Goal: Feedback & Contribution: Contribute content

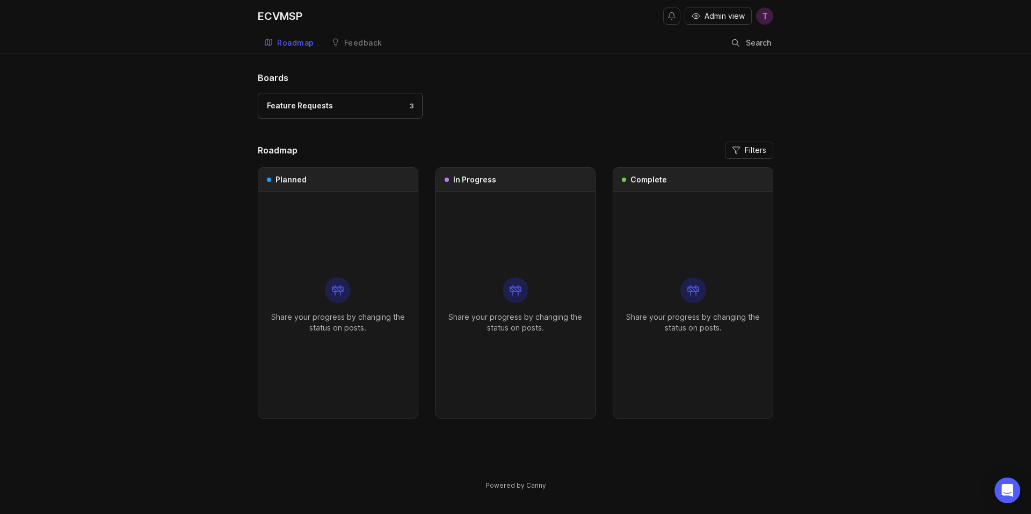
click at [539, 105] on div "Feature Requests 3" at bounding box center [515, 111] width 515 height 36
click at [348, 96] on link "Feature Requests 3" at bounding box center [340, 106] width 165 height 26
click at [202, 120] on div "Boards Feature Requests 3 Roadmap Filters Planned Share your progress by changi…" at bounding box center [515, 289] width 1031 height 437
click at [589, 90] on div "Boards Feature Requests 3" at bounding box center [515, 99] width 515 height 57
click at [770, 14] on span "T" at bounding box center [764, 16] width 17 height 17
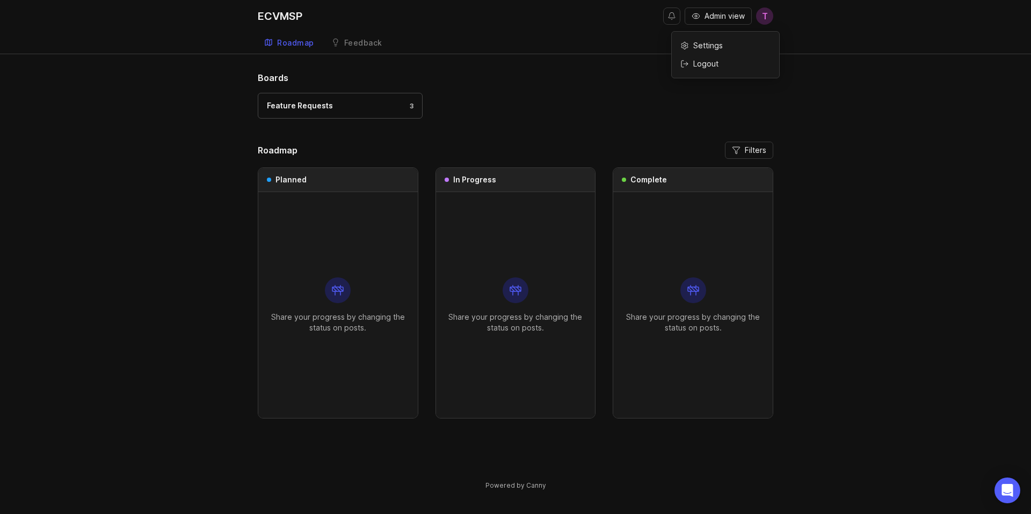
click at [770, 14] on span "T" at bounding box center [764, 16] width 17 height 17
click at [601, 82] on h1 "Boards" at bounding box center [515, 77] width 515 height 13
click at [767, 18] on span "T" at bounding box center [765, 16] width 6 height 13
click at [725, 17] on span "Admin view" at bounding box center [724, 16] width 40 height 11
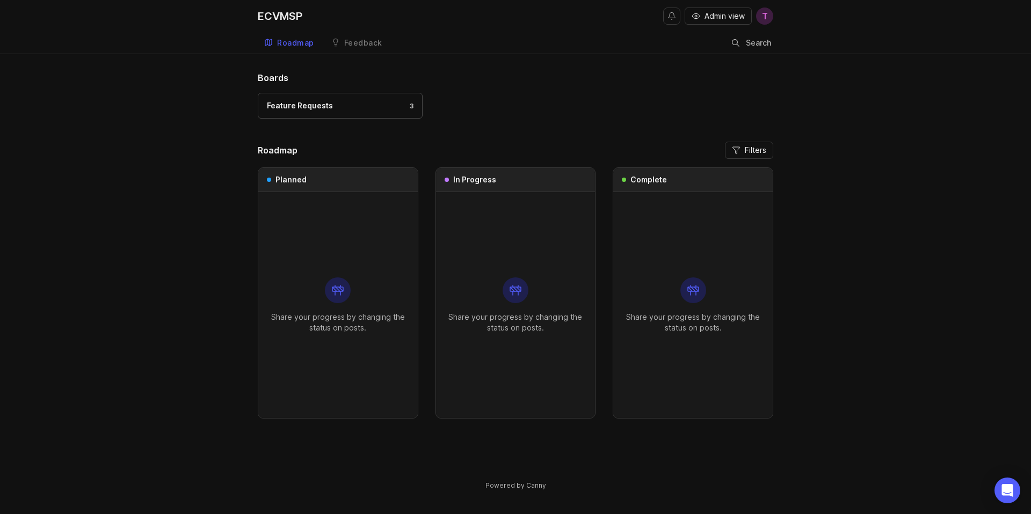
click at [565, 125] on div "Feature Requests 3" at bounding box center [515, 111] width 515 height 36
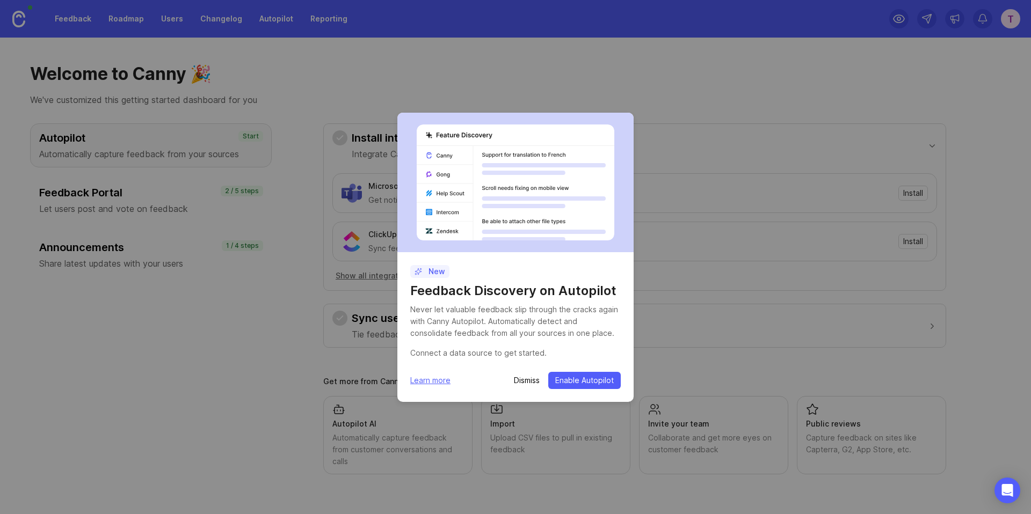
click at [526, 382] on p "Dismiss" at bounding box center [527, 380] width 26 height 11
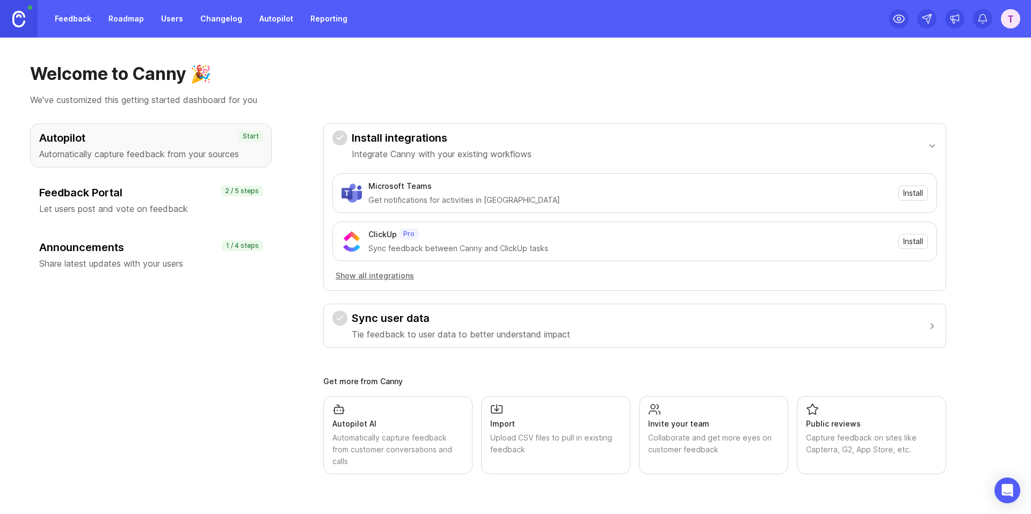
click at [82, 20] on link "Feedback" at bounding box center [72, 18] width 49 height 19
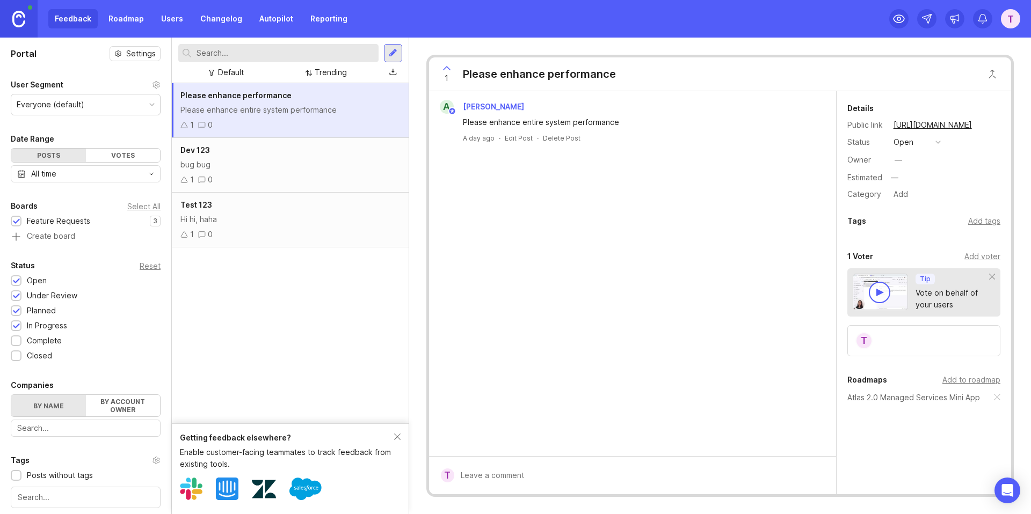
click at [244, 111] on div "Please enhance entire system performance" at bounding box center [290, 110] width 220 height 12
click at [290, 166] on div "bug bug" at bounding box center [290, 165] width 220 height 12
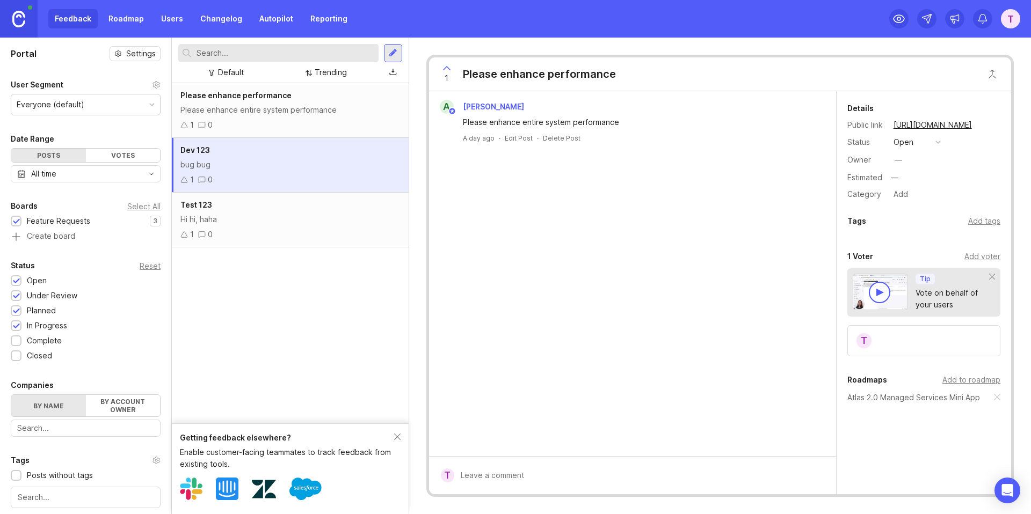
click at [280, 117] on div "Please enhance performance Please enhance entire system performance 1 0" at bounding box center [290, 110] width 237 height 55
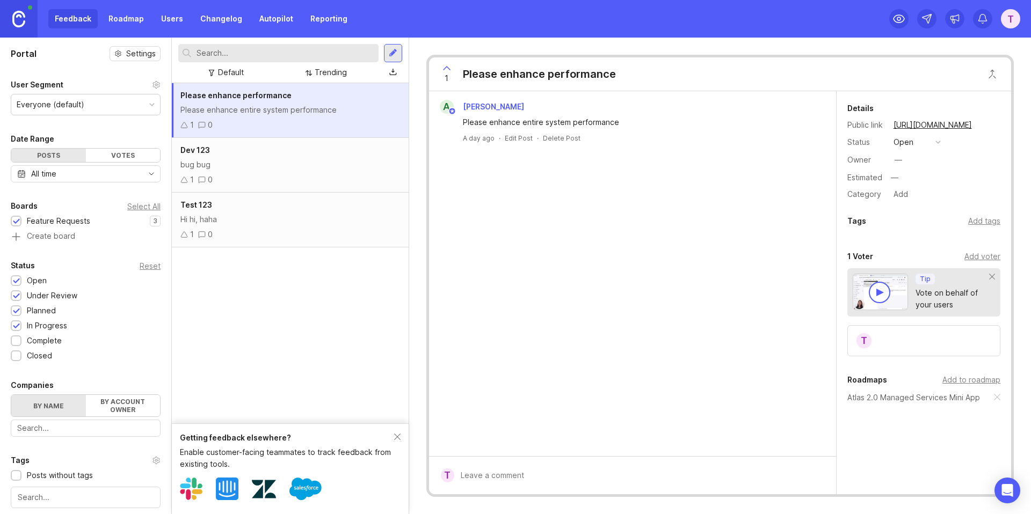
click at [915, 145] on button "open" at bounding box center [917, 142] width 54 height 14
click at [925, 216] on div "in progress" at bounding box center [919, 220] width 48 height 9
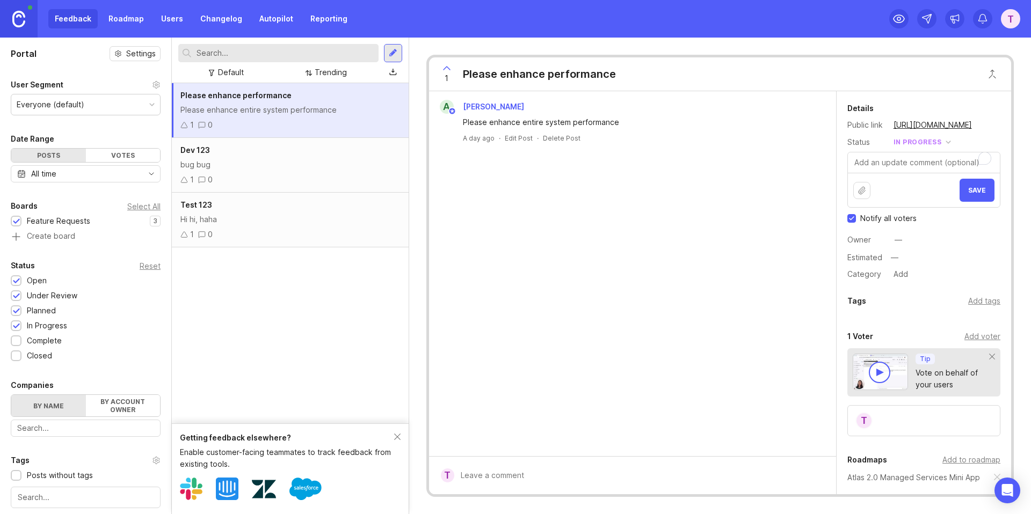
click at [980, 196] on button "Save" at bounding box center [976, 190] width 35 height 23
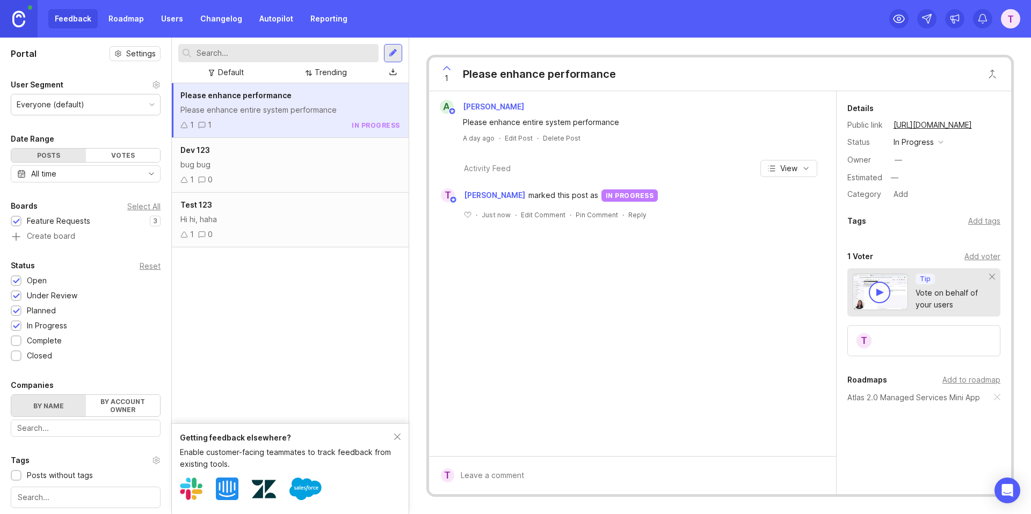
click at [547, 195] on span "marked this post as" at bounding box center [563, 195] width 70 height 12
click at [689, 195] on div "T Timmy Lin marked this post as in progress" at bounding box center [632, 195] width 396 height 14
click at [288, 158] on div "Dev 123 bug bug 1 0" at bounding box center [290, 165] width 237 height 55
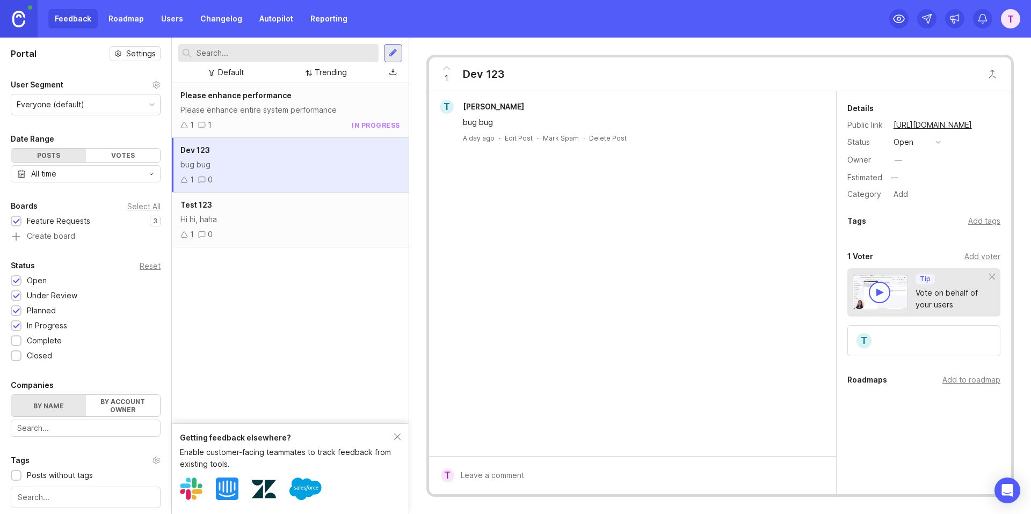
click at [915, 145] on button "open" at bounding box center [917, 142] width 54 height 14
click at [915, 200] on div "planned" at bounding box center [912, 200] width 34 height 9
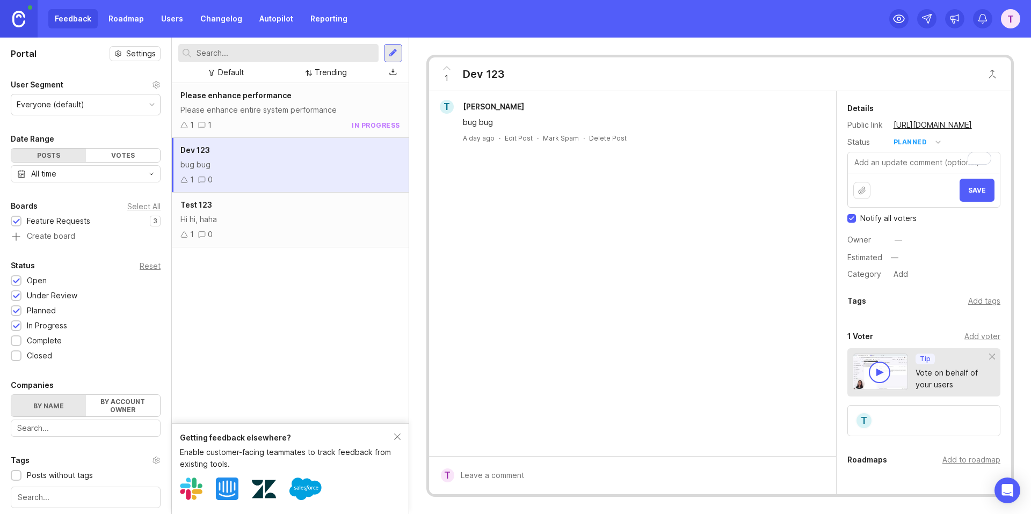
click at [849, 220] on input "Notify all voters" at bounding box center [851, 218] width 9 height 9
click at [852, 218] on input "Notify all voters" at bounding box center [851, 218] width 9 height 9
click at [847, 216] on input "Notify all voters" at bounding box center [851, 218] width 9 height 9
click at [849, 217] on input "Notify all voters" at bounding box center [851, 218] width 9 height 9
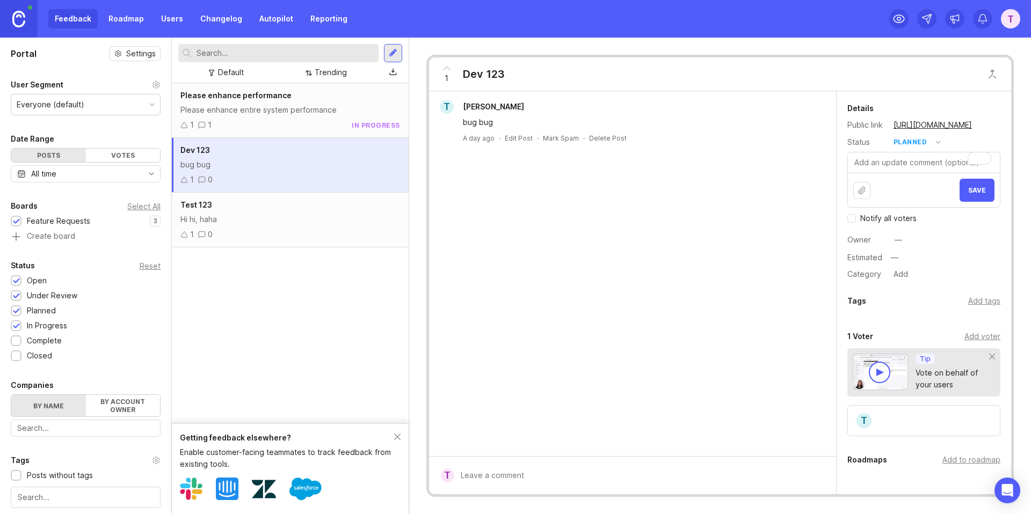
checkbox input "false"
click at [908, 231] on div "Details Public link https://ecvmsp.canny.io/feature-requests/p/dev-123 Status p…" at bounding box center [923, 191] width 174 height 179
click at [899, 238] on div "—" at bounding box center [898, 240] width 8 height 12
click at [947, 238] on div "Owner —" at bounding box center [923, 240] width 153 height 16
drag, startPoint x: 978, startPoint y: 188, endPoint x: 980, endPoint y: 244, distance: 55.3
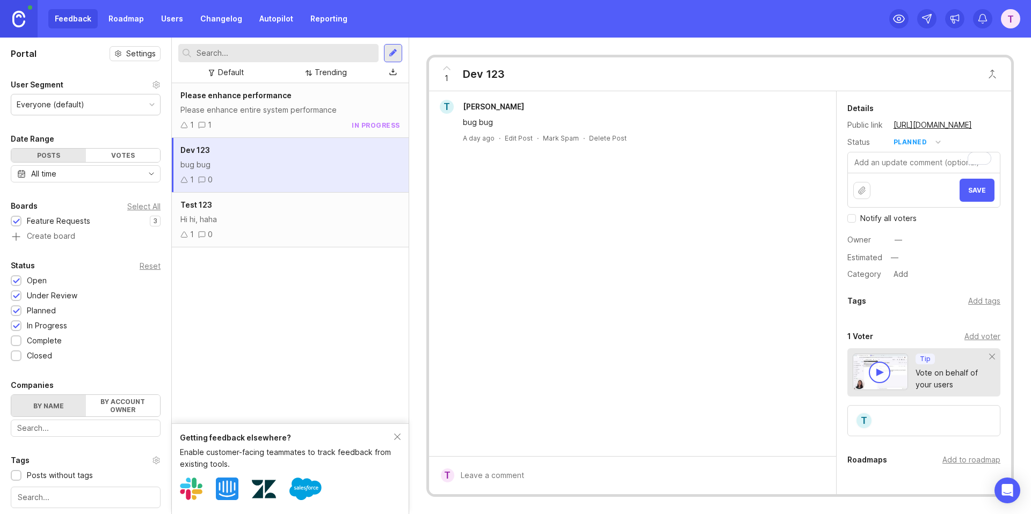
click at [980, 244] on div "Details Public link https://ecvmsp.canny.io/feature-requests/p/dev-123 Status p…" at bounding box center [923, 191] width 174 height 179
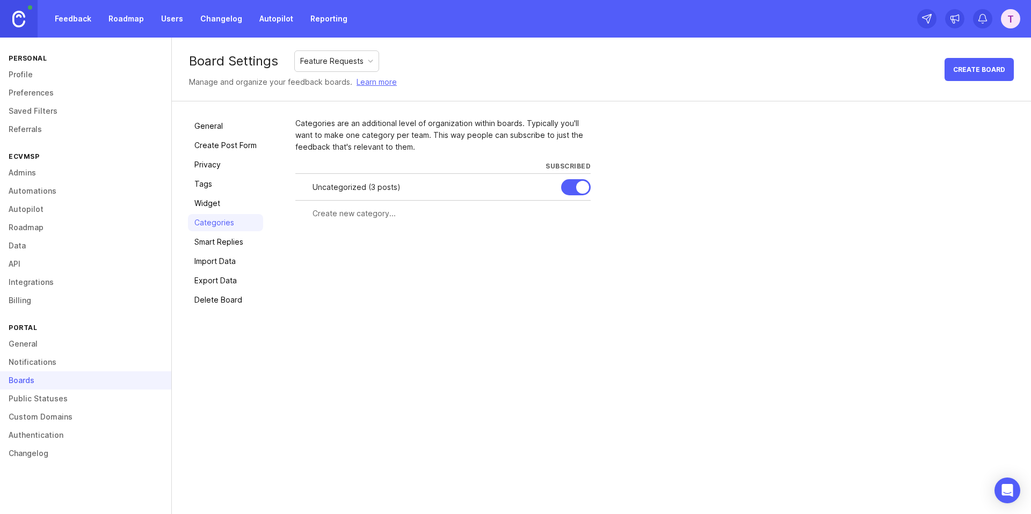
click at [348, 186] on div "Uncategorized ( 3 posts )" at bounding box center [432, 187] width 240 height 12
click at [335, 66] on div "Feature Requests" at bounding box center [331, 61] width 63 height 12
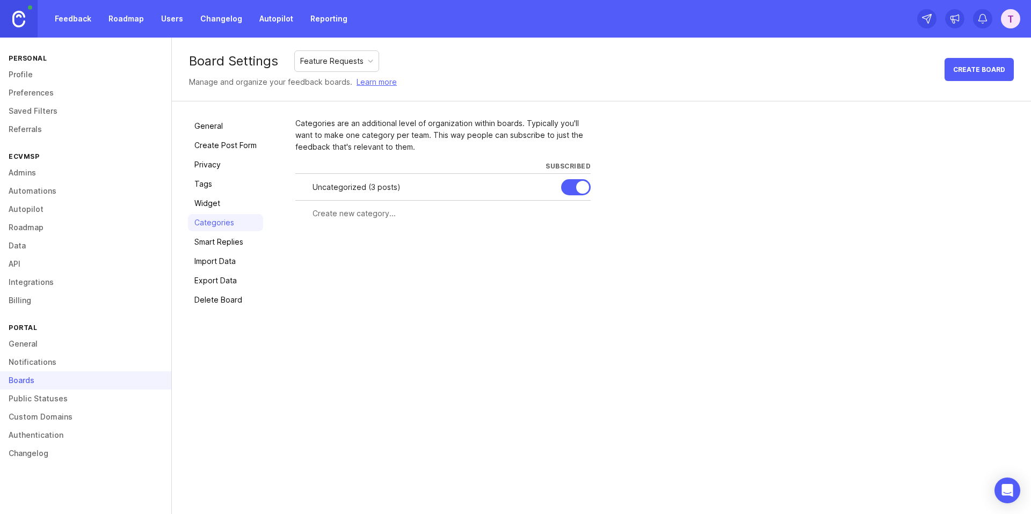
click at [331, 186] on div "Uncategorized ( 3 posts )" at bounding box center [432, 187] width 240 height 12
click at [301, 68] on div "Feature Requests" at bounding box center [337, 61] width 84 height 20
click at [304, 68] on div "Feature Requests" at bounding box center [337, 61] width 84 height 20
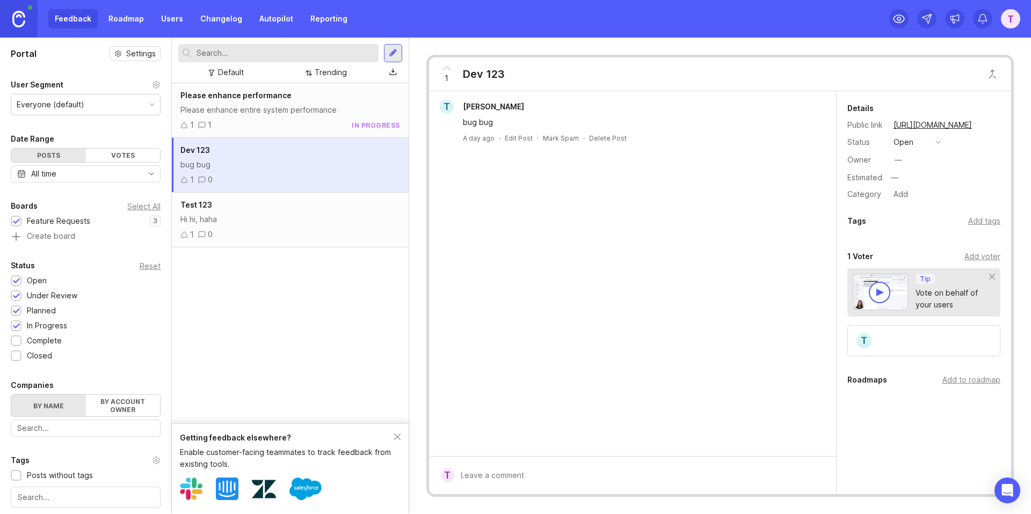
click at [788, 269] on div "T Timmy Canny bug bug A day ago · Edit Post · Mark Spam · Delete Post" at bounding box center [632, 273] width 407 height 365
click at [987, 224] on div "Add tags" at bounding box center [984, 221] width 32 height 12
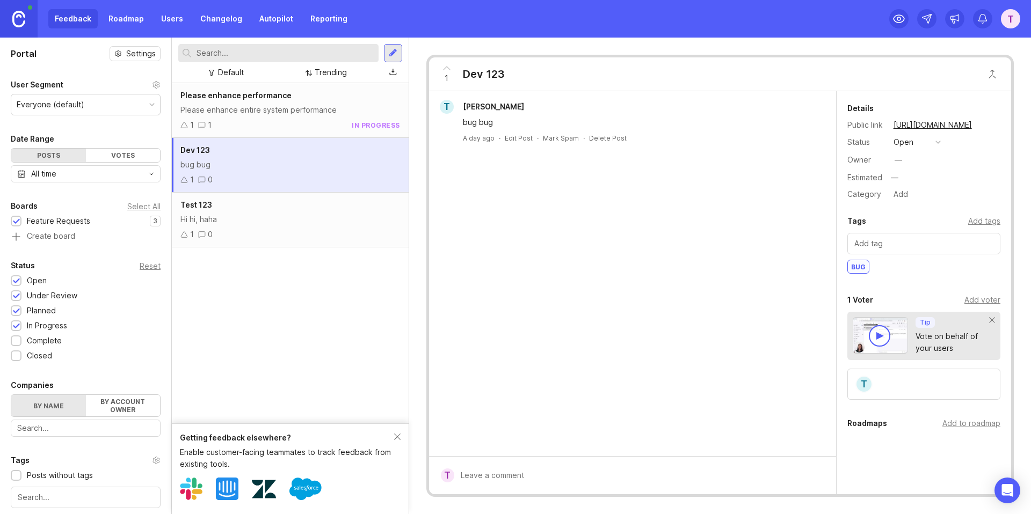
click at [892, 161] on div "—" at bounding box center [898, 160] width 14 height 14
click at [898, 180] on input "text" at bounding box center [943, 179] width 113 height 14
type input "2025/10"
click at [845, 212] on div "Details Public link https://ecvmsp.canny.io/feature-requests/p/dev-123 Status o…" at bounding box center [923, 312] width 174 height 442
click at [905, 178] on div "—" at bounding box center [943, 179] width 113 height 14
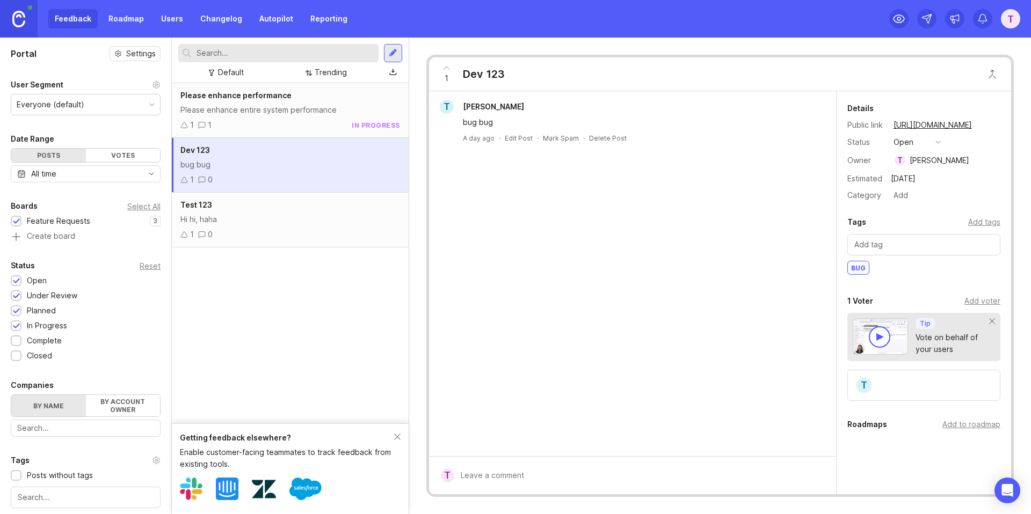
type input "2025/10/30"
click at [782, 172] on div "T Timmy Canny bug bug A day ago · Edit Post · Mark Spam · Delete Post" at bounding box center [632, 273] width 407 height 365
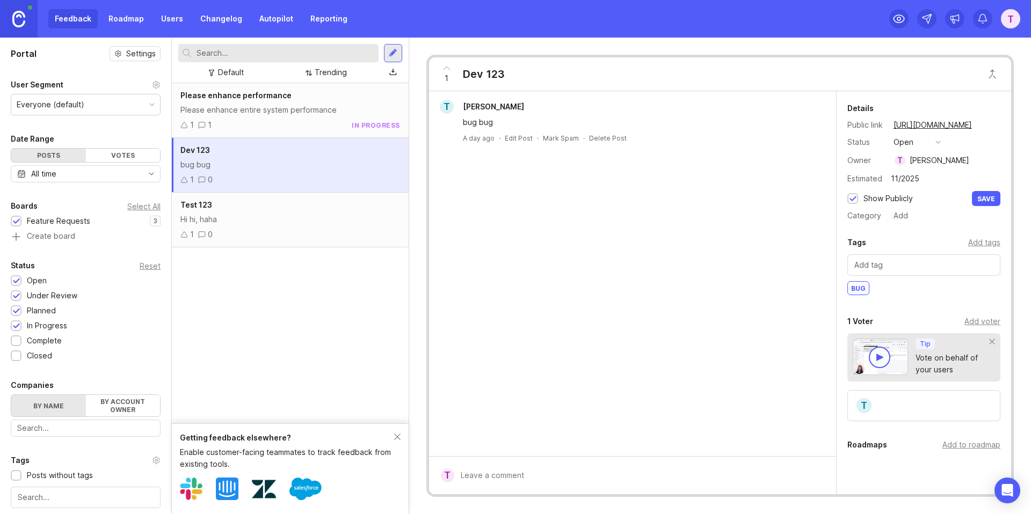
type input "11/2025"
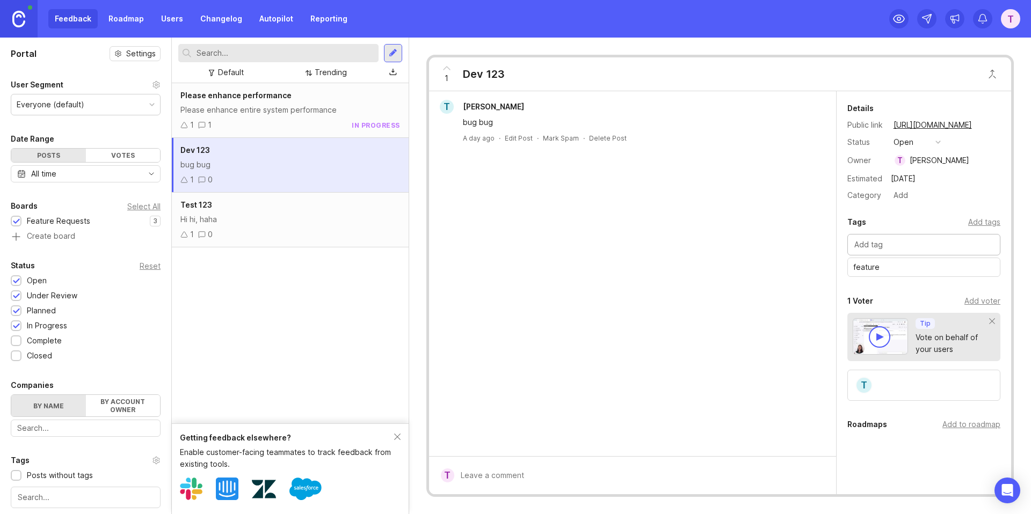
click at [879, 244] on input "text" at bounding box center [923, 245] width 139 height 12
click at [782, 258] on div "T Timmy Canny bug bug A day ago · Edit Post · Mark Spam · Delete Post" at bounding box center [632, 273] width 407 height 365
click at [546, 200] on div "T Timmy Canny bug bug A day ago · Edit Post · Mark Spam · Delete Post" at bounding box center [632, 273] width 407 height 365
click at [929, 143] on button "open" at bounding box center [917, 142] width 54 height 14
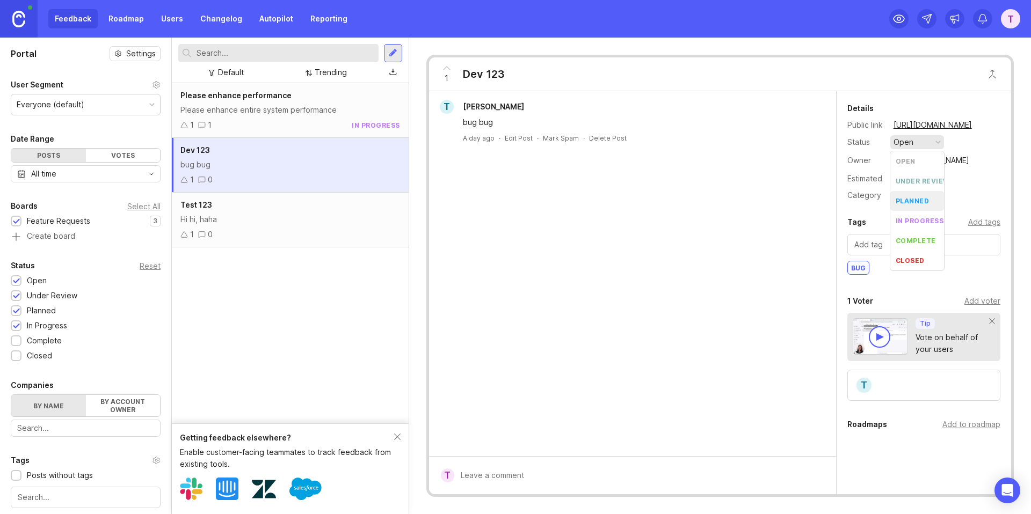
click at [923, 206] on li "planned" at bounding box center [917, 201] width 54 height 20
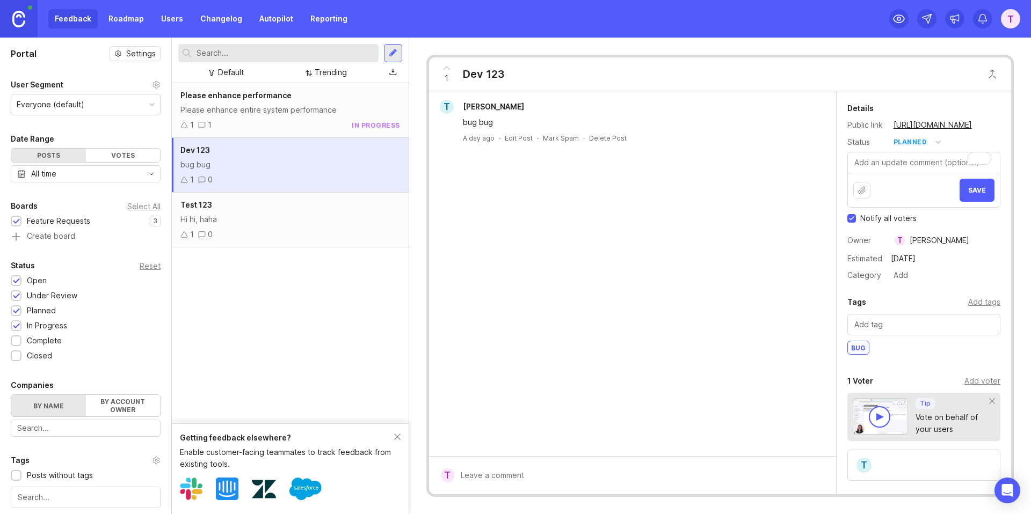
click at [977, 190] on span "Save" at bounding box center [977, 190] width 18 height 8
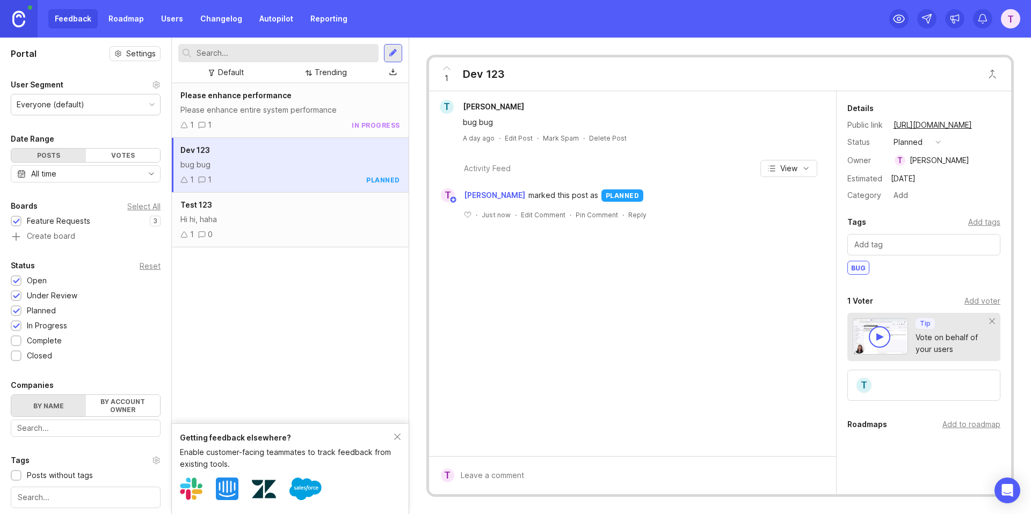
click at [307, 230] on div "1 0" at bounding box center [290, 235] width 220 height 12
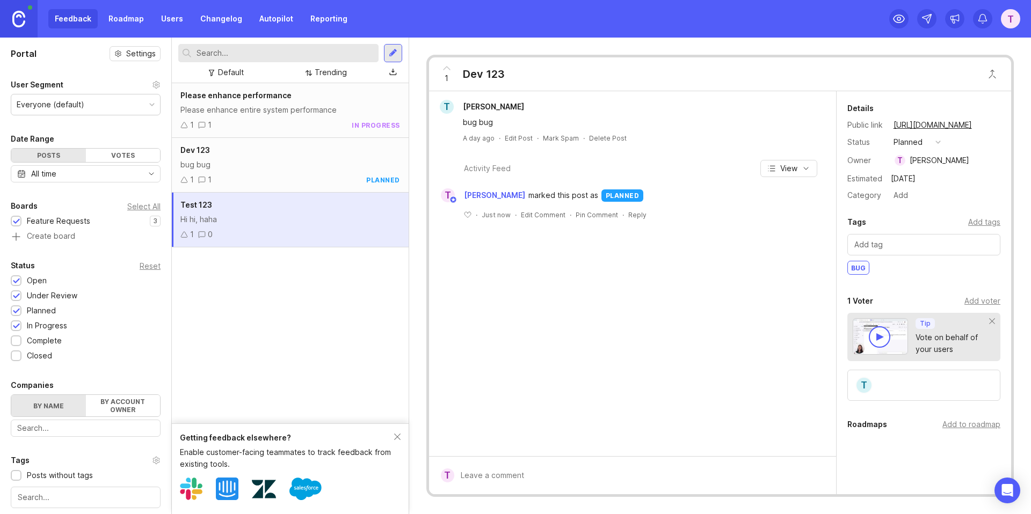
click at [273, 110] on div "Please enhance entire system performance" at bounding box center [290, 110] width 220 height 12
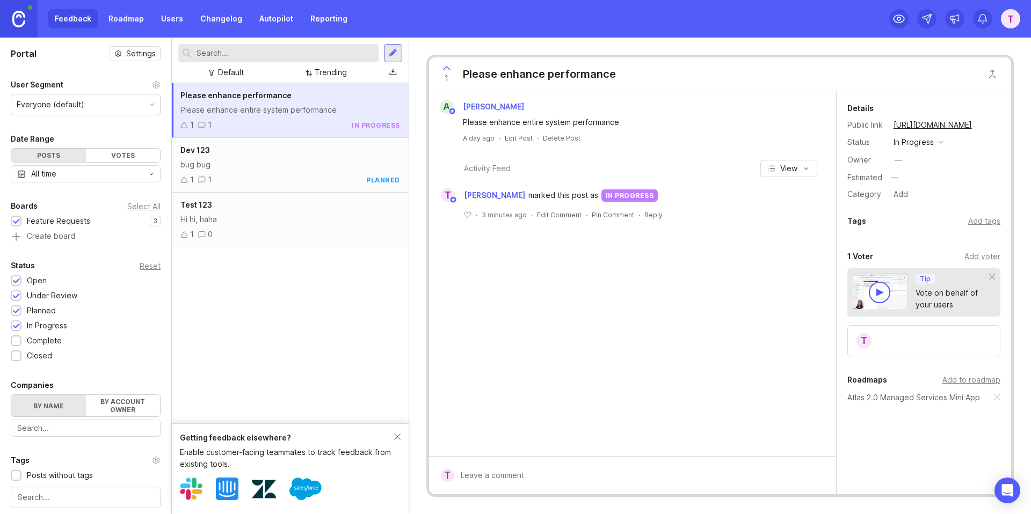
click at [500, 75] on div "Please enhance performance" at bounding box center [539, 74] width 153 height 15
click at [585, 75] on div "Please enhance performance" at bounding box center [539, 74] width 153 height 15
click at [932, 125] on link "https://ecvmsp.canny.io/feature-requests/p/please-enhance-performance" at bounding box center [932, 125] width 85 height 14
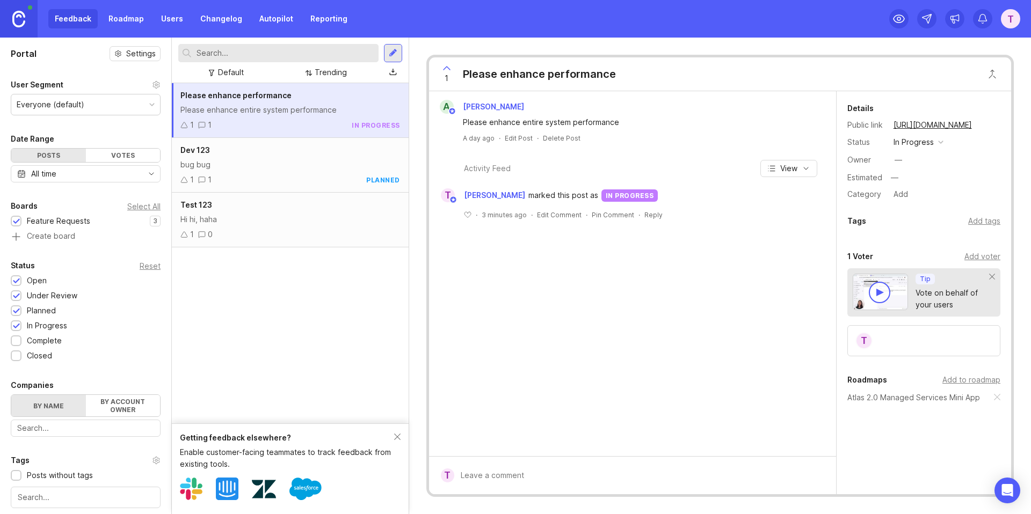
click at [923, 145] on div "in progress" at bounding box center [913, 142] width 40 height 12
click at [980, 159] on div "Owner —" at bounding box center [923, 160] width 153 height 16
click at [977, 258] on div "Add voter" at bounding box center [982, 257] width 36 height 12
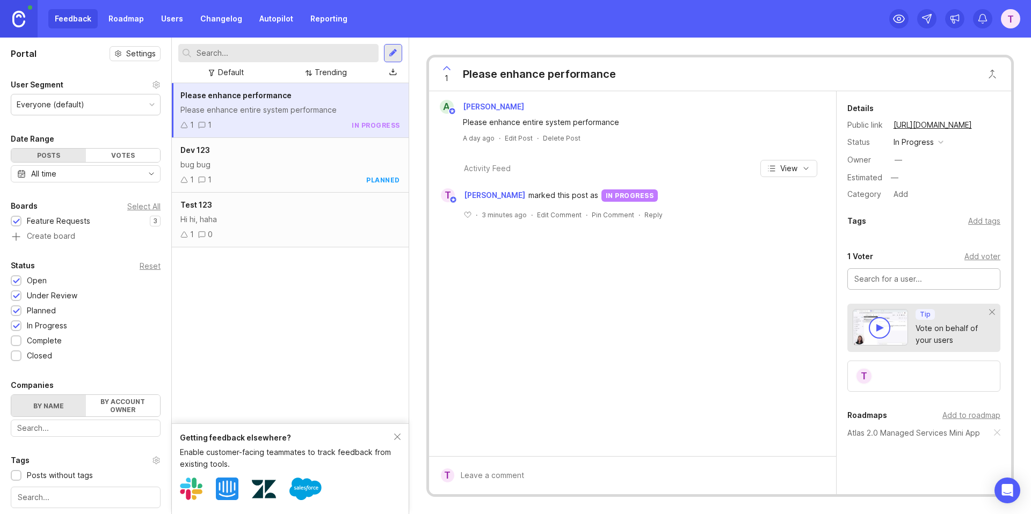
click at [906, 286] on div at bounding box center [923, 278] width 153 height 21
type input "timmy"
click at [886, 226] on div "Tags Add tags" at bounding box center [923, 221] width 153 height 13
click at [800, 313] on div "a albert chang Please enhance entire system performance A day ago · Edit Post ·…" at bounding box center [632, 273] width 407 height 365
click at [641, 271] on div "a albert chang Please enhance entire system performance A day ago · Edit Post ·…" at bounding box center [632, 273] width 407 height 365
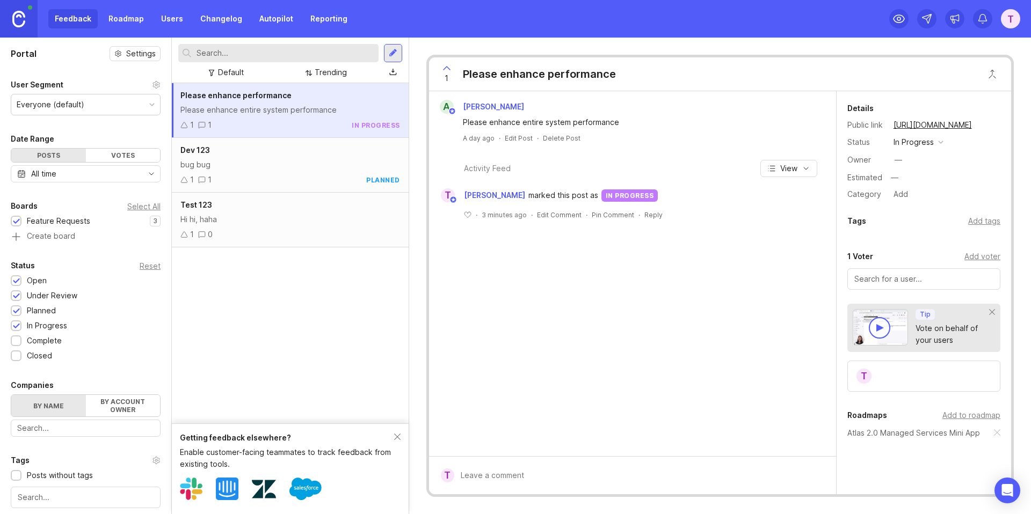
click at [531, 194] on span "marked this post as" at bounding box center [563, 195] width 70 height 12
click at [787, 160] on button "View" at bounding box center [788, 168] width 57 height 17
click at [780, 217] on button "Newest first" at bounding box center [769, 218] width 81 height 21
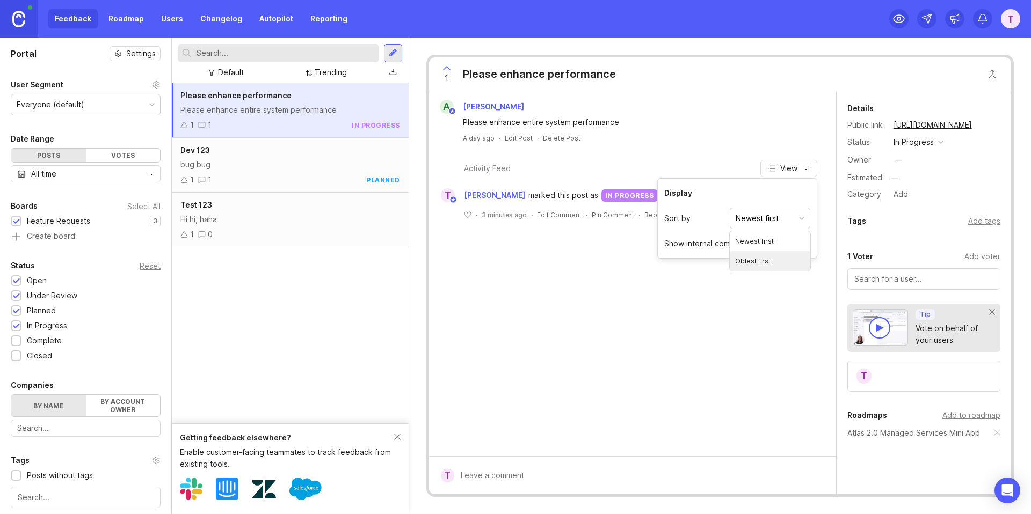
click at [770, 340] on div "a albert chang Please enhance entire system performance A day ago · Edit Post ·…" at bounding box center [632, 273] width 407 height 365
click at [763, 184] on div "Activity Feed View T Timmy Lin marked this post as in progress ﻿ · 3 minutes ag…" at bounding box center [632, 193] width 407 height 85
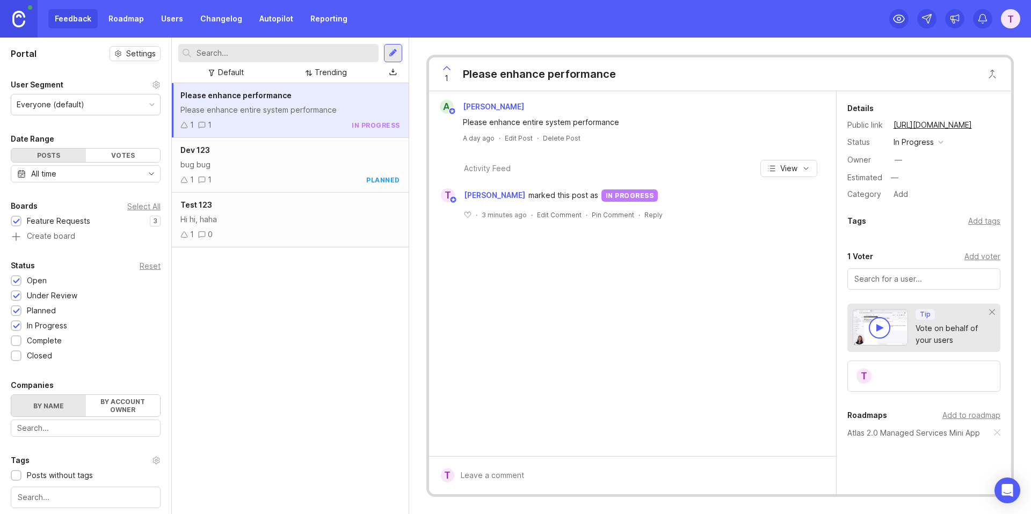
click at [112, 157] on div "Votes" at bounding box center [123, 155] width 75 height 13
click at [52, 156] on div "Posts" at bounding box center [48, 155] width 75 height 13
click at [128, 153] on div "Votes" at bounding box center [123, 155] width 75 height 13
click at [43, 152] on div "Posts" at bounding box center [48, 155] width 75 height 13
click at [79, 96] on div "Everyone (default)" at bounding box center [85, 104] width 149 height 20
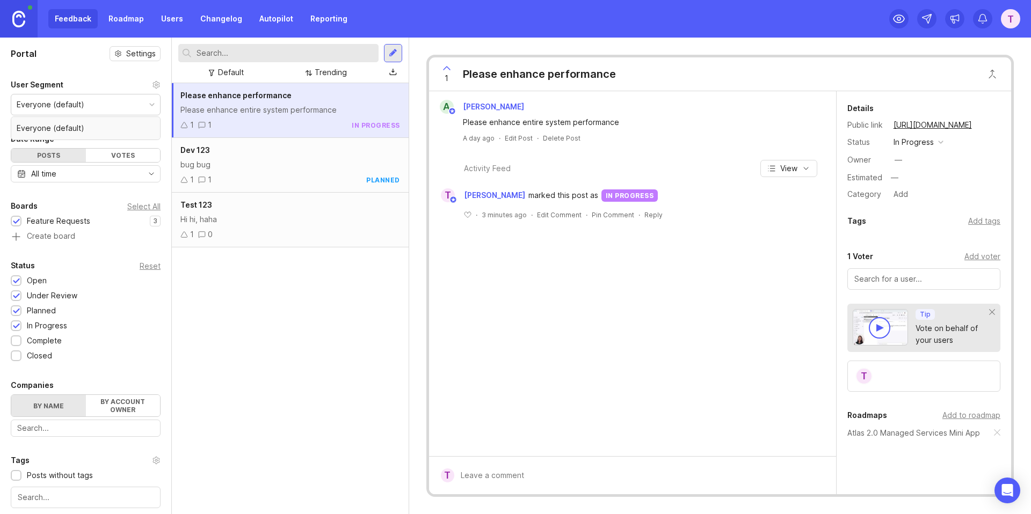
click at [79, 96] on div "Everyone (default)" at bounding box center [85, 104] width 149 height 20
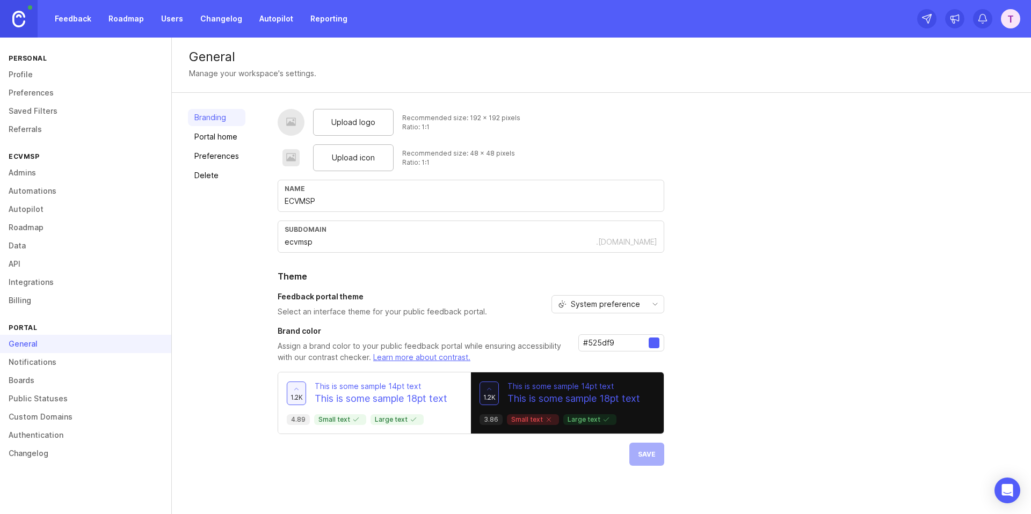
click at [300, 202] on input "ECVMSP" at bounding box center [470, 201] width 373 height 12
click at [753, 290] on div "Upload logo Recommended size: 192 x 192 pixels Ratio: 1:1 Upload icon Recommend…" at bounding box center [646, 287] width 737 height 357
click at [644, 455] on span "Save" at bounding box center [647, 454] width 18 height 8
click at [476, 202] on input "Atlas 2.0 MSP Mini App" at bounding box center [470, 201] width 373 height 12
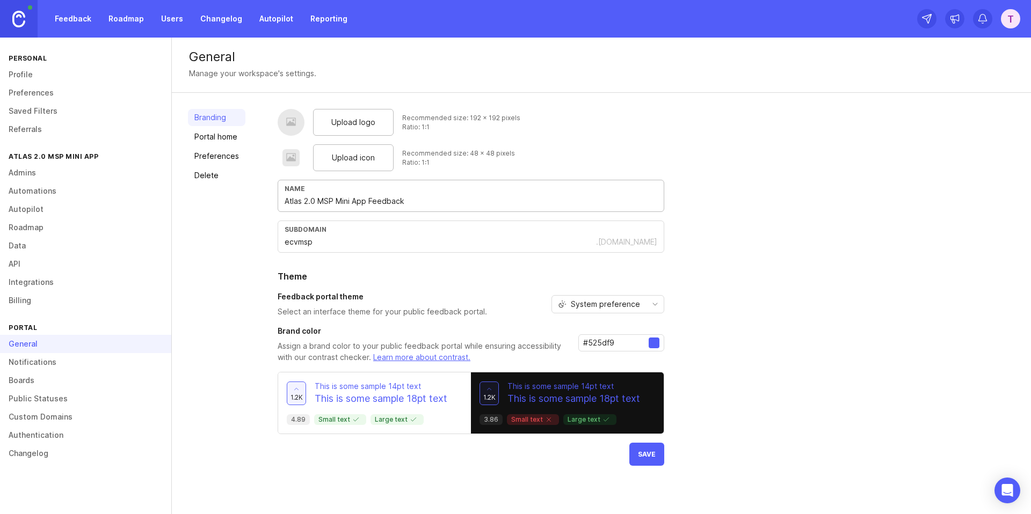
click at [378, 202] on input "Atlas 2.0 MSP Mini App Feedback" at bounding box center [470, 201] width 373 height 12
click at [653, 454] on span "Save" at bounding box center [647, 454] width 18 height 8
click at [385, 201] on input "Atlas 2.0 MSP Mini App Feedback" at bounding box center [470, 201] width 373 height 12
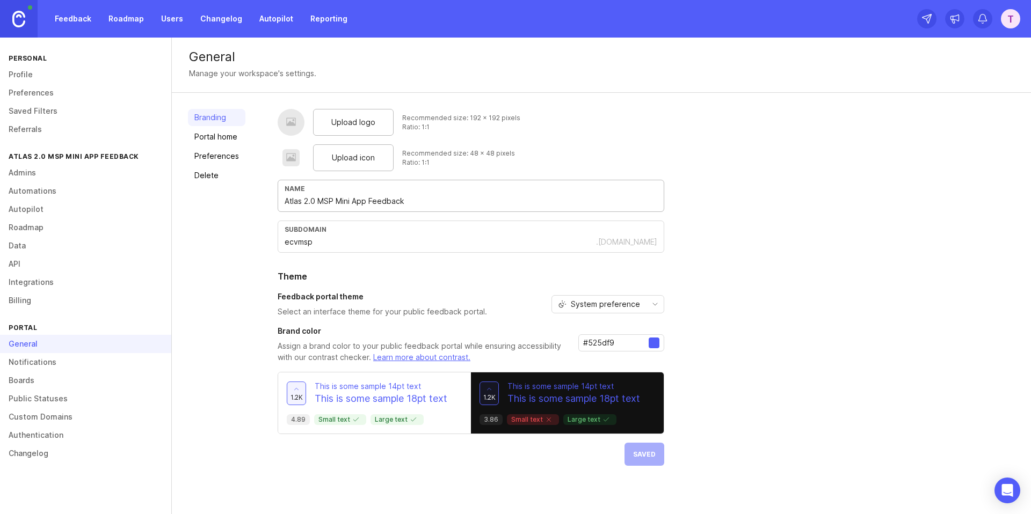
click at [385, 201] on input "Atlas 2.0 MSP Mini App Feedback" at bounding box center [470, 201] width 373 height 12
type input "Atlas 2.0 MSP Mini App"
click at [639, 450] on span "Save" at bounding box center [647, 454] width 18 height 8
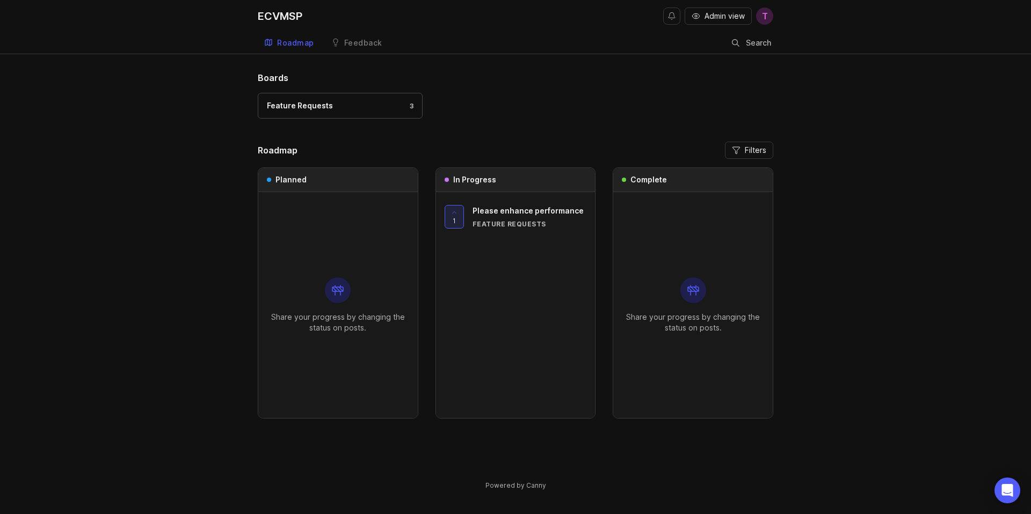
click at [516, 211] on span "Please enhance performance" at bounding box center [527, 210] width 111 height 9
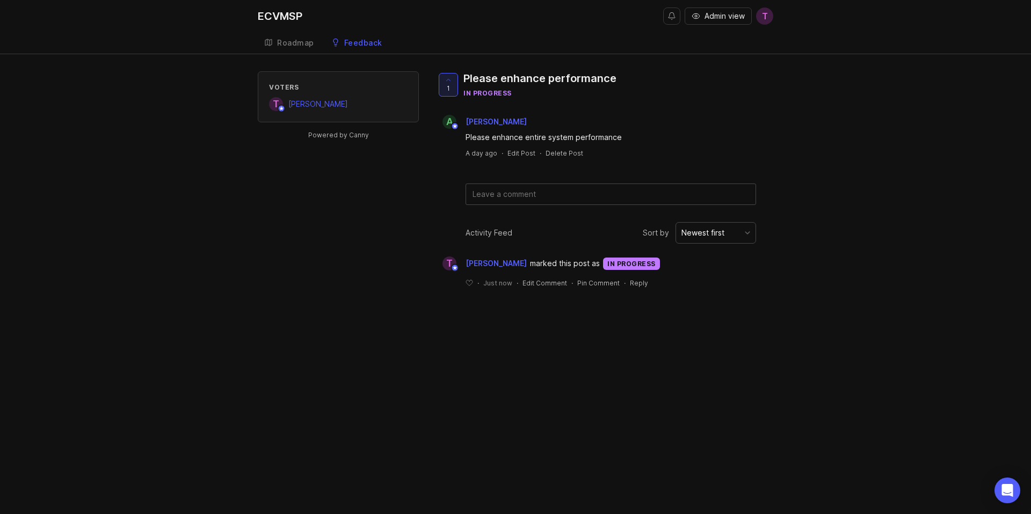
click at [537, 265] on span "marked this post as" at bounding box center [565, 264] width 70 height 12
click at [624, 265] on div "in progress" at bounding box center [631, 264] width 57 height 12
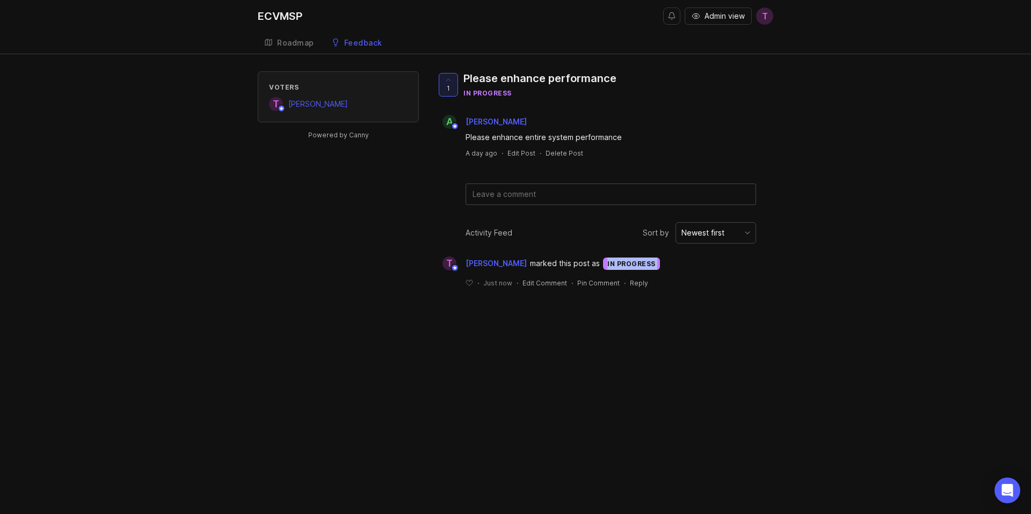
click at [624, 265] on div "in progress" at bounding box center [631, 264] width 57 height 12
click at [728, 265] on div "T Timmy Lin marked this post as in progress" at bounding box center [604, 264] width 337 height 14
click at [582, 141] on div "Please enhance entire system performance" at bounding box center [610, 138] width 290 height 12
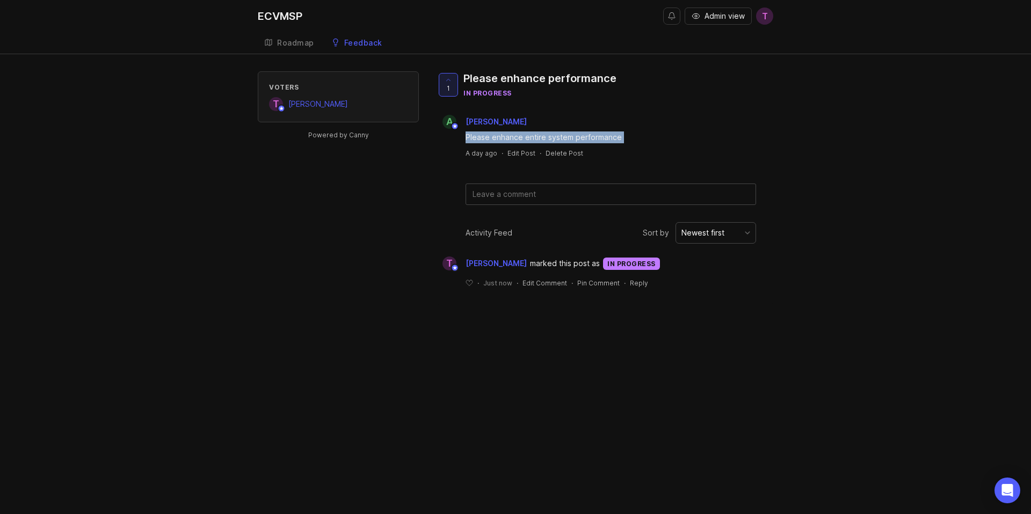
click at [753, 141] on div "Please enhance entire system performance" at bounding box center [610, 138] width 290 height 12
click at [287, 52] on link "Roadmap" at bounding box center [289, 43] width 63 height 22
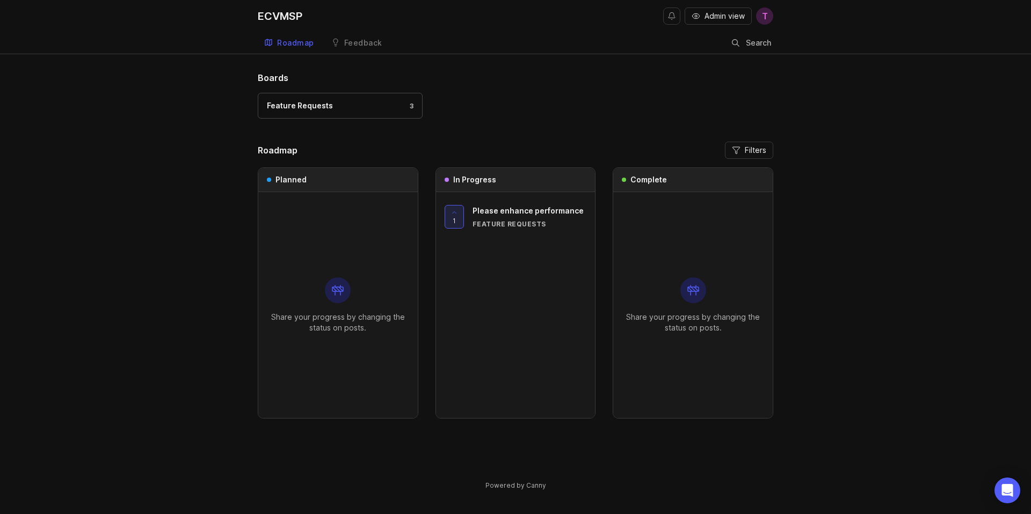
click at [208, 239] on div "Boards Feature Requests 3 Roadmap Filters Planned Share your progress by changi…" at bounding box center [515, 289] width 1031 height 437
click at [541, 333] on div "1 Please enhance performance Feature Requests" at bounding box center [515, 305] width 159 height 226
click at [335, 217] on div "Dev 123 Feature Requests" at bounding box center [352, 217] width 114 height 24
click at [230, 260] on div "Boards Feature Requests 3 Roadmap Filters Planned 1 Dev 123 Feature Requests In…" at bounding box center [515, 289] width 1031 height 437
click at [268, 18] on div "ECVMSP" at bounding box center [280, 16] width 45 height 11
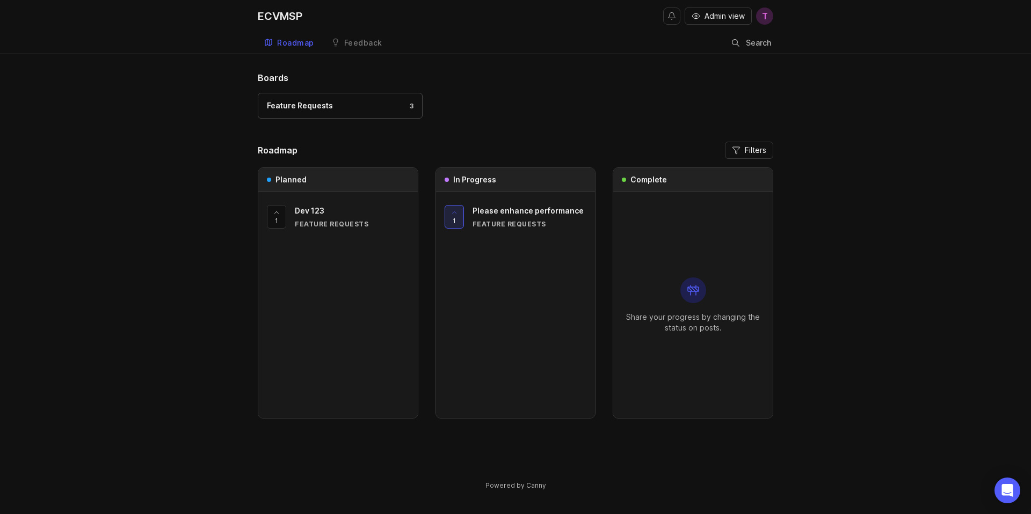
click at [268, 18] on div "ECVMSP" at bounding box center [280, 16] width 45 height 11
click at [515, 61] on div "Atlas 2.0 MSP Mini App Feedback Admin view T Roadmap Feedback Feature Requests …" at bounding box center [515, 257] width 1031 height 514
click at [334, 13] on div "Atlas 2.0 MSP Mini App" at bounding box center [316, 16] width 116 height 11
click at [513, 137] on div "Boards Feature Requests 3 Roadmap Filters Planned 1 Dev 123 Feature Requests In…" at bounding box center [515, 272] width 515 height 402
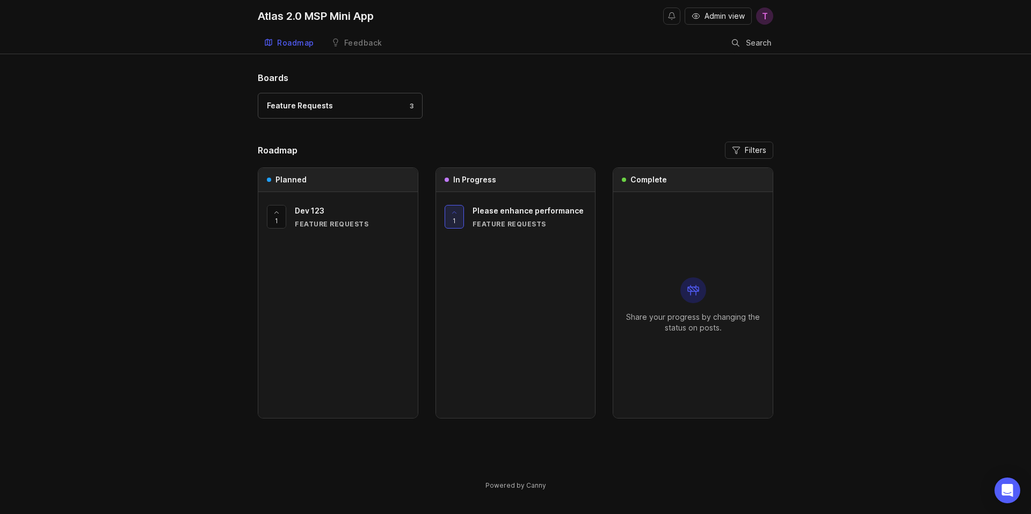
click at [193, 121] on div "Boards Feature Requests 3 Roadmap Filters Planned 1 Dev 123 Feature Requests In…" at bounding box center [515, 289] width 1031 height 437
click at [334, 106] on div "Feature Requests 3" at bounding box center [340, 106] width 147 height 12
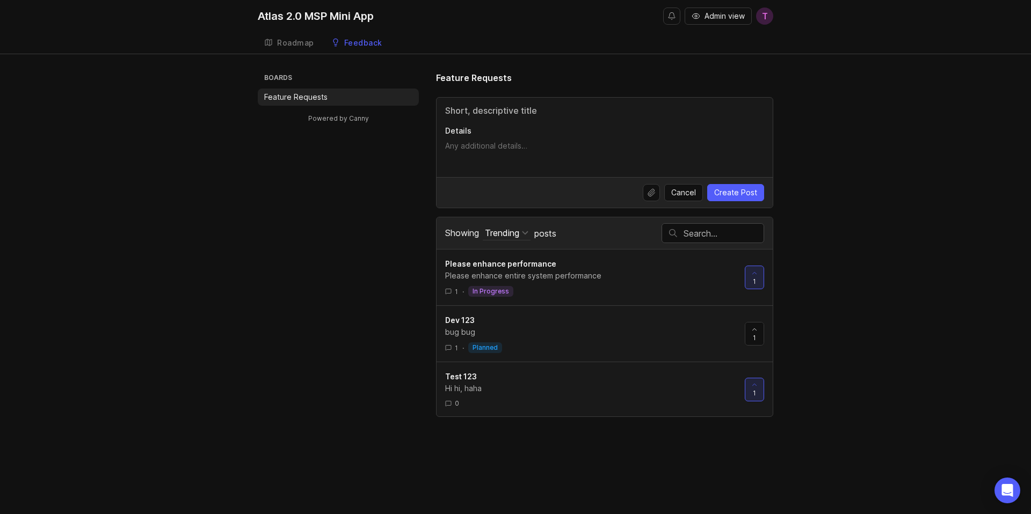
click at [552, 96] on div "Feature Requests Details Cancel Create Post Showing Trending Sort Trending Top …" at bounding box center [604, 244] width 337 height 346
click at [310, 41] on div "Roadmap" at bounding box center [295, 43] width 37 height 8
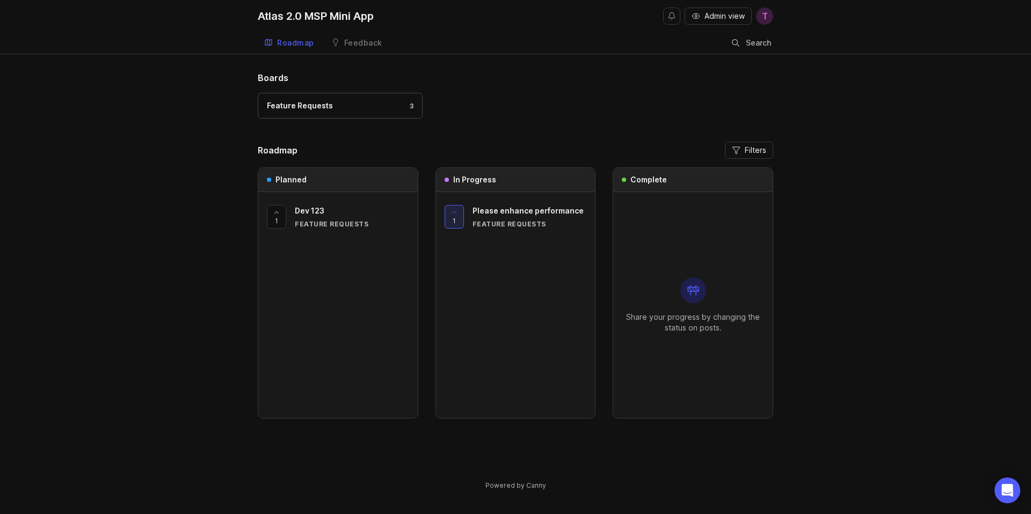
click at [380, 42] on div "Feedback" at bounding box center [363, 43] width 38 height 8
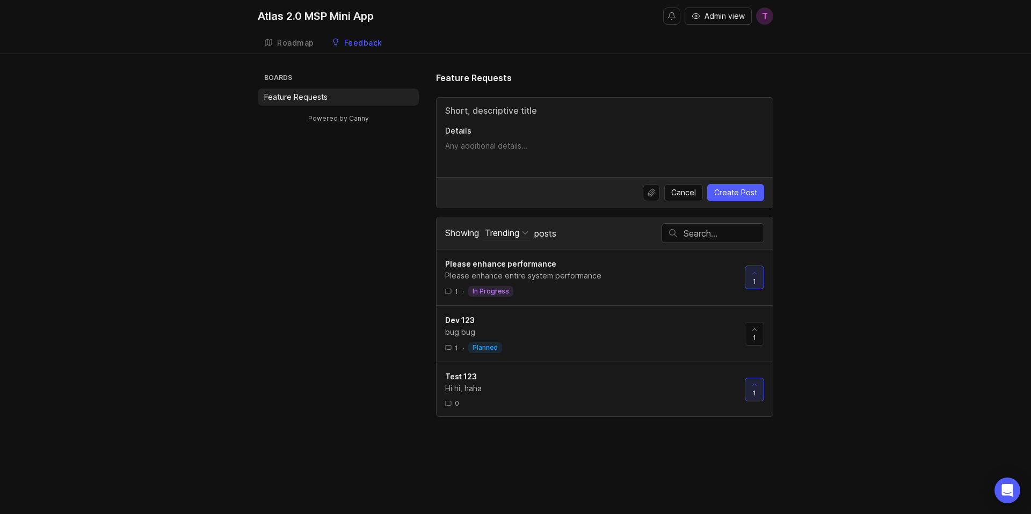
click at [313, 242] on div "Boards Feature Requests Powered by Canny Feature Requests Details Cancel Create…" at bounding box center [515, 244] width 515 height 346
click at [505, 238] on div "Trending" at bounding box center [502, 233] width 34 height 12
click at [324, 228] on div "Boards Feature Requests Powered by Canny Feature Requests Details Cancel Create…" at bounding box center [515, 244] width 515 height 346
click at [481, 136] on div "Details" at bounding box center [604, 137] width 336 height 79
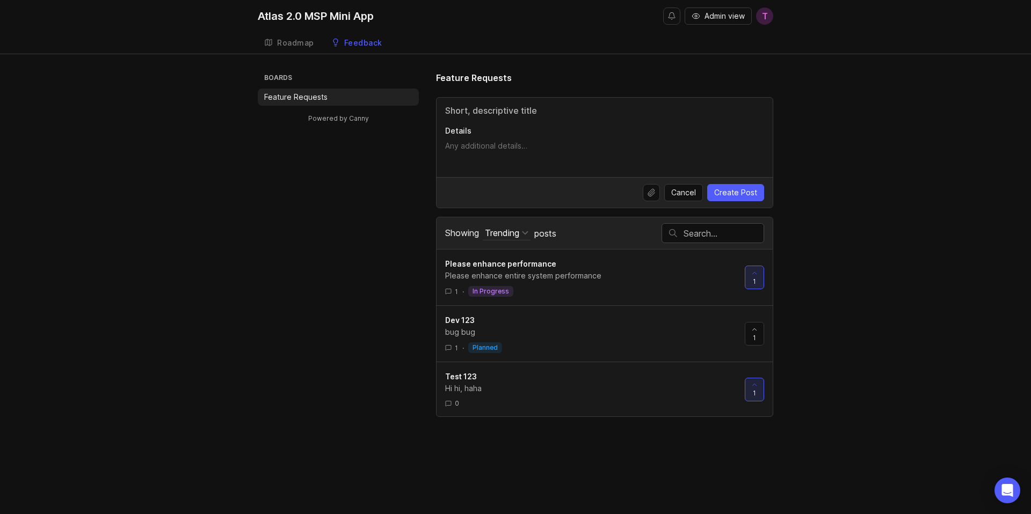
click at [494, 152] on textarea "Details" at bounding box center [604, 151] width 319 height 21
click at [654, 194] on button "Upload file" at bounding box center [651, 192] width 17 height 17
click at [254, 180] on div "Boards Feature Requests Powered by Canny Feature Requests Details Cancel Create…" at bounding box center [515, 244] width 1031 height 346
click at [608, 78] on div "Feature Requests" at bounding box center [604, 77] width 337 height 13
click at [286, 39] on div "Roadmap" at bounding box center [295, 43] width 37 height 8
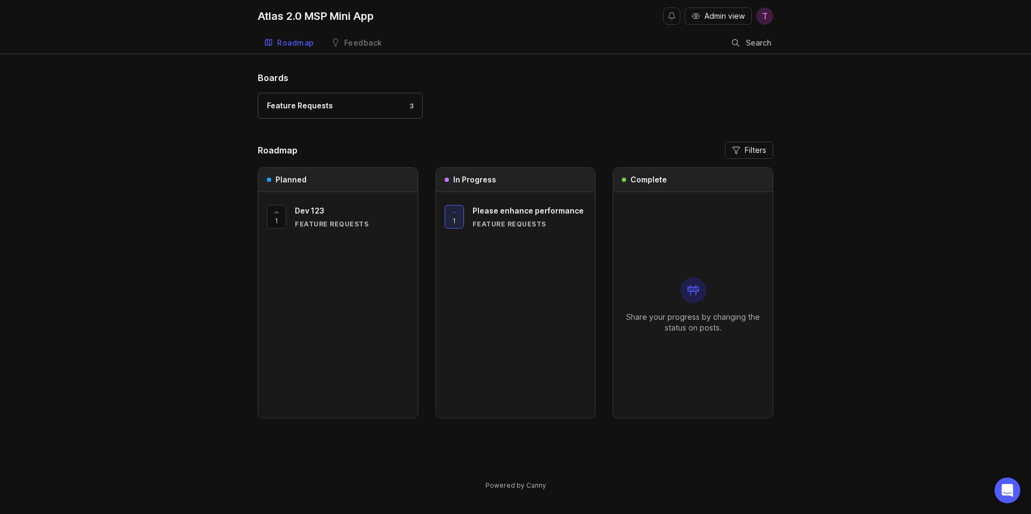
click at [123, 187] on div "Boards Feature Requests 3 Roadmap Filters Planned 1 Dev 123 Feature Requests In…" at bounding box center [515, 289] width 1031 height 437
click at [534, 128] on div "Feature Requests 3" at bounding box center [515, 111] width 515 height 36
click at [534, 226] on div "Feature Requests" at bounding box center [529, 224] width 114 height 9
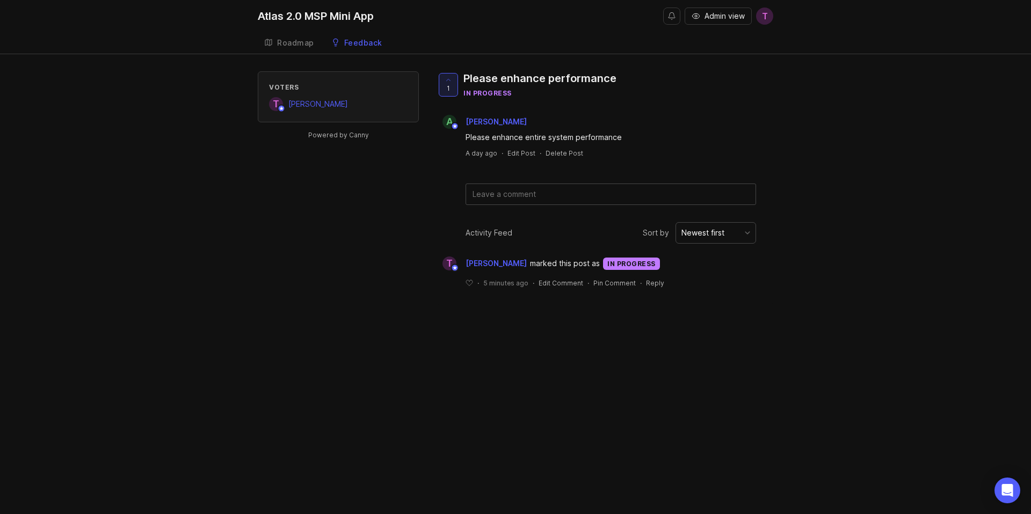
click at [565, 139] on div "Please enhance entire system performance" at bounding box center [610, 138] width 290 height 12
click at [752, 138] on div "Please enhance entire system performance" at bounding box center [610, 138] width 290 height 12
click at [303, 13] on div "Atlas 2.0 MSP Mini App" at bounding box center [316, 16] width 116 height 11
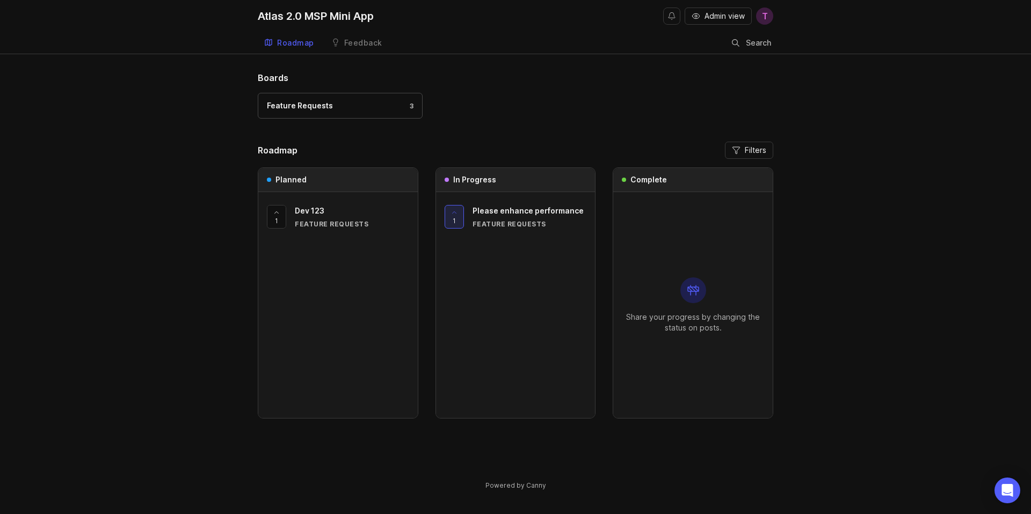
click at [141, 267] on div "Boards Feature Requests 3 Roadmap Filters Planned 1 Dev 123 Feature Requests In…" at bounding box center [515, 289] width 1031 height 437
click at [499, 114] on div "Feature Requests 3" at bounding box center [515, 111] width 515 height 36
click at [184, 171] on div "Boards Feature Requests 3 Roadmap Filters Planned 1 Dev 123 Feature Requests In…" at bounding box center [515, 289] width 1031 height 437
click at [138, 77] on div "Boards Feature Requests 3 Roadmap Filters Planned 1 Dev 123 Feature Requests In…" at bounding box center [515, 289] width 1031 height 437
click at [174, 86] on div "Boards Feature Requests 3 Roadmap Filters Planned 1 Dev 123 Feature Requests In…" at bounding box center [515, 289] width 1031 height 437
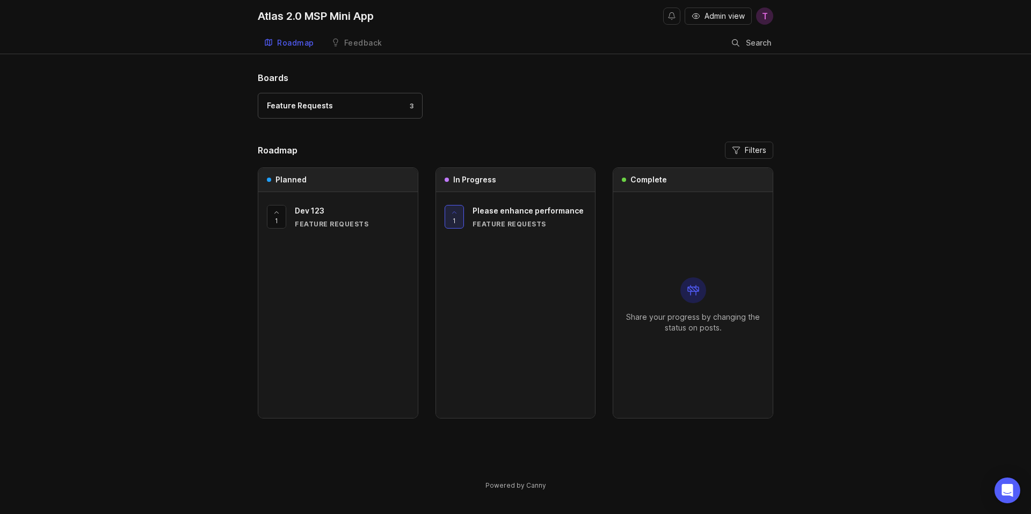
click at [504, 144] on header "Roadmap Filters" at bounding box center [515, 150] width 515 height 17
click at [492, 104] on div "Feature Requests 3" at bounding box center [515, 111] width 515 height 36
click at [481, 85] on div "Boards Feature Requests 3" at bounding box center [515, 99] width 515 height 57
click at [280, 218] on div at bounding box center [276, 217] width 18 height 23
click at [304, 218] on div "Dev 123 Feature Requests" at bounding box center [352, 217] width 114 height 24
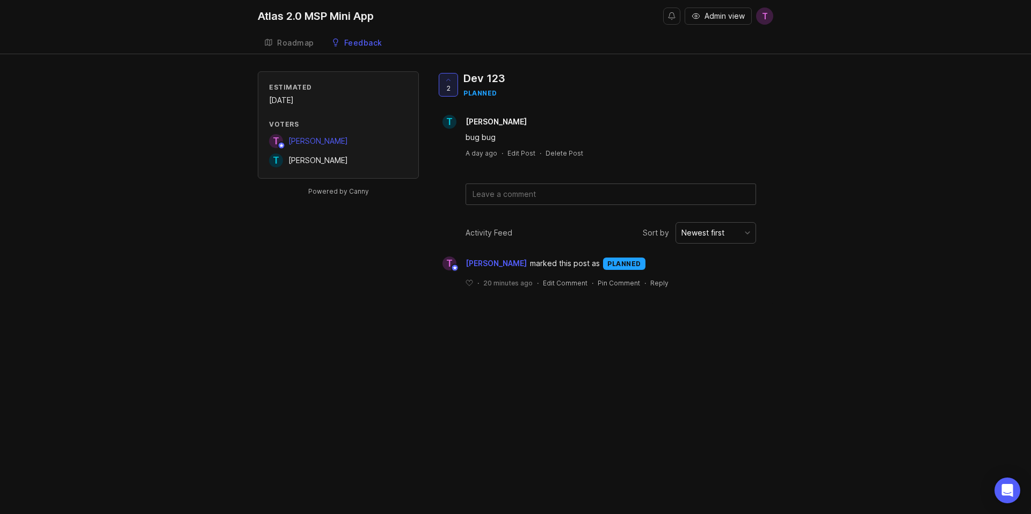
click at [246, 279] on div "Estimated November 2025 Voters T Timmy Lin T Timmy Canny Powered by Canny 2 Dev…" at bounding box center [515, 188] width 1031 height 234
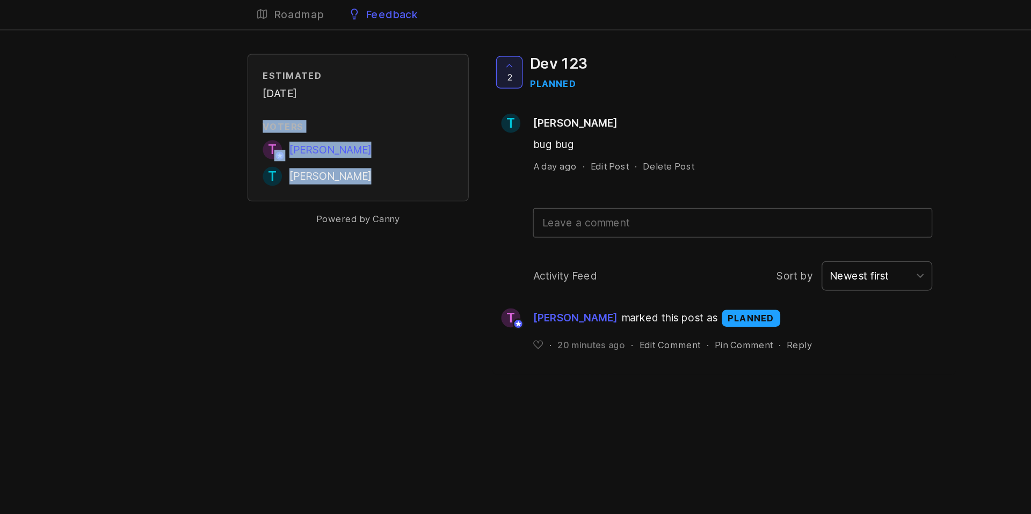
drag, startPoint x: 260, startPoint y: 124, endPoint x: 386, endPoint y: 181, distance: 138.6
click at [386, 181] on div "Estimated November 2025 Voters T Timmy Lin T Timmy Canny Powered by Canny" at bounding box center [338, 142] width 161 height 143
click at [256, 106] on div "Estimated November 2025 Voters T Timmy Lin T Timmy Canny Powered by Canny 2 Dev…" at bounding box center [515, 188] width 1031 height 234
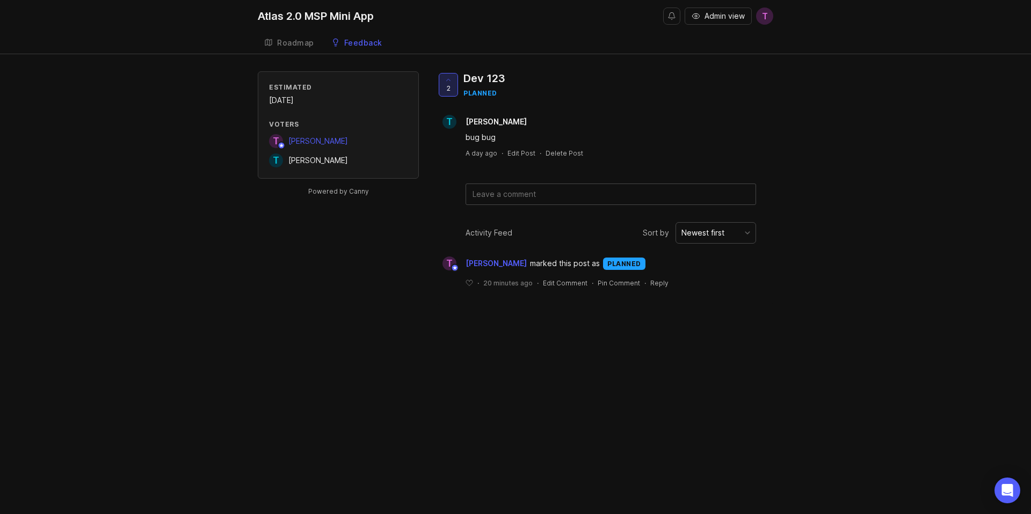
click at [451, 78] on icon at bounding box center [448, 80] width 8 height 8
click at [451, 87] on div at bounding box center [448, 85] width 18 height 23
click at [450, 82] on icon at bounding box center [448, 80] width 8 height 8
click at [447, 86] on span "1" at bounding box center [448, 88] width 3 height 9
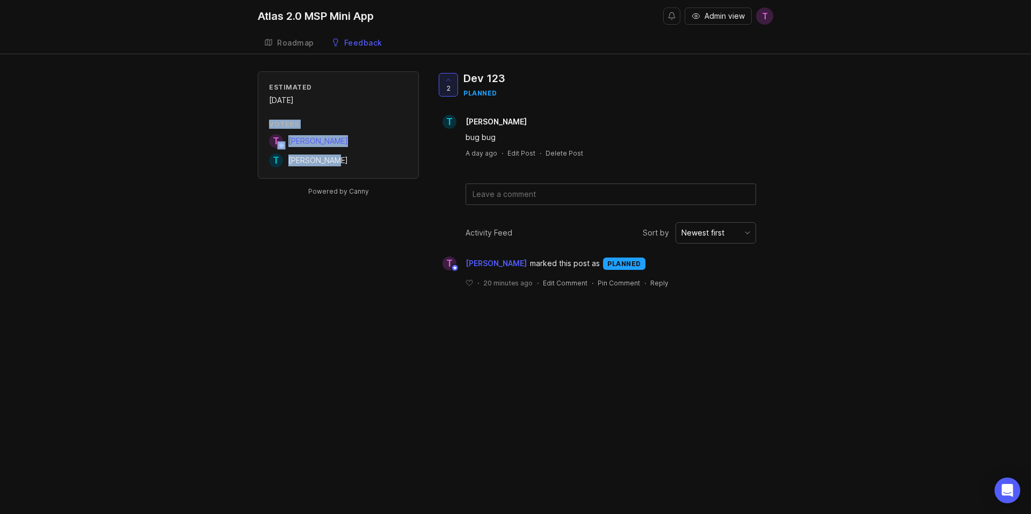
drag, startPoint x: 260, startPoint y: 118, endPoint x: 383, endPoint y: 177, distance: 136.4
click at [383, 177] on div "Estimated November 2025 Voters T Timmy Lin T Timmy Canny" at bounding box center [338, 124] width 161 height 107
click at [376, 168] on div at bounding box center [376, 168] width 0 height 0
click at [230, 107] on div "Estimated November 2025 Voters T Timmy Lin T Timmy Canny Powered by Canny 2 Dev…" at bounding box center [515, 188] width 1031 height 234
click at [297, 41] on div "Roadmap" at bounding box center [295, 43] width 37 height 8
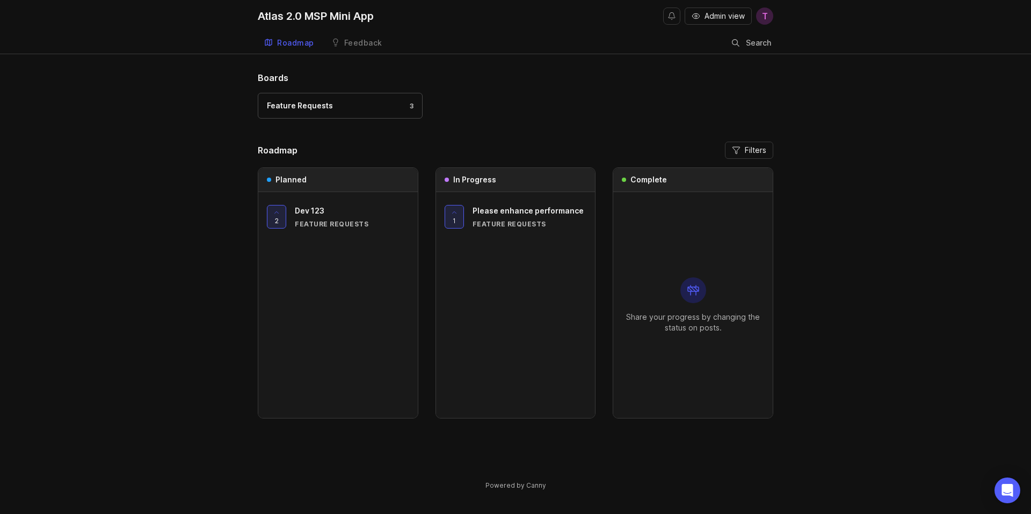
click at [325, 103] on div "Feature Requests" at bounding box center [300, 106] width 66 height 12
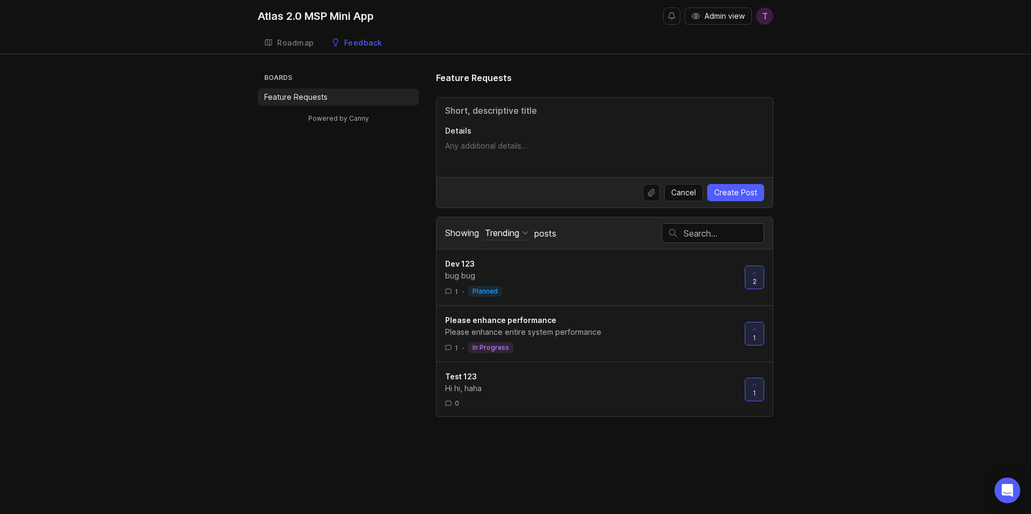
click at [522, 93] on div "Feature Requests Details Cancel Create Post Showing Trending Sort Trending Top …" at bounding box center [604, 244] width 337 height 346
click at [502, 226] on button "Trending" at bounding box center [507, 233] width 48 height 14
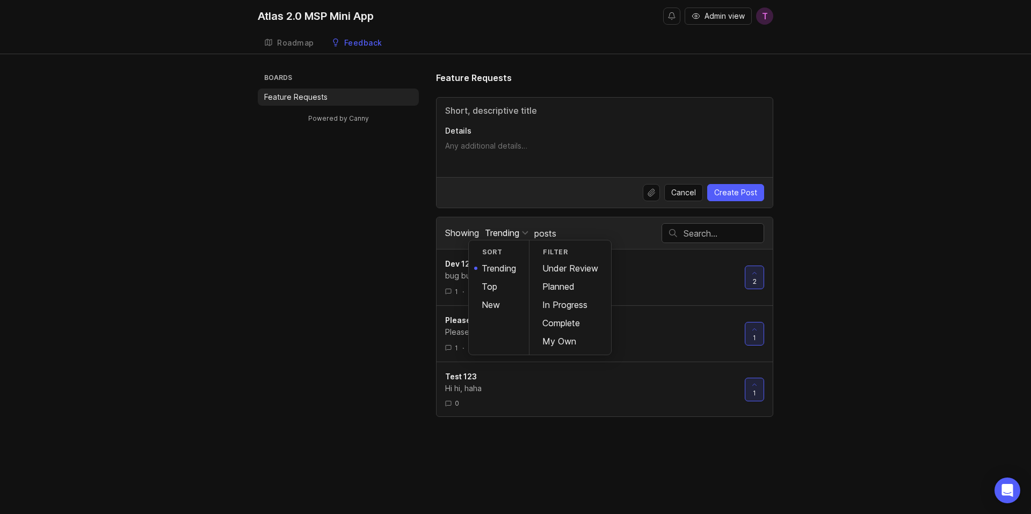
click at [504, 230] on div "Trending" at bounding box center [502, 233] width 34 height 12
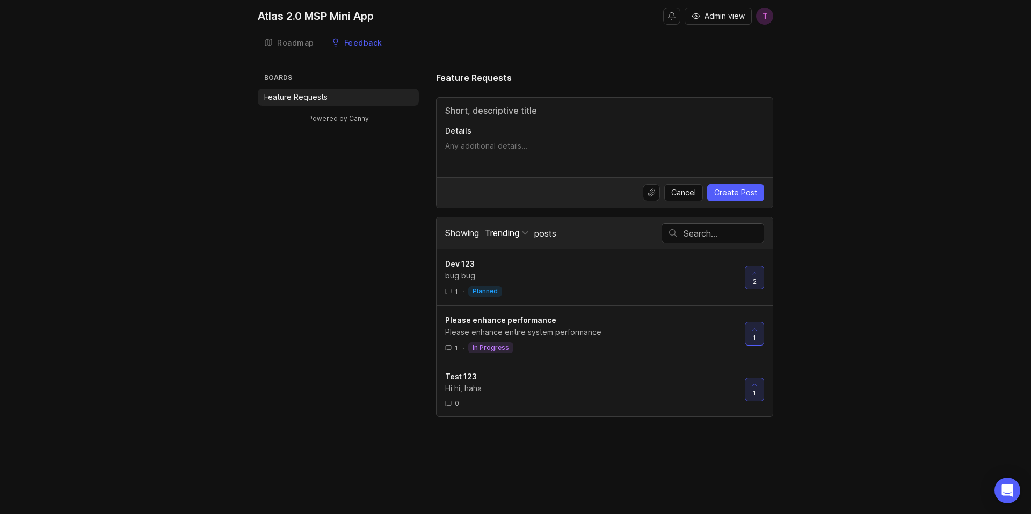
click at [377, 231] on div "Boards Feature Requests Powered by Canny Feature Requests Details Cancel Create…" at bounding box center [515, 244] width 515 height 346
click at [298, 41] on div "Roadmap" at bounding box center [295, 43] width 37 height 8
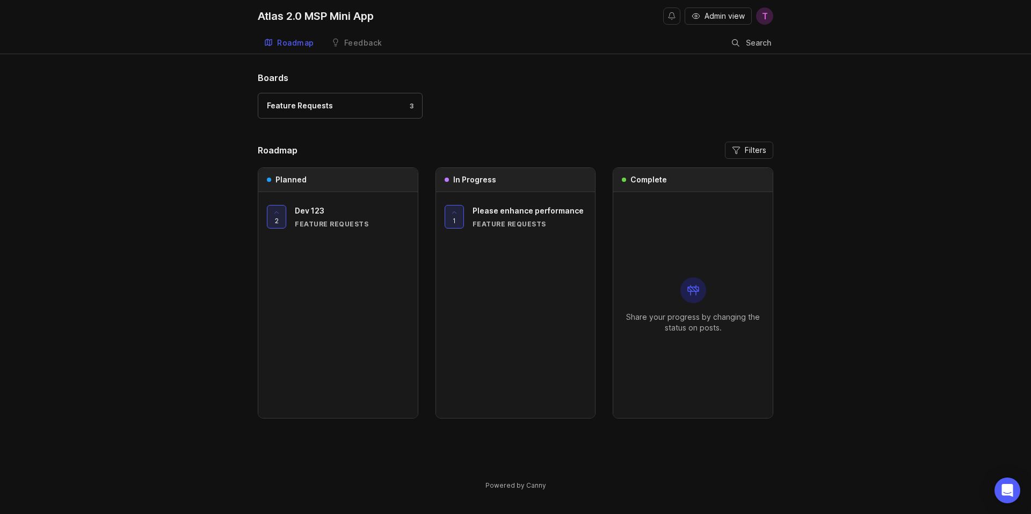
click at [148, 217] on div "Boards Feature Requests 3 Roadmap Filters Planned 2 Dev 123 Feature Requests In…" at bounding box center [515, 289] width 1031 height 437
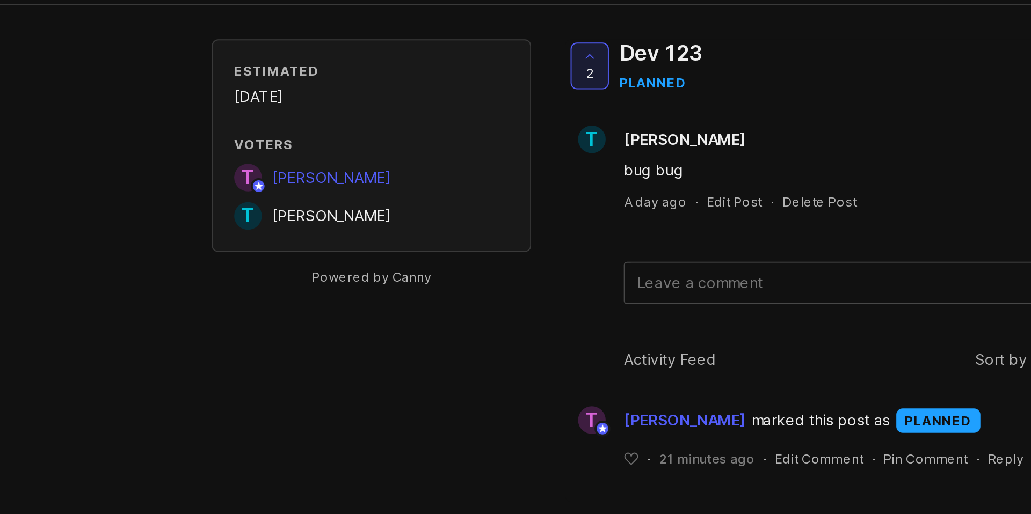
click at [283, 85] on div "Estimated" at bounding box center [338, 87] width 138 height 9
click at [297, 87] on div "Estimated" at bounding box center [338, 87] width 138 height 9
drag, startPoint x: 343, startPoint y: 100, endPoint x: 304, endPoint y: 88, distance: 40.9
click at [269, 85] on div "Estimated November 2025" at bounding box center [338, 95] width 138 height 24
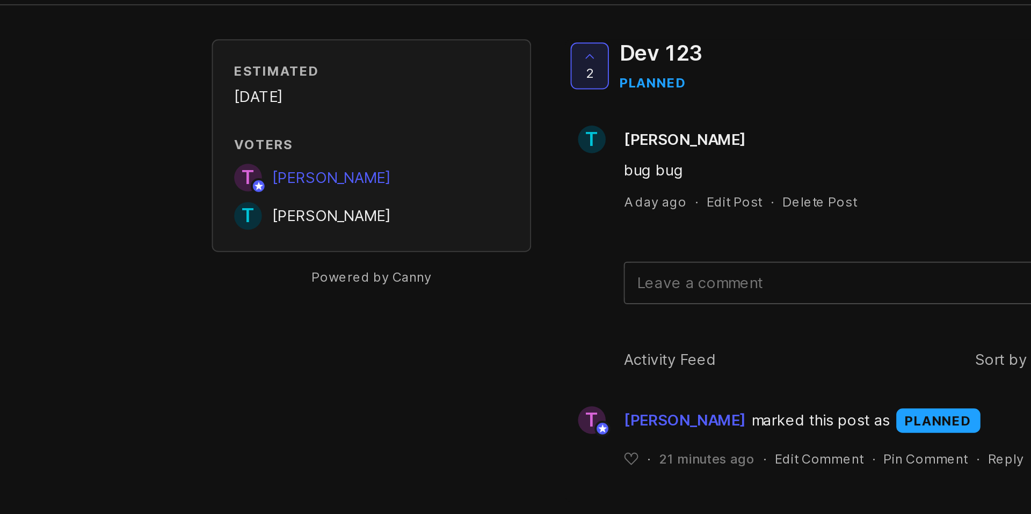
click at [309, 90] on div "Estimated" at bounding box center [338, 87] width 138 height 9
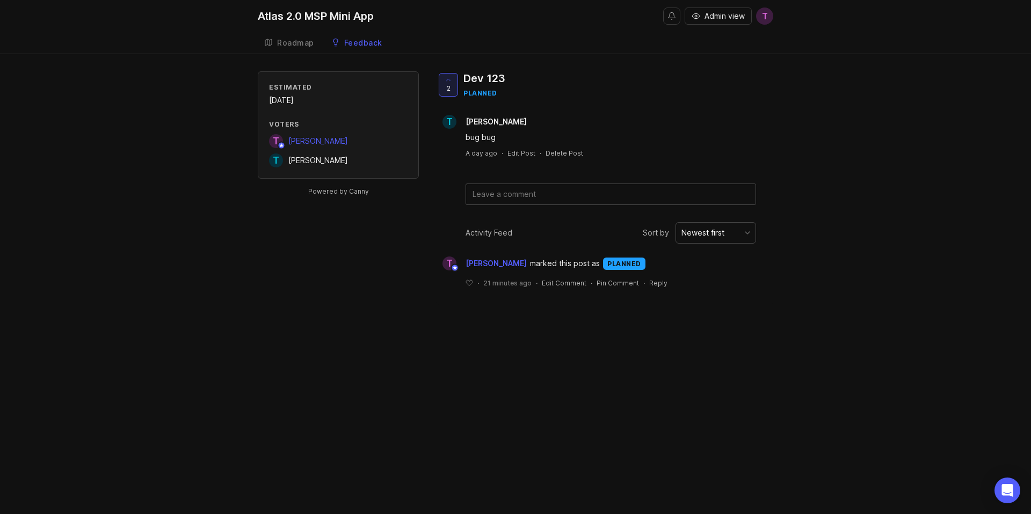
click at [312, 45] on div "Roadmap" at bounding box center [295, 43] width 37 height 8
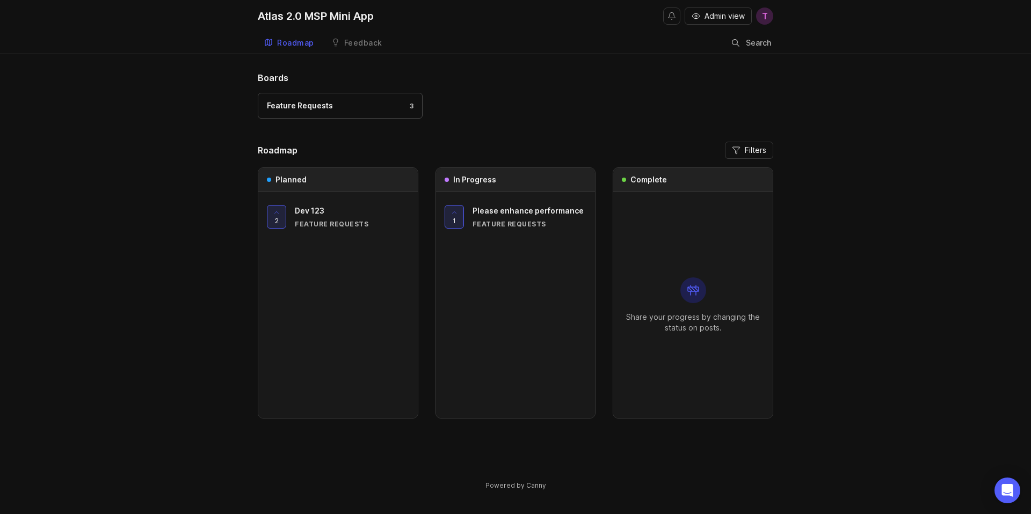
click at [354, 46] on div "Feedback" at bounding box center [363, 43] width 38 height 8
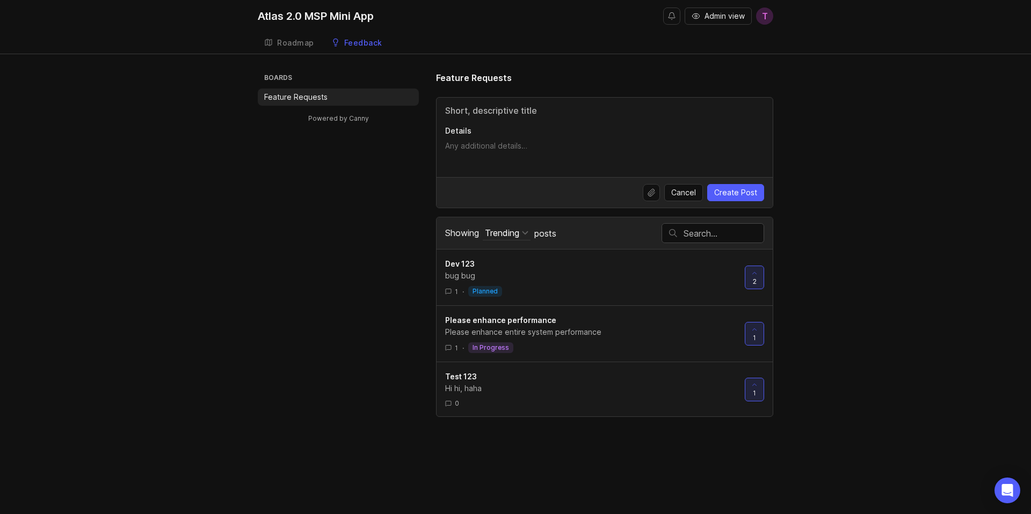
click at [303, 44] on div "Roadmap" at bounding box center [295, 43] width 37 height 8
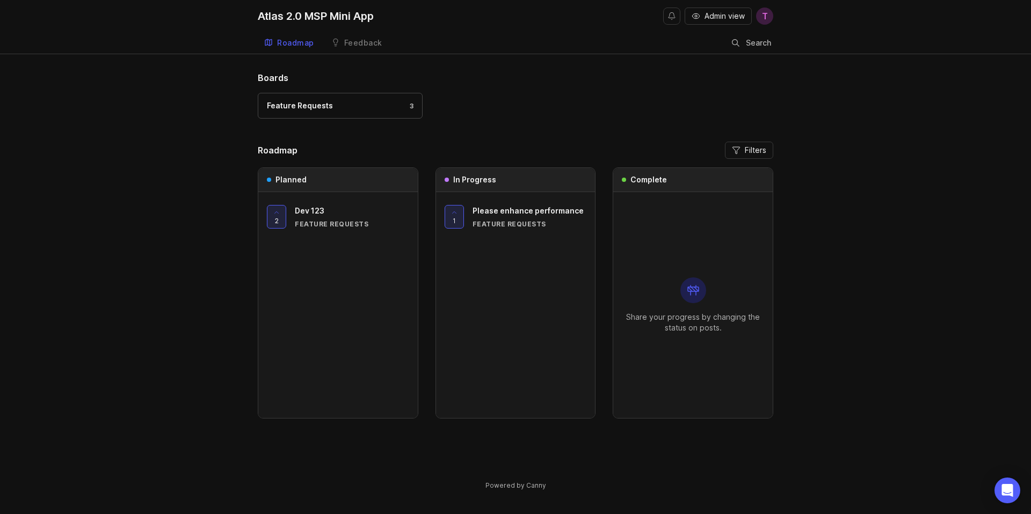
click at [128, 67] on div "Atlas 2.0 MSP Mini App Admin view T Roadmap Feedback Feature Requests Search Bo…" at bounding box center [515, 257] width 1031 height 514
click at [755, 151] on span "Filters" at bounding box center [755, 150] width 21 height 11
click at [679, 96] on div "Feature Requests 3" at bounding box center [515, 111] width 515 height 36
click at [567, 132] on div "Boards Feature Requests 3 Roadmap Filters Planned 2 Dev 123 Feature Requests In…" at bounding box center [515, 272] width 515 height 402
click at [353, 39] on div "Feedback" at bounding box center [363, 43] width 38 height 8
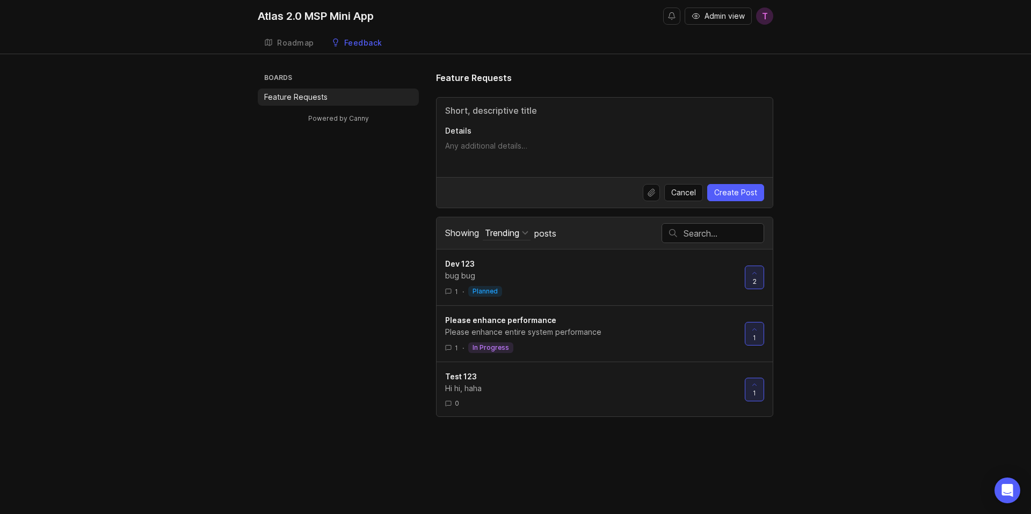
click at [768, 16] on span "T" at bounding box center [764, 16] width 17 height 17
click at [813, 48] on div "Atlas 2.0 MSP Mini App Admin view T Create Roadmap Feedback Feature Requests" at bounding box center [515, 27] width 1031 height 54
click at [767, 18] on span "T" at bounding box center [765, 16] width 6 height 13
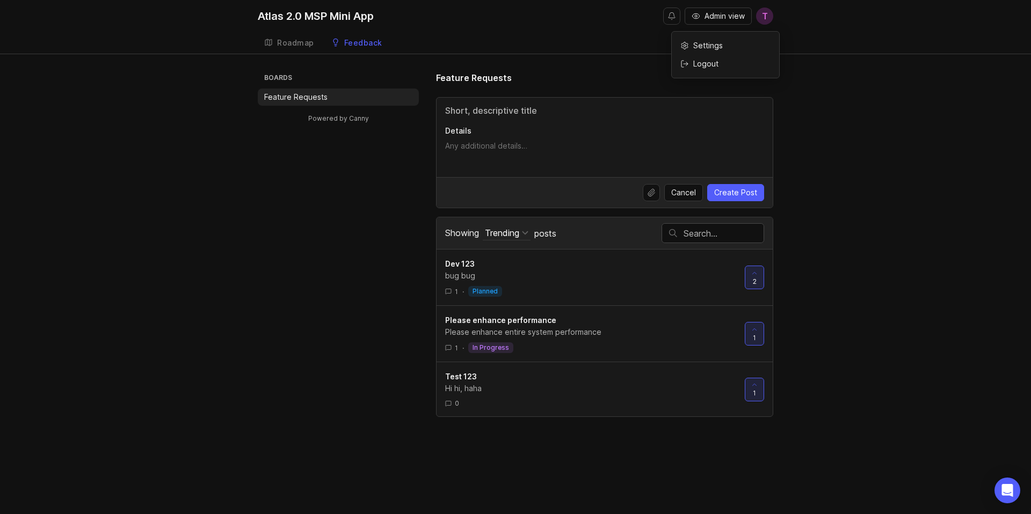
click at [767, 17] on span "T" at bounding box center [765, 16] width 6 height 13
click at [488, 120] on div "Details" at bounding box center [604, 137] width 336 height 79
click at [475, 111] on input "Title" at bounding box center [604, 110] width 319 height 13
click at [477, 144] on textarea "Details" at bounding box center [604, 151] width 319 height 21
click at [476, 108] on input "Title" at bounding box center [604, 110] width 319 height 13
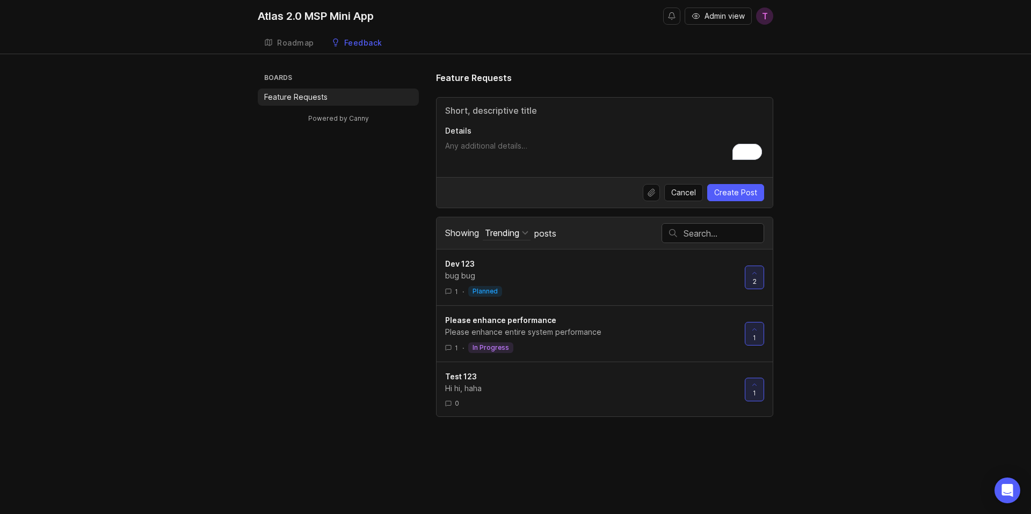
click at [458, 139] on div "Details" at bounding box center [604, 137] width 336 height 79
click at [653, 194] on button "Upload file" at bounding box center [651, 192] width 17 height 17
click at [399, 216] on div "Boards Feature Requests Powered by Canny Feature Requests Details Cancel Create…" at bounding box center [515, 244] width 515 height 346
click at [407, 225] on div "Boards Feature Requests Powered by Canny Feature Requests Details Cancel Create…" at bounding box center [515, 244] width 515 height 346
click at [276, 46] on link "Roadmap" at bounding box center [289, 43] width 63 height 22
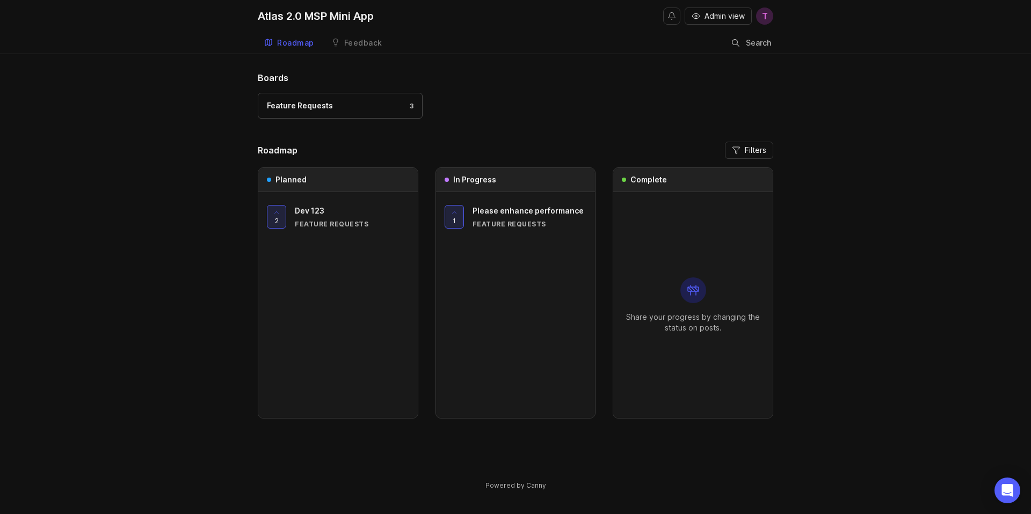
click at [131, 187] on div "Boards Feature Requests 3 Roadmap Filters Planned 2 Dev 123 Feature Requests In…" at bounding box center [515, 289] width 1031 height 437
click at [309, 11] on div "Atlas 2.0 MSP Mini App" at bounding box center [316, 16] width 116 height 11
drag, startPoint x: 220, startPoint y: 23, endPoint x: 254, endPoint y: 9, distance: 36.9
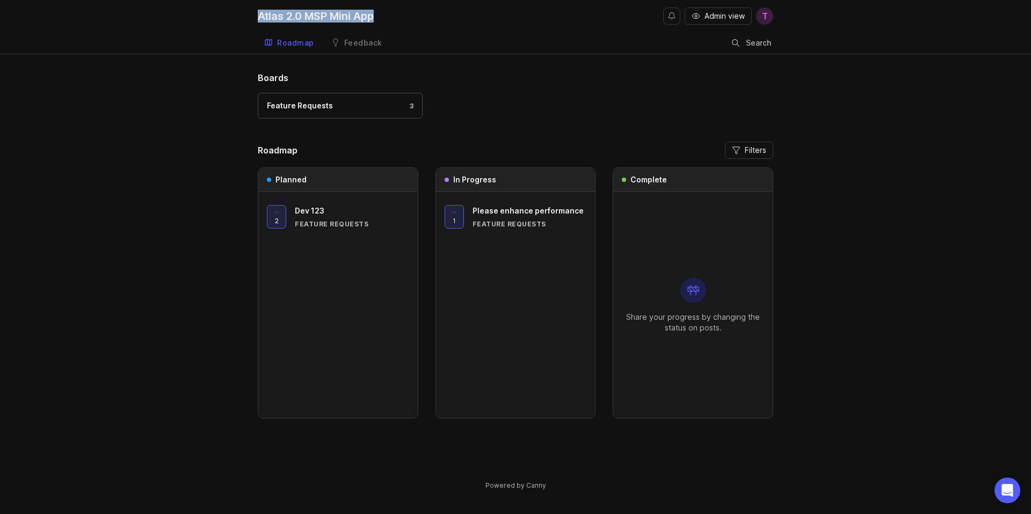
click at [254, 9] on div "Atlas 2.0 MSP Mini App Admin view T Roadmap Feedback Feature Requests Search" at bounding box center [515, 27] width 1031 height 54
copy div "Atlas 2.0 MSP Mini App"
click at [197, 256] on div "Boards Feature Requests 3 Roadmap Filters Planned 2 Dev 123 Feature Requests In…" at bounding box center [515, 289] width 1031 height 437
click at [173, 282] on div "Boards Feature Requests 3 Roadmap Filters Planned 2 Dev 123 Feature Requests In…" at bounding box center [515, 289] width 1031 height 437
click at [373, 48] on link "Feedback" at bounding box center [357, 43] width 64 height 22
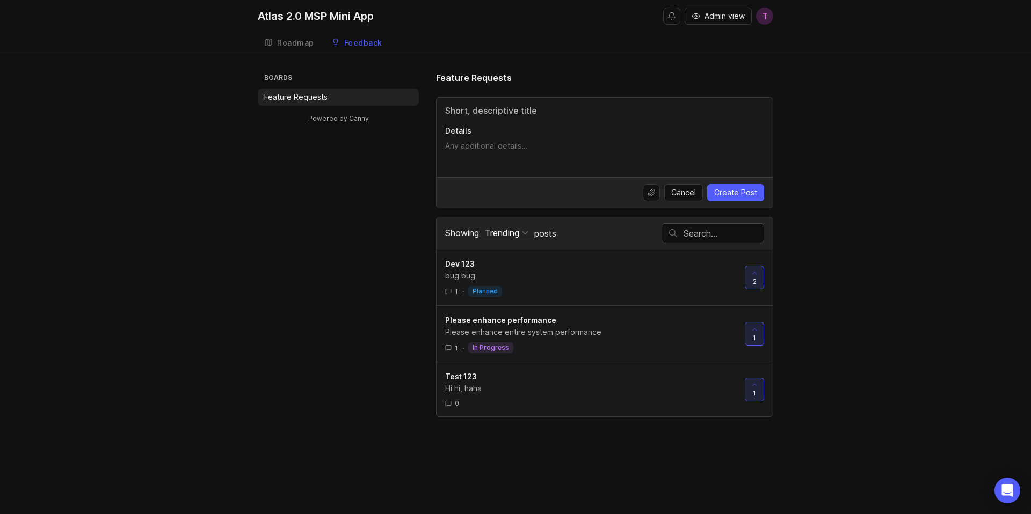
click at [349, 273] on div "Boards Feature Requests Powered by Canny Feature Requests Details Cancel Create…" at bounding box center [515, 244] width 515 height 346
click at [389, 345] on div "Boards Feature Requests Powered by Canny Feature Requests Details Cancel Create…" at bounding box center [515, 244] width 515 height 346
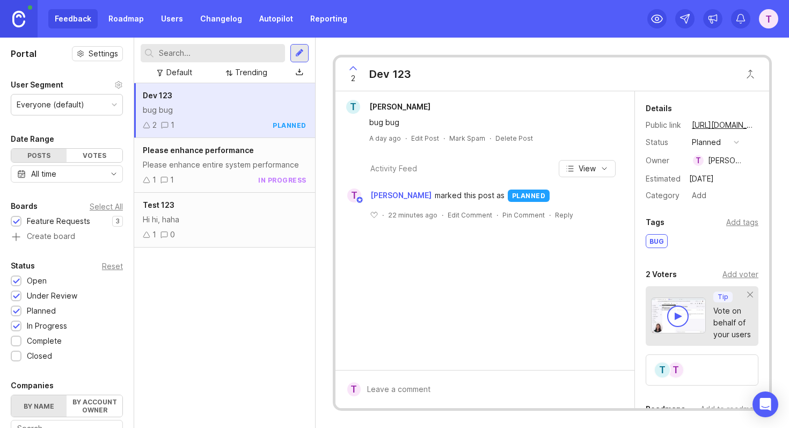
click at [244, 165] on div "Please enhance entire system performance" at bounding box center [225, 165] width 164 height 12
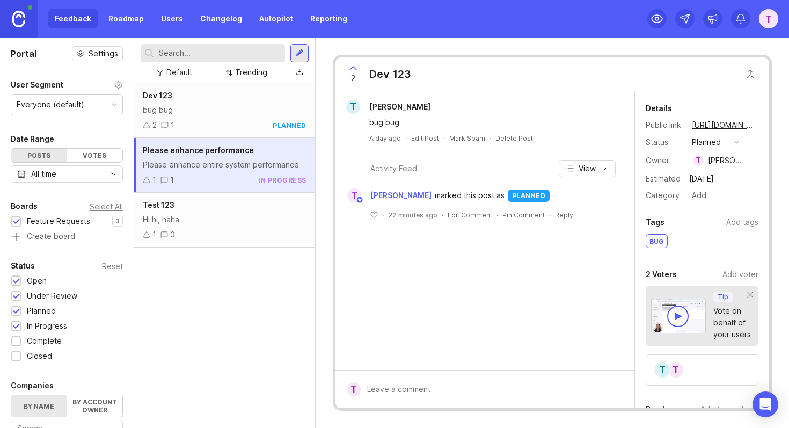
click at [252, 207] on div "Test 123" at bounding box center [225, 205] width 164 height 12
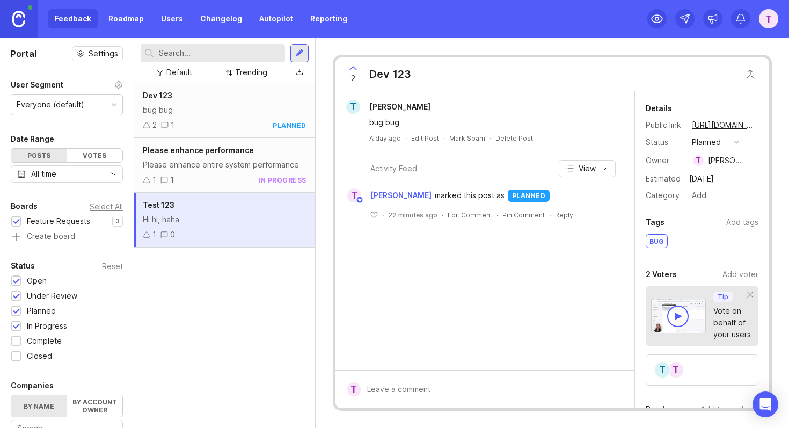
click at [233, 108] on div "bug bug" at bounding box center [225, 110] width 164 height 12
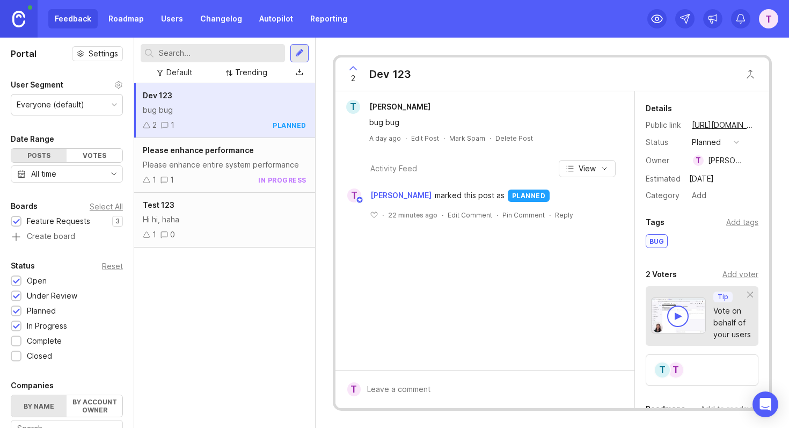
click at [242, 289] on div "Dev 123 bug bug 2 1 planned Please enhance performance Please enhance entire sy…" at bounding box center [224, 255] width 181 height 345
click at [239, 170] on div "Please enhance entire system performance" at bounding box center [225, 165] width 164 height 12
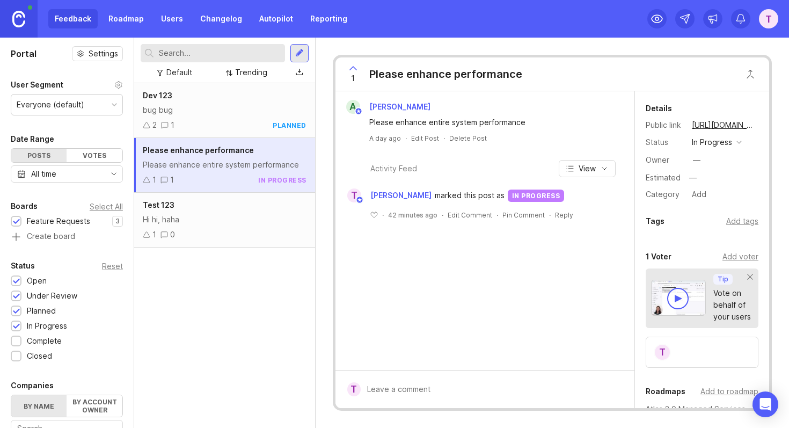
click at [725, 138] on div "in progress" at bounding box center [712, 142] width 40 height 12
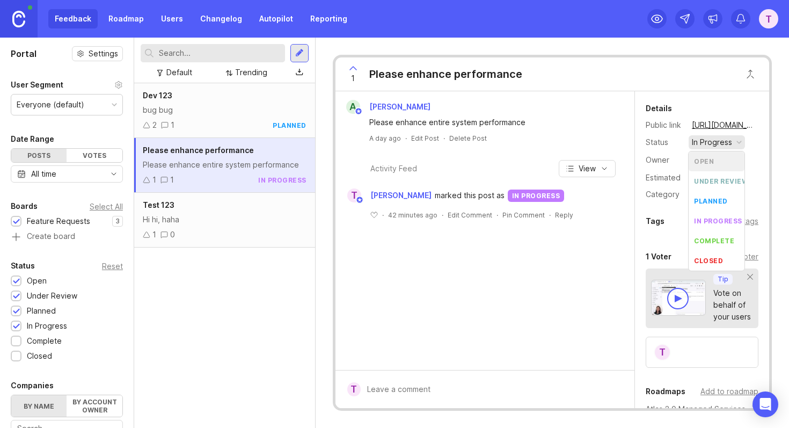
click at [720, 160] on li "open" at bounding box center [717, 161] width 56 height 20
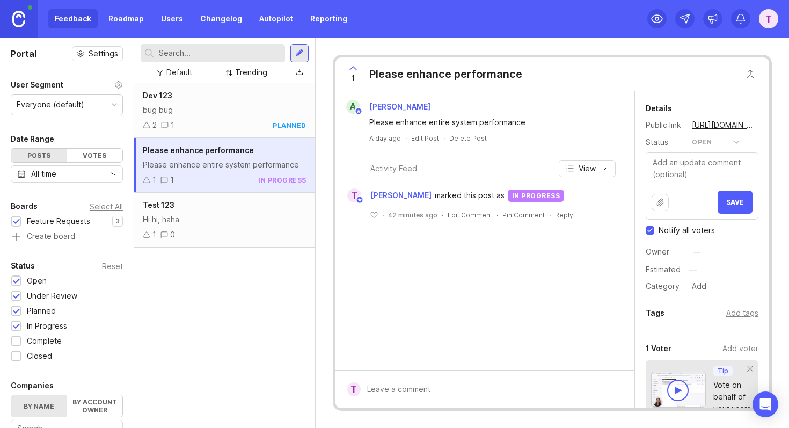
click at [727, 202] on span "Save" at bounding box center [735, 202] width 18 height 8
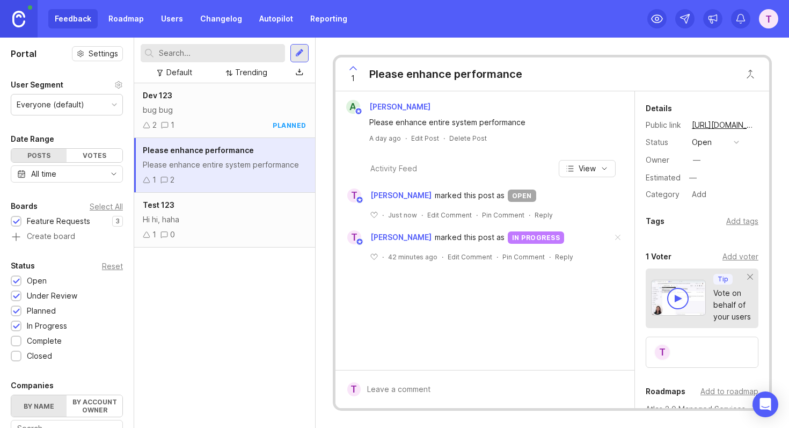
click at [221, 111] on div "bug bug" at bounding box center [225, 110] width 164 height 12
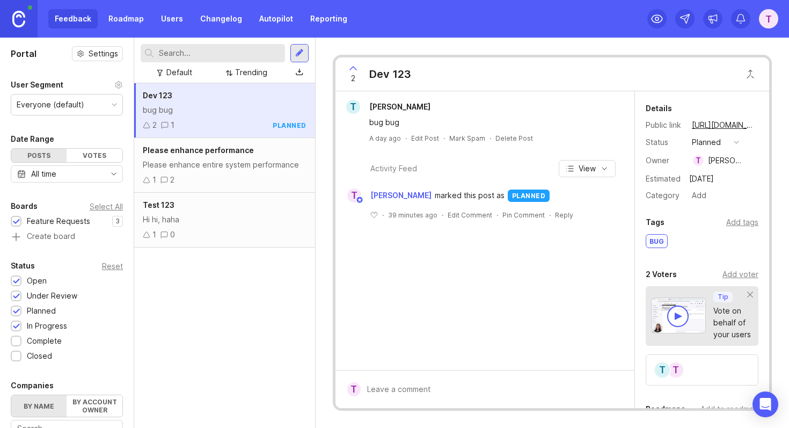
click at [711, 147] on div "planned" at bounding box center [706, 142] width 29 height 12
click at [716, 165] on li "open" at bounding box center [716, 161] width 54 height 20
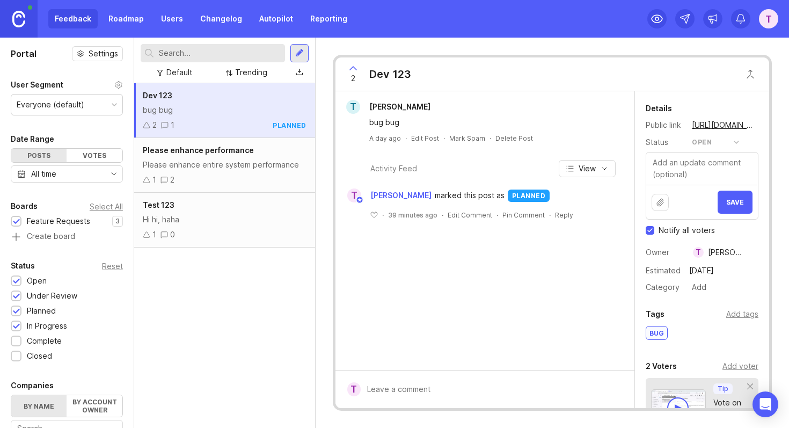
click at [726, 200] on span "Save" at bounding box center [735, 202] width 18 height 8
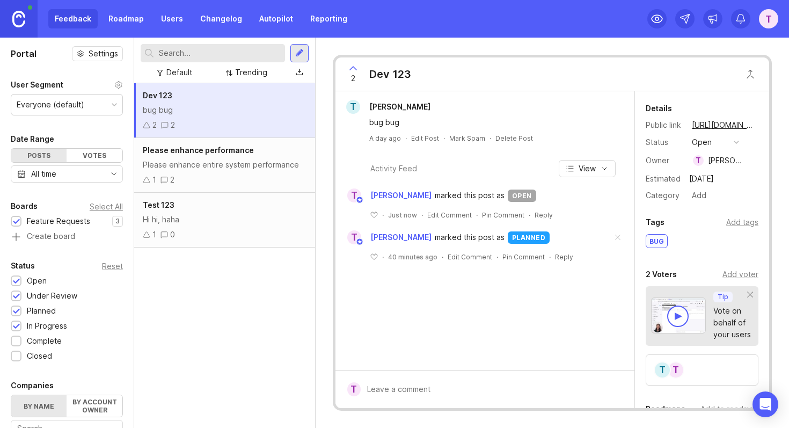
click at [245, 281] on div "Dev 123 bug bug 2 2 Please enhance performance Please enhance entire system per…" at bounding box center [224, 255] width 181 height 345
click at [254, 287] on div "Dev 123 bug bug 2 2 Please enhance performance Please enhance entire system per…" at bounding box center [224, 255] width 181 height 345
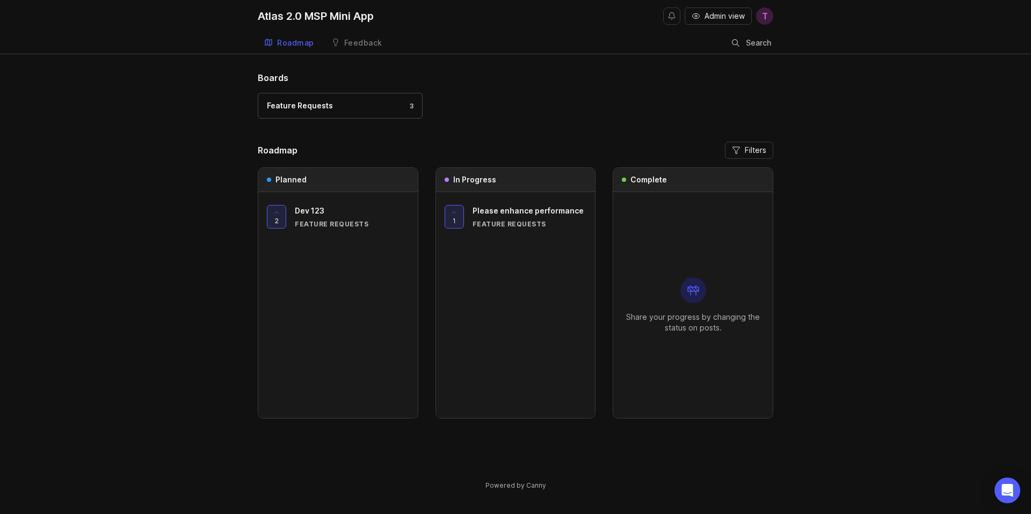
click at [475, 128] on div "Feature Requests 3" at bounding box center [515, 111] width 515 height 36
click at [492, 92] on div "Boards Feature Requests 3" at bounding box center [515, 99] width 515 height 57
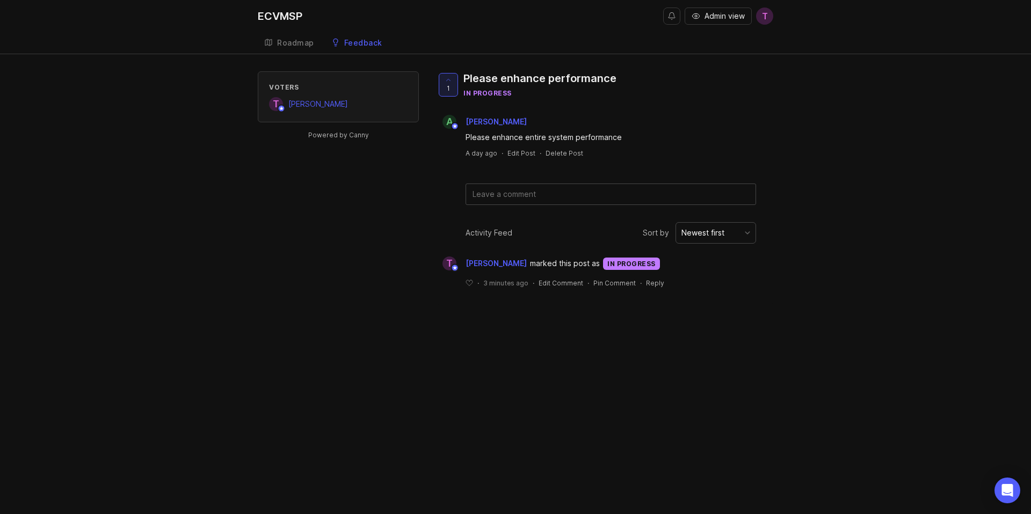
click at [342, 261] on div "Voters T [PERSON_NAME] Powered by Canny 1 Please enhance performance in progres…" at bounding box center [515, 188] width 515 height 234
click at [290, 45] on div "Roadmap" at bounding box center [295, 43] width 37 height 8
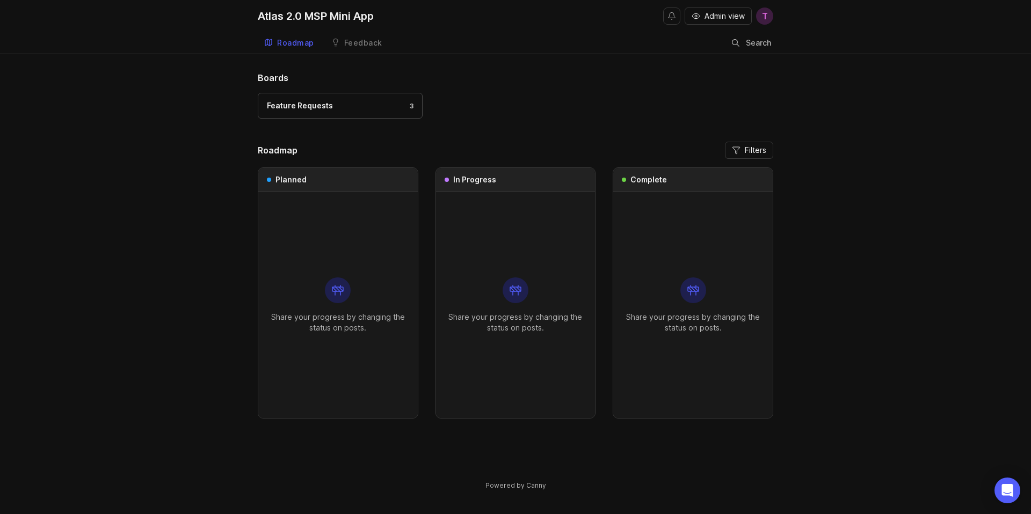
click at [379, 108] on div "Feature Requests 3" at bounding box center [340, 106] width 147 height 12
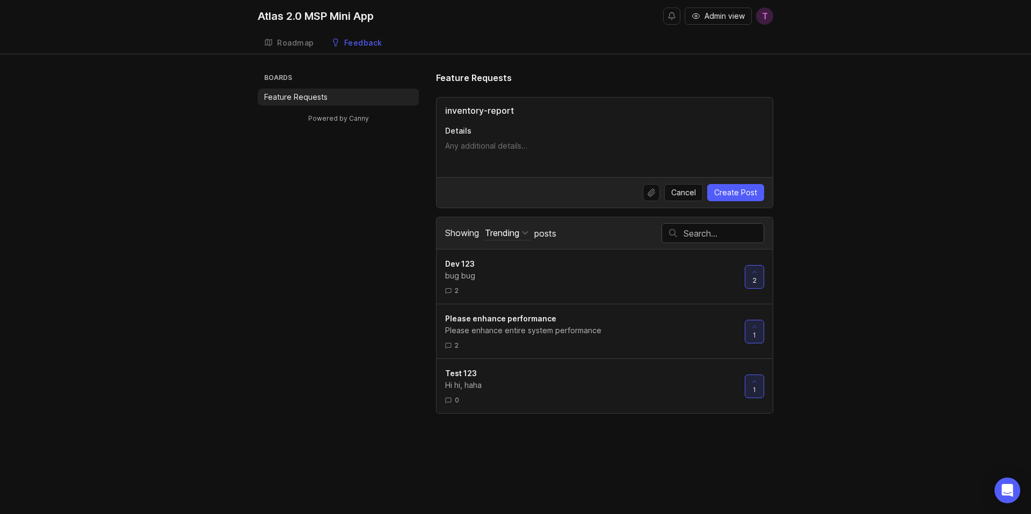
click at [489, 110] on input "inventory-report" at bounding box center [604, 110] width 319 height 13
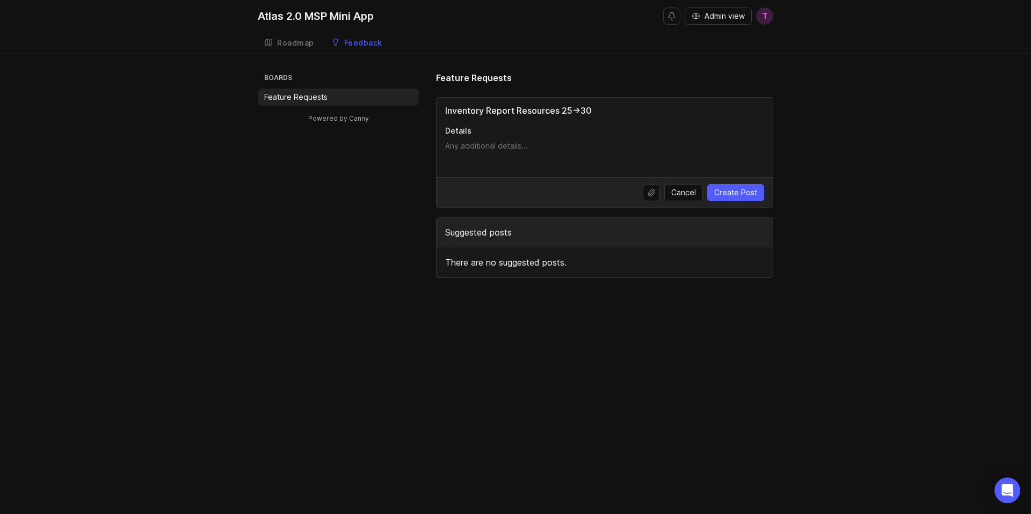
type input "Inventory Report Resources 25->30"
click at [506, 135] on p "Details" at bounding box center [604, 131] width 319 height 11
click at [506, 141] on textarea "Details" at bounding box center [604, 151] width 319 height 21
paste textarea "Security: WAF Web ACLs | AWS::WAFv2::WebACL(需確認是否可以直接 cloudcontrolapi list 或是要改…"
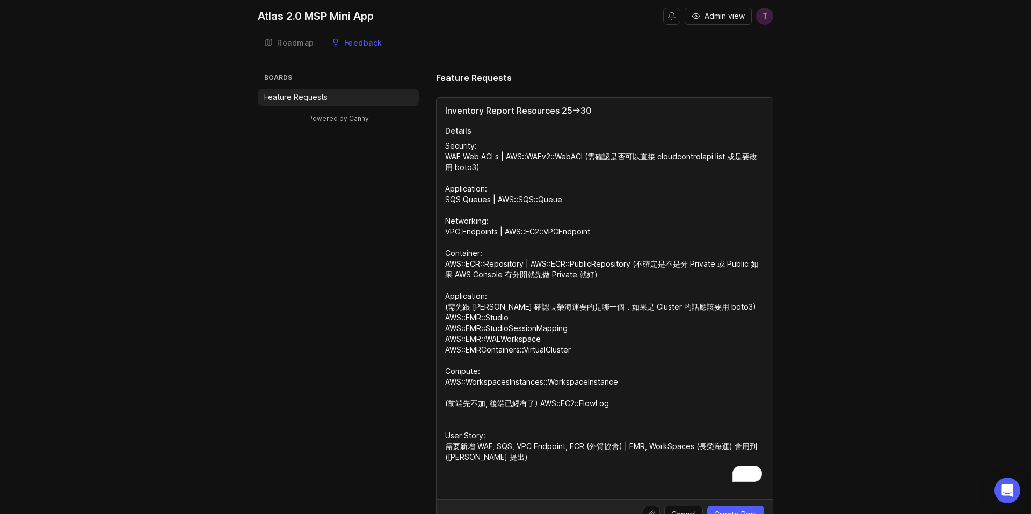
type textarea "Security: WAF Web ACLs | AWS::WAFv2::WebACL(需確認是否可以直接 cloudcontrolapi list 或是要改…"
click at [517, 111] on input "Inventory Report Resources 25->30" at bounding box center [604, 110] width 319 height 13
click at [539, 110] on input "New Inventory Report Resources 25->30" at bounding box center [604, 110] width 319 height 13
drag, startPoint x: 616, startPoint y: 111, endPoint x: 667, endPoint y: 111, distance: 51.0
click at [667, 111] on input "New Inventory Report Support Resources 25->30" at bounding box center [604, 110] width 319 height 13
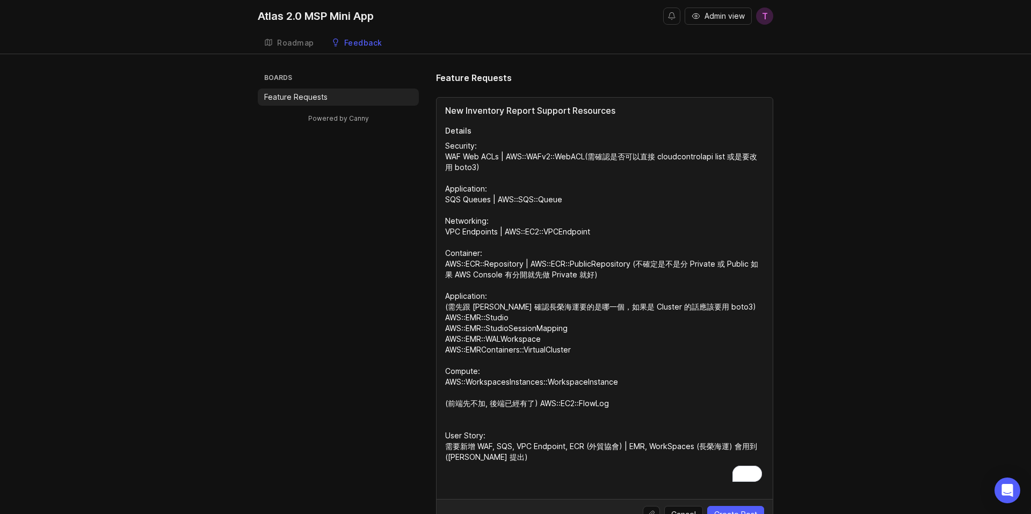
type input "New Inventory Report Support Resources"
drag, startPoint x: 484, startPoint y: 149, endPoint x: 442, endPoint y: 136, distance: 43.1
click at [441, 136] on div "New Inventory Report Support Resources Details Security: WAF Web ACLs | AWS::WA…" at bounding box center [604, 299] width 336 height 402
drag, startPoint x: 500, startPoint y: 156, endPoint x: 409, endPoint y: 156, distance: 90.7
click at [409, 156] on div "Boards Feature Requests Powered by Canny Feature Requests New Inventory Report …" at bounding box center [515, 335] width 515 height 529
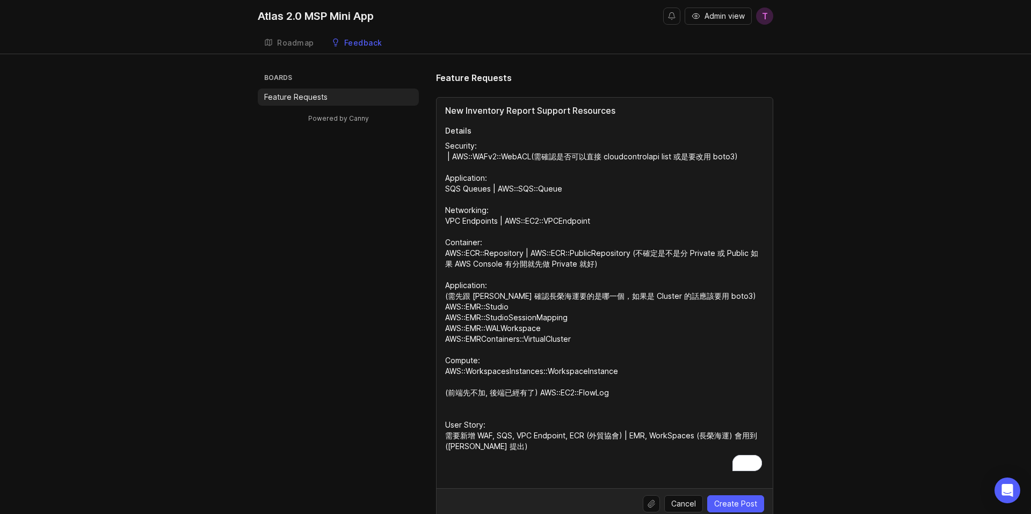
click at [490, 130] on p "Details" at bounding box center [604, 131] width 319 height 11
click at [490, 141] on textarea "Security: | AWS::WAFv2::WebACL(需確認是否可以直接 cloudcontrolapi list 或是要改用 boto3) Appl…" at bounding box center [604, 307] width 319 height 333
click at [447, 146] on textarea "Security: | AWS::WAFv2::WebACL(需確認是否可以直接 cloudcontrolapi list 或是要改用 boto3) Appl…" at bounding box center [604, 307] width 319 height 333
click at [485, 146] on textarea "Security: | AWS::WAFv2::WebACL(需確認是否可以直接 cloudcontrolapi list 或是要改用 boto3) Appl…" at bounding box center [604, 307] width 319 height 333
paste textarea "WAF Web ACLs"
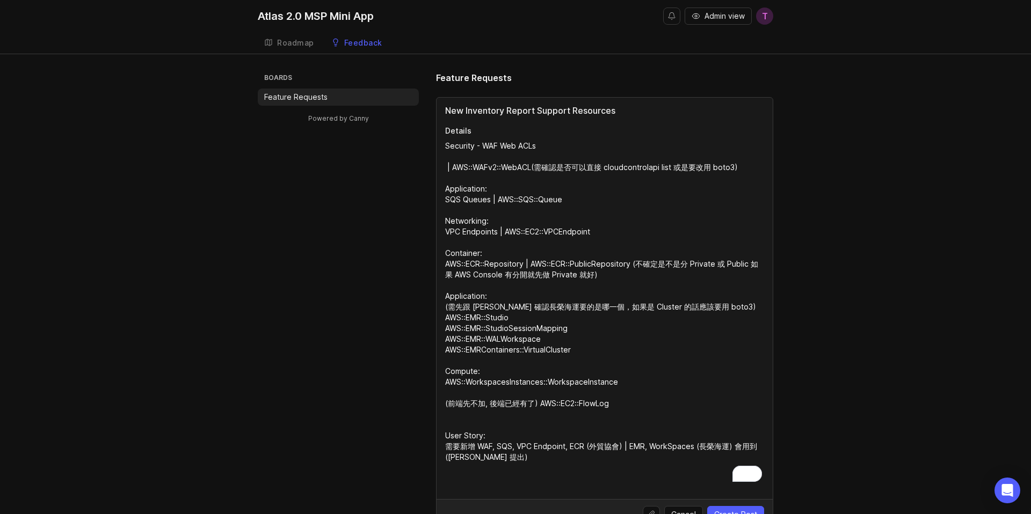
click at [473, 191] on textarea "Security - WAF Web ACLs | AWS::WAFv2::WebACL(需確認是否可以直接 cloudcontrolapi list 或是要…" at bounding box center [604, 313] width 319 height 344
paste textarea "Application"
drag, startPoint x: 488, startPoint y: 200, endPoint x: 435, endPoint y: 200, distance: 53.1
click at [435, 200] on div "Boards Feature Requests Powered by Canny Feature Requests New Inventory Report …" at bounding box center [515, 335] width 515 height 529
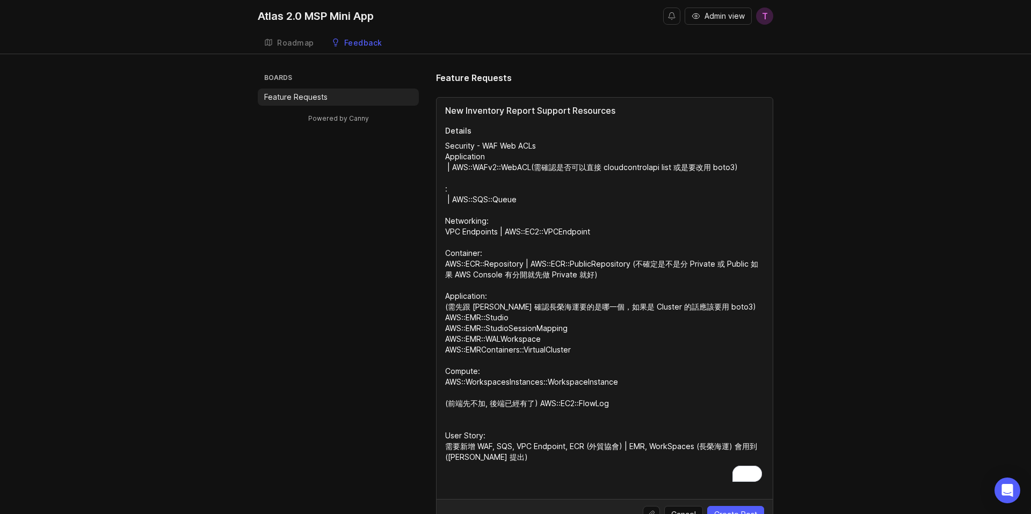
click at [496, 158] on textarea "Security - WAF Web ACLs Application | AWS::WAFv2::WebACL(需確認是否可以直接 cloudcontrol…" at bounding box center [604, 313] width 319 height 344
paste textarea "SQS Queues"
click at [470, 221] on textarea "Security - WAF Web ACLs Application - SQS Queues | AWS::WAFv2::WebACL(需確認是否可以直接…" at bounding box center [604, 313] width 319 height 344
click at [561, 156] on textarea "Security - WAF Web ACLs Application - SQS Queues | AWS::WAFv2::WebACL(需確認是否可以直接…" at bounding box center [604, 313] width 319 height 344
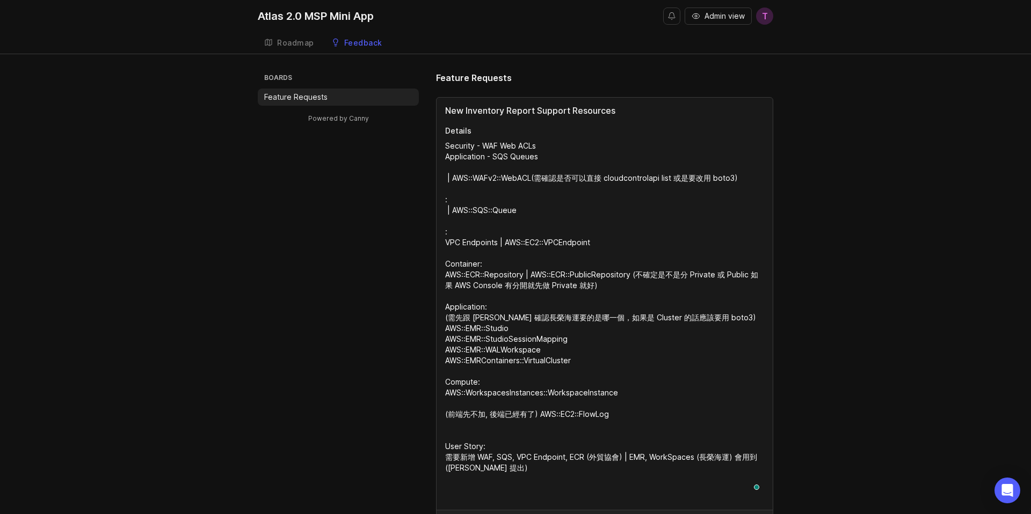
paste textarea "Networking"
drag, startPoint x: 498, startPoint y: 246, endPoint x: 428, endPoint y: 246, distance: 69.2
click at [428, 246] on div "Boards Feature Requests Powered by Canny Feature Requests New Inventory Report …" at bounding box center [515, 340] width 515 height 539
paste textarea "VPC Endpoints"
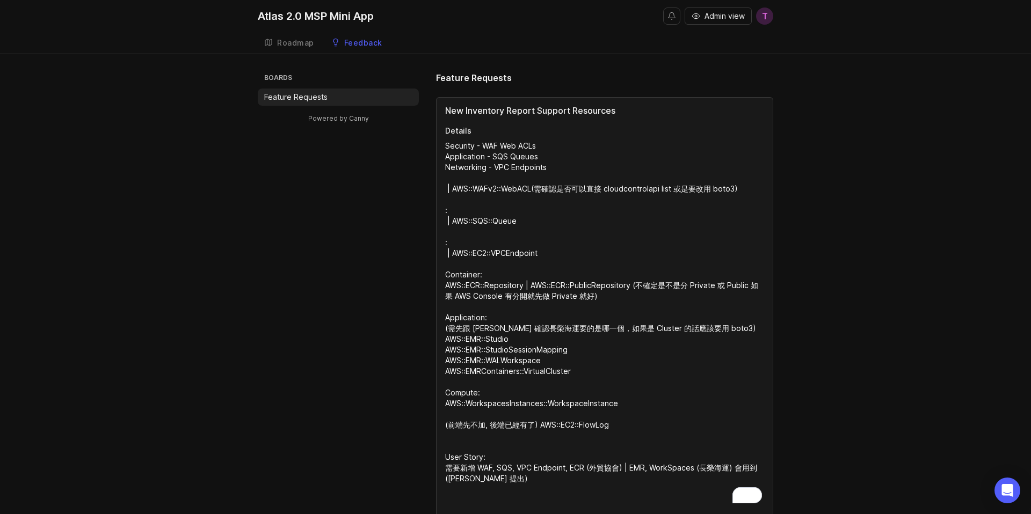
click at [466, 320] on textarea "Security - WAF Web ACLs Application - SQS Queues Networking - VPC Endpoints | A…" at bounding box center [604, 323] width 319 height 365
click at [466, 274] on textarea "Security - WAF Web ACLs Application - SQS Queues Networking - VPC Endpoints | A…" at bounding box center [604, 323] width 319 height 365
click at [472, 180] on textarea "Security - WAF Web ACLs Application - SQS Queues Networking - VPC Endpoints | A…" at bounding box center [604, 323] width 319 height 365
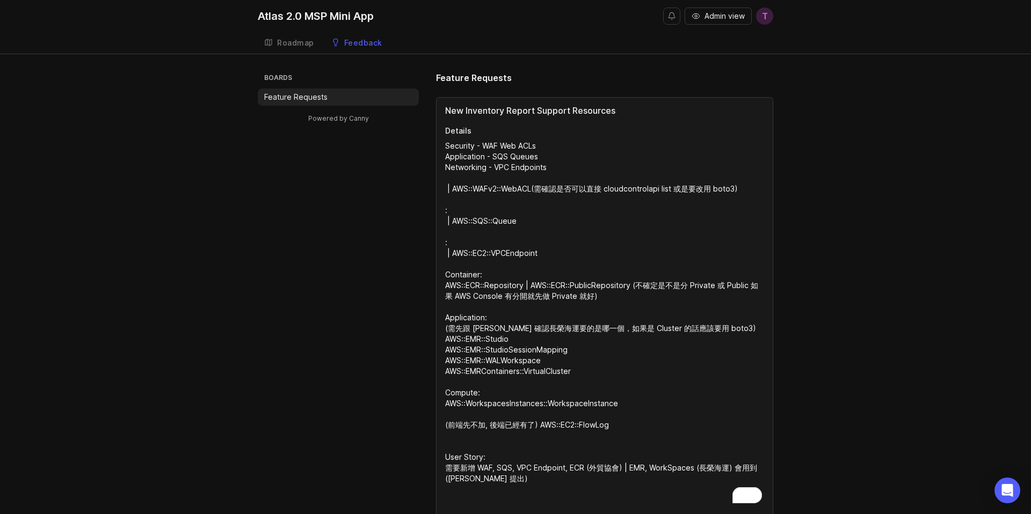
paste textarea "Container"
click at [558, 286] on textarea "Security - WAF Web ACLs Application - SQS Queues Networking - VPC Endpoints Con…" at bounding box center [604, 323] width 319 height 365
click at [555, 178] on textarea "Security - WAF Web ACLs Application - SQS Queues Networking - VPC Endpoints Con…" at bounding box center [604, 323] width 319 height 365
paste textarea "ECR"
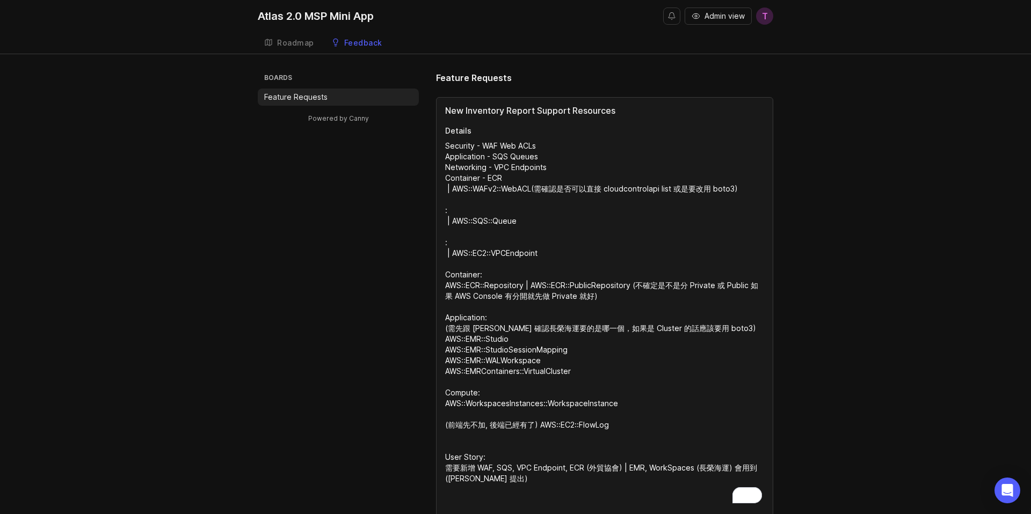
click at [492, 286] on textarea "Security - WAF Web ACLs Application - SQS Queues Networking - VPC Endpoints Con…" at bounding box center [604, 323] width 319 height 365
click at [530, 174] on textarea "Security - WAF Web ACLs Application - SQS Queues Networking - VPC Endpoints Con…" at bounding box center [604, 323] width 319 height 365
paste textarea "Repository"
click at [531, 179] on textarea "Security - WAF Web ACLs Application - SQS Queues Networking - VPC Endpoints Con…" at bounding box center [604, 323] width 319 height 365
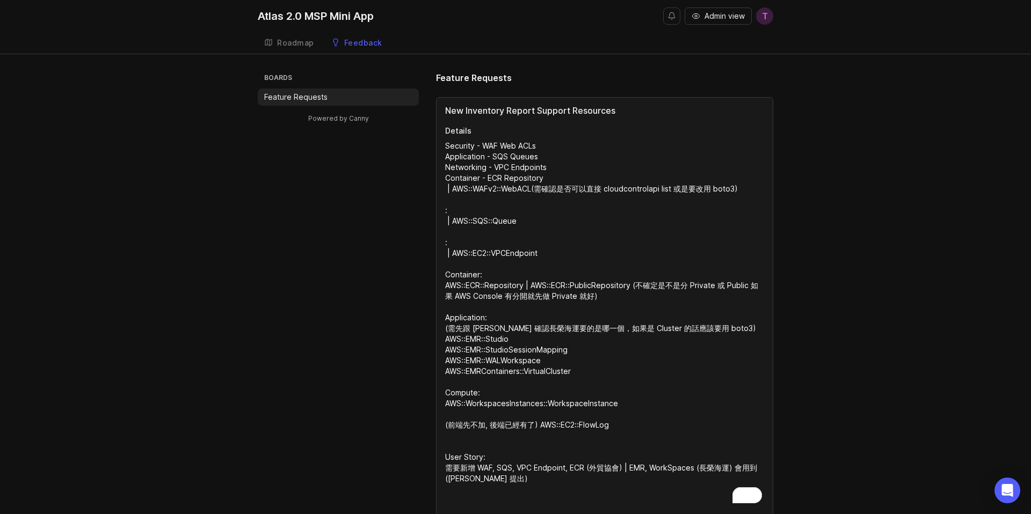
paste textarea "ies"
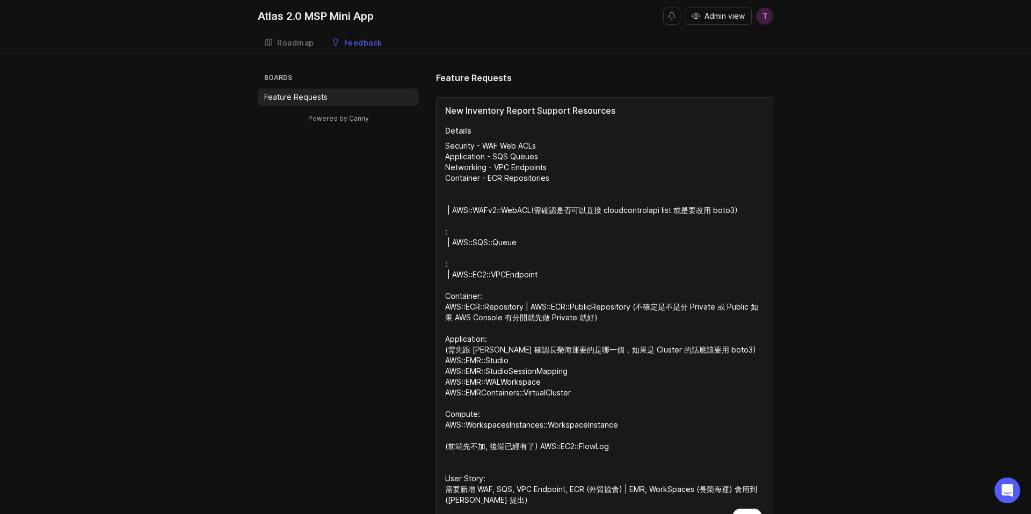
click at [465, 412] on textarea "Security - WAF Web ACLs Application - SQS Queues Networking - VPC Endpoints Con…" at bounding box center [604, 334] width 319 height 386
click at [486, 188] on textarea "Security - WAF Web ACLs Application - SQS Queues Networking - VPC Endpoints Con…" at bounding box center [604, 334] width 319 height 386
paste textarea "Compute"
click at [589, 424] on textarea "Security - WAF Web ACLs Application - SQS Queues Networking - VPC Endpoints Con…" at bounding box center [604, 334] width 319 height 386
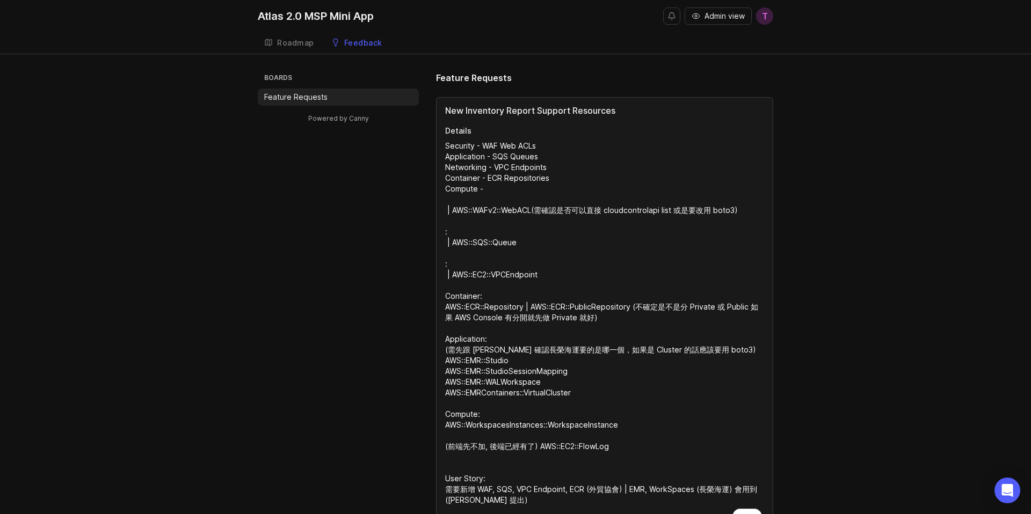
click at [589, 424] on textarea "Security - WAF Web ACLs Application - SQS Queues Networking - VPC Endpoints Con…" at bounding box center [604, 334] width 319 height 386
click at [512, 186] on textarea "Security - WAF Web ACLs Application - SQS Queues Networking - VPC Endpoints Con…" at bounding box center [604, 334] width 319 height 386
paste textarea "WorkspaceInstance"
click at [524, 188] on textarea "Security - WAF Web ACLs Application - SQS Queues Networking - VPC Endpoints Con…" at bounding box center [604, 334] width 319 height 386
click at [593, 188] on textarea "Security - WAF Web ACLs Application - SQS Queues Networking - VPC Endpoints Con…" at bounding box center [604, 334] width 319 height 386
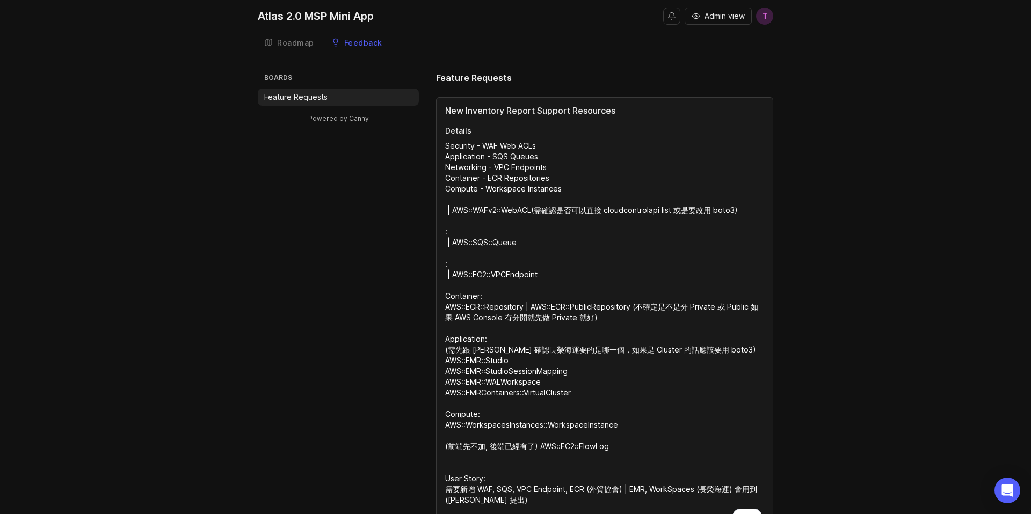
drag, startPoint x: 593, startPoint y: 188, endPoint x: 339, endPoint y: 188, distance: 253.9
click at [478, 187] on textarea "Security - WAF Web ACLs Application - SQS Queues Networking - VPC Endpoints Con…" at bounding box center [604, 334] width 319 height 386
click at [512, 187] on textarea "Security - WAF Web ACLs Application - SQS Queues Networking - VPC Endpoints Con…" at bounding box center [604, 334] width 319 height 386
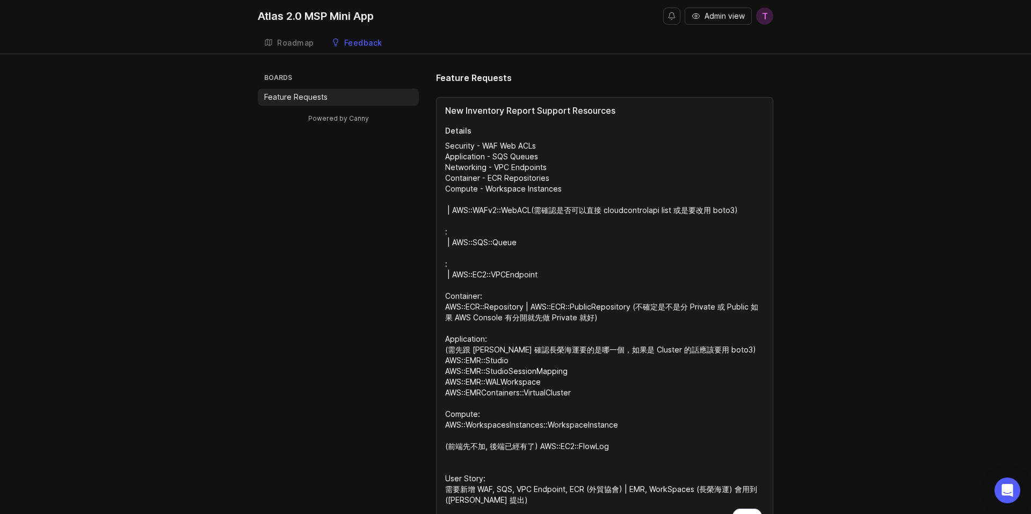
click at [512, 187] on textarea "Security - WAF Web ACLs Application - SQS Queues Networking - VPC Endpoints Con…" at bounding box center [604, 334] width 319 height 386
click at [573, 181] on textarea "Security - WAF Web ACLs Application - SQS Queues Networking - VPC Endpoints Con…" at bounding box center [604, 334] width 319 height 386
click at [578, 189] on textarea "Security - WAF Web ACLs Application - SQS Queues Networking - VPC Endpoints Con…" at bounding box center [604, 334] width 319 height 386
click at [509, 189] on textarea "Security - WAF Web ACLs Application - SQS Queues Networking - VPC Endpoints Con…" at bounding box center [604, 334] width 319 height 386
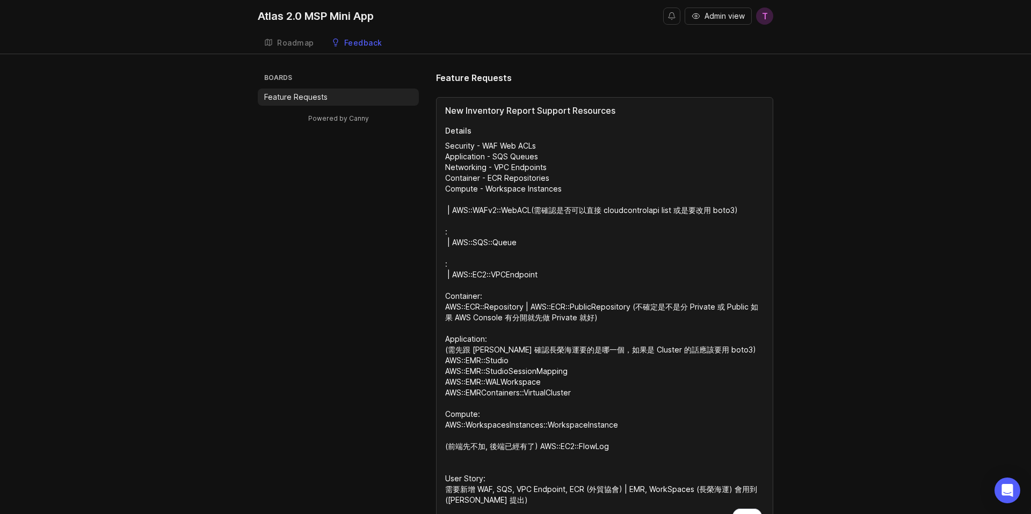
click at [509, 189] on textarea "Security - WAF Web ACLs Application - SQS Queues Networking - VPC Endpoints Con…" at bounding box center [604, 334] width 319 height 386
click at [571, 189] on textarea "Security - WAF Web ACLs Application - SQS Queues Networking - VPC Endpoints Con…" at bounding box center [604, 334] width 319 height 386
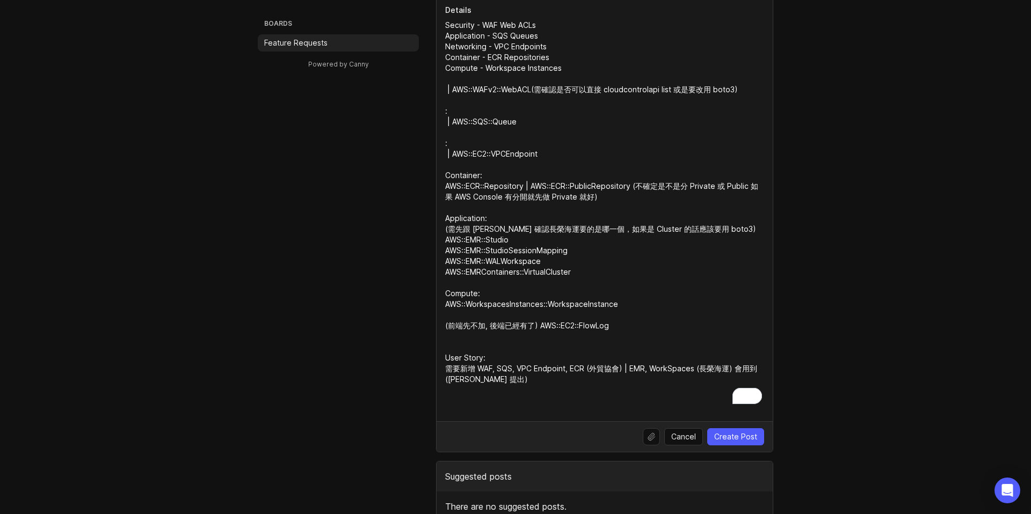
scroll to position [134, 0]
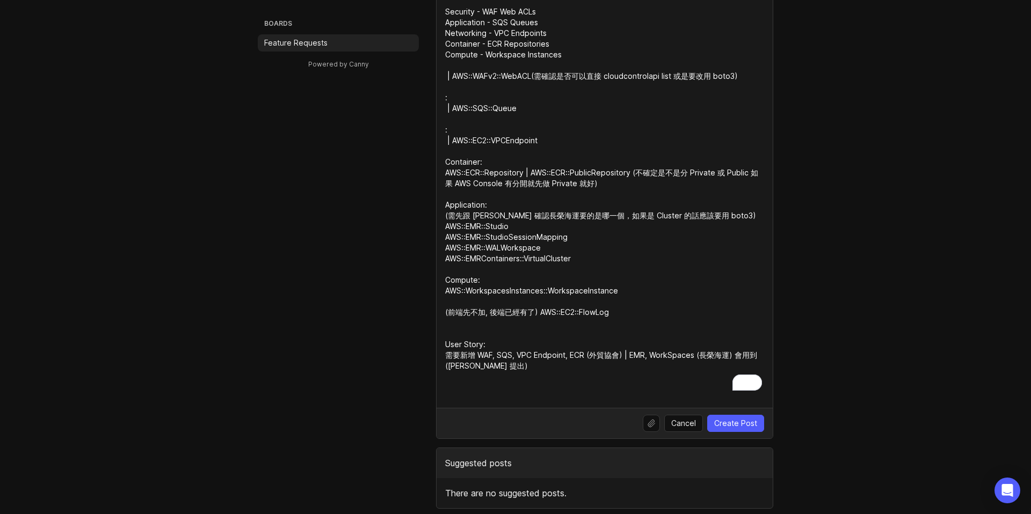
drag, startPoint x: 479, startPoint y: 182, endPoint x: 566, endPoint y: 501, distance: 330.6
click at [567, 507] on div "Feature Requests New Inventory Report Support Resources Details Security - WAF …" at bounding box center [604, 223] width 337 height 572
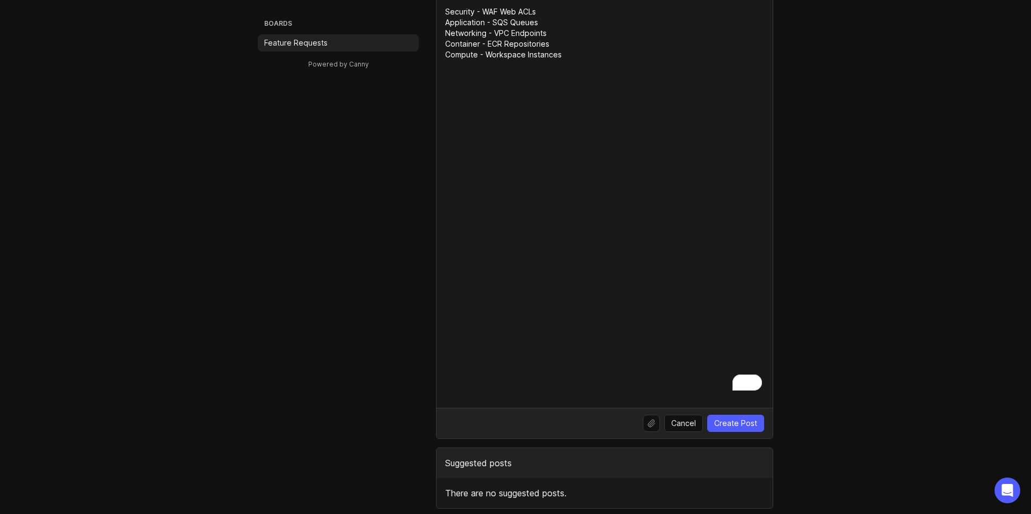
scroll to position [0, 0]
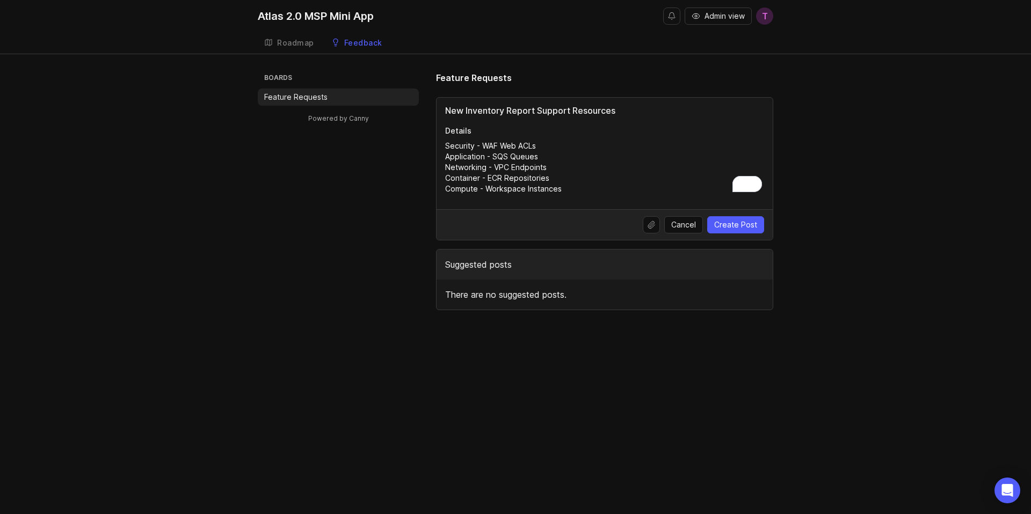
type textarea "Security - WAF Web ACLs Application - SQS Queues Networking - VPC Endpoints Con…"
click at [506, 113] on input "New Inventory Report Support Resources" at bounding box center [604, 110] width 319 height 13
click at [568, 109] on input "New Inventory Report Support Resources" at bounding box center [604, 110] width 319 height 13
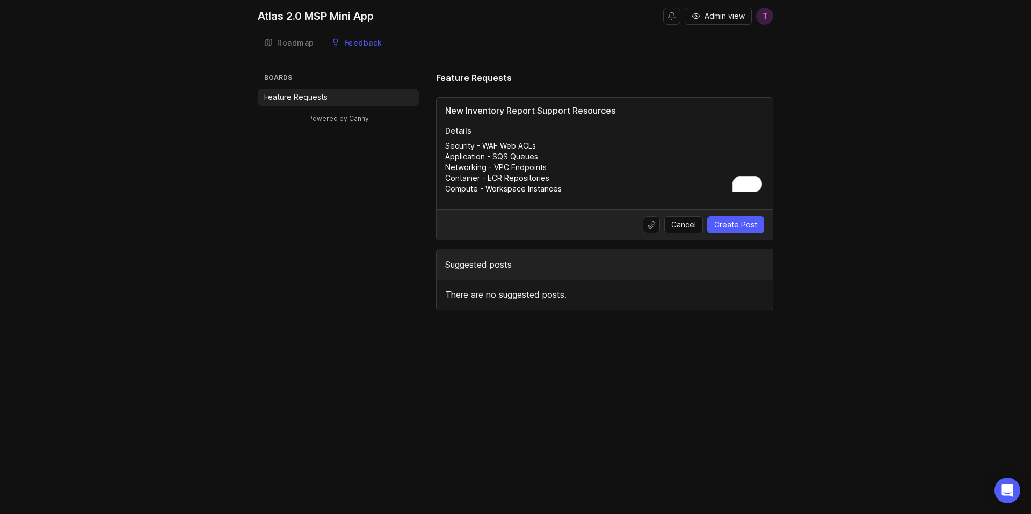
click at [568, 109] on input "New Inventory Report Support Resources" at bounding box center [604, 110] width 319 height 13
paste input "Inventory Report"
click at [508, 111] on input "New Inventory Report Support Resources" at bounding box center [604, 110] width 319 height 13
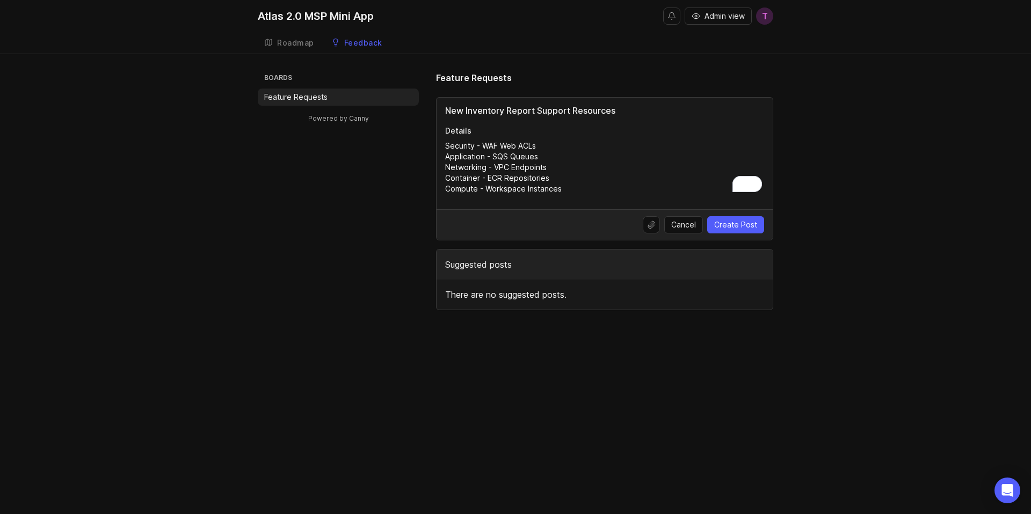
click at [508, 111] on input "New Inventory Report Support Resources" at bounding box center [604, 110] width 319 height 13
paste input "support resources for inventory reporting"
click at [548, 109] on input "New support resources for inventory reporting" at bounding box center [604, 110] width 319 height 13
click at [559, 110] on input "New support resources for inventory reporting" at bounding box center [604, 110] width 319 height 13
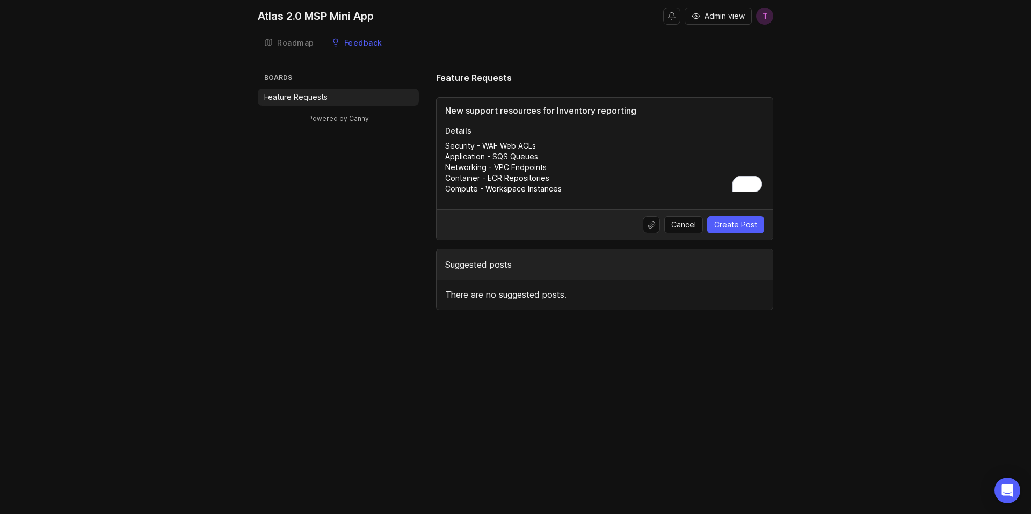
click at [603, 112] on input "New support resources for Inventory reporting" at bounding box center [604, 110] width 319 height 13
click at [647, 110] on input "New support resources for Inventory Reporting" at bounding box center [604, 110] width 319 height 13
click at [469, 110] on input "New support resources for Inventory Report" at bounding box center [604, 110] width 319 height 13
click at [481, 110] on input "New support resources for Inventory Report" at bounding box center [604, 110] width 319 height 13
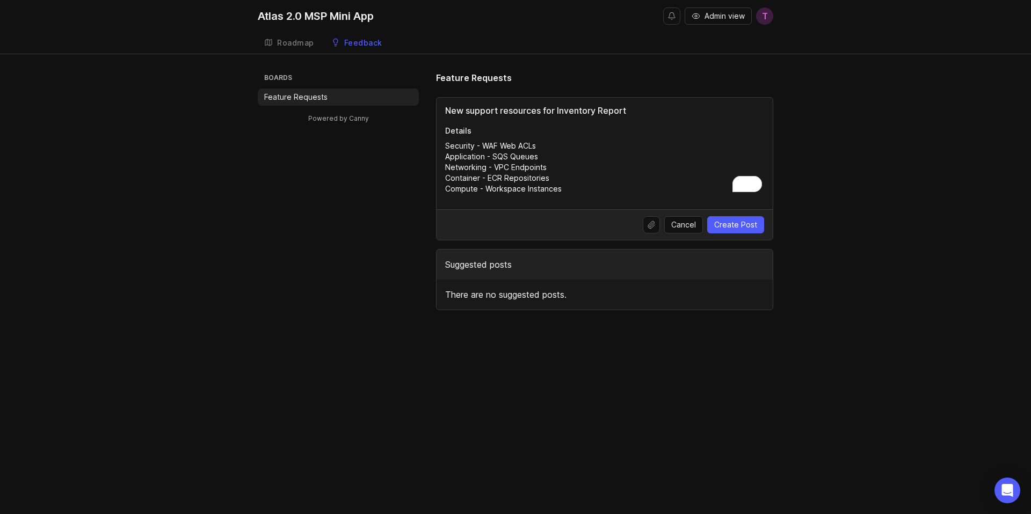
click at [481, 110] on input "New support resources for Inventory Report" at bounding box center [604, 110] width 319 height 13
click at [521, 110] on input "New support resources for Inventory Report" at bounding box center [604, 110] width 319 height 13
type input "New support resources for Inventory Report"
click at [557, 143] on textarea "Security - WAF Web ACLs Application - SQS Queues Networking - VPC Endpoints Con…" at bounding box center [604, 168] width 319 height 54
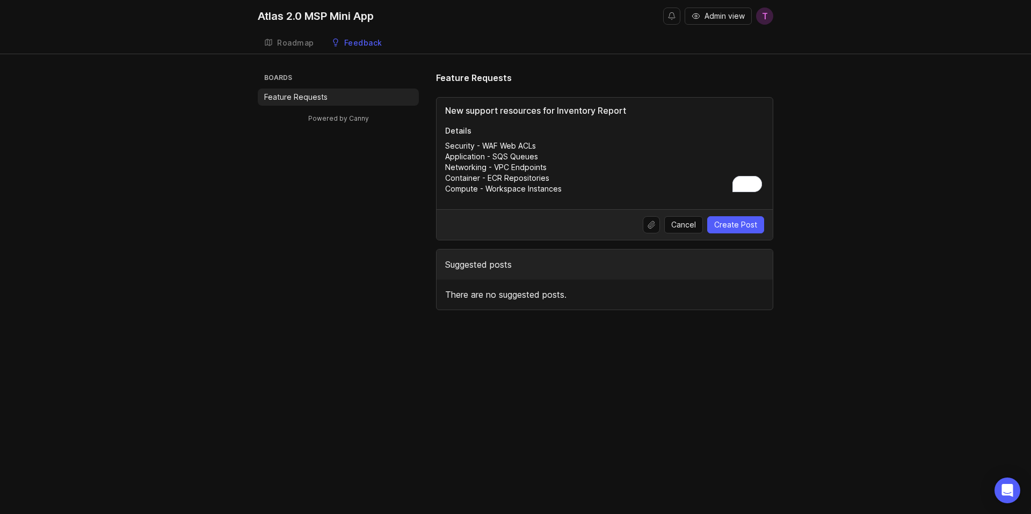
click at [728, 223] on span "Create Post" at bounding box center [735, 225] width 43 height 11
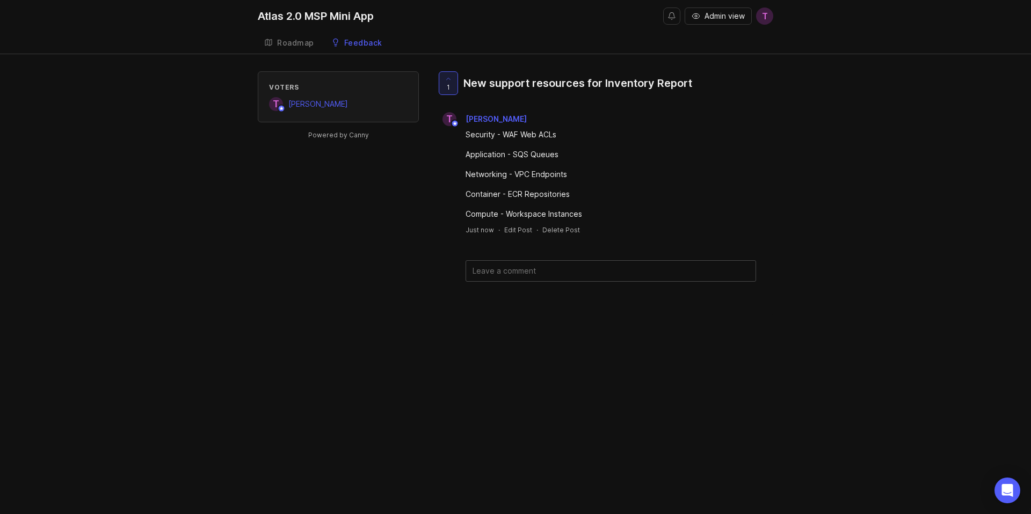
click at [350, 240] on div "Voters T [PERSON_NAME] Powered by Canny 1 New support resources for Inventory R…" at bounding box center [515, 193] width 515 height 245
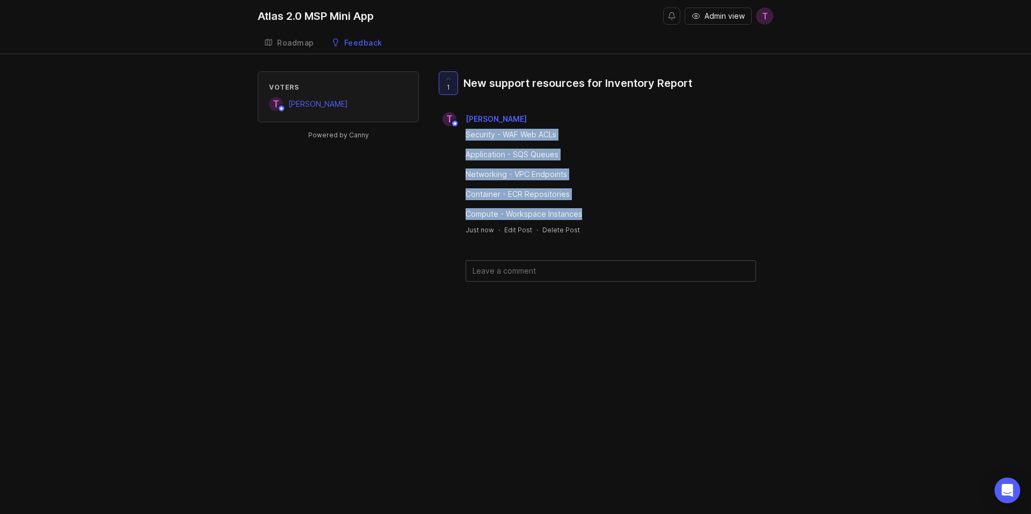
drag, startPoint x: 464, startPoint y: 132, endPoint x: 648, endPoint y: 218, distance: 203.4
click at [649, 218] on div "Security - WAF Web ACLs Application - SQS Queues Networking - VPC Endpoints Con…" at bounding box center [604, 173] width 337 height 94
click at [642, 219] on div at bounding box center [642, 219] width 0 height 0
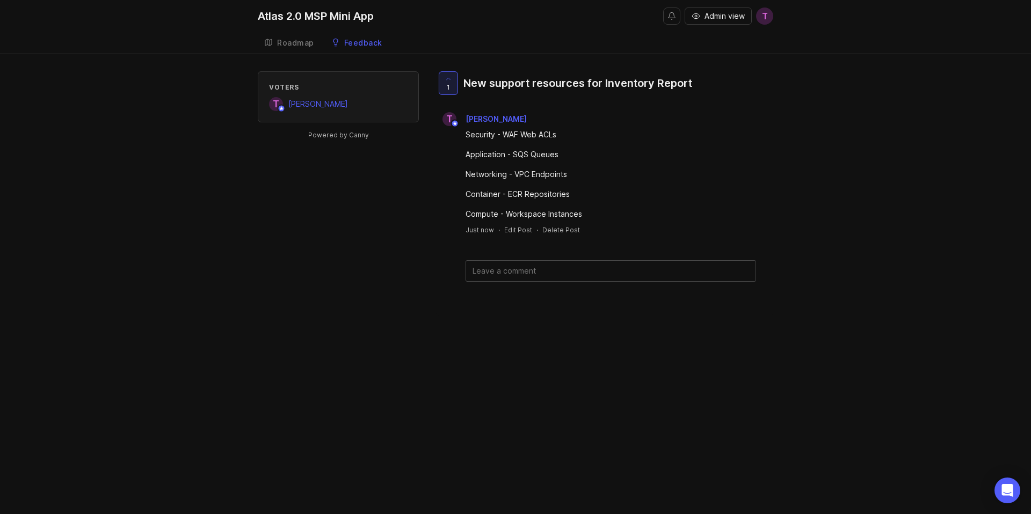
click at [661, 76] on div "New support resources for Inventory Report" at bounding box center [577, 83] width 229 height 15
click at [661, 79] on div "New support resources for Inventory Report" at bounding box center [577, 83] width 229 height 15
click at [654, 62] on div at bounding box center [654, 62] width 0 height 0
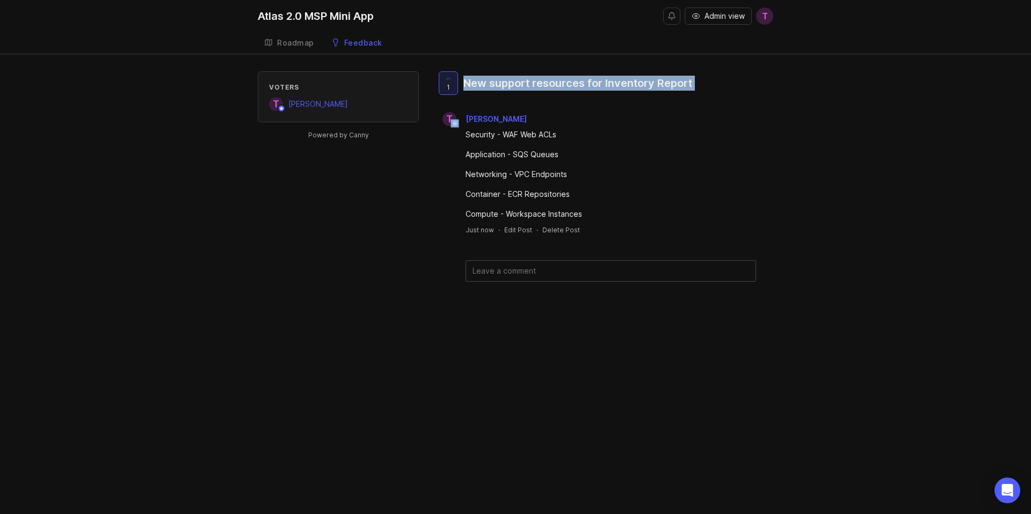
click at [662, 84] on div "New support resources for Inventory Report" at bounding box center [577, 83] width 229 height 15
click at [346, 319] on div "Atlas 2.0 MSP Mini App Admin view T Create Roadmap Feedback Feature Requests Vo…" at bounding box center [515, 257] width 1031 height 514
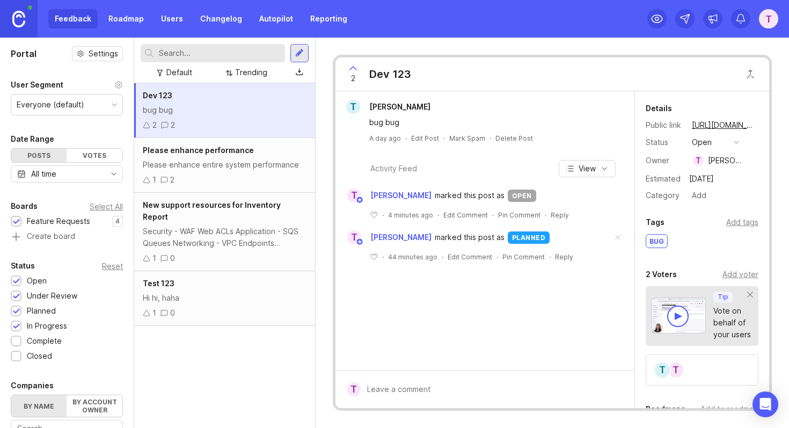
click at [220, 209] on div "New support resources for Inventory Report" at bounding box center [225, 211] width 164 height 24
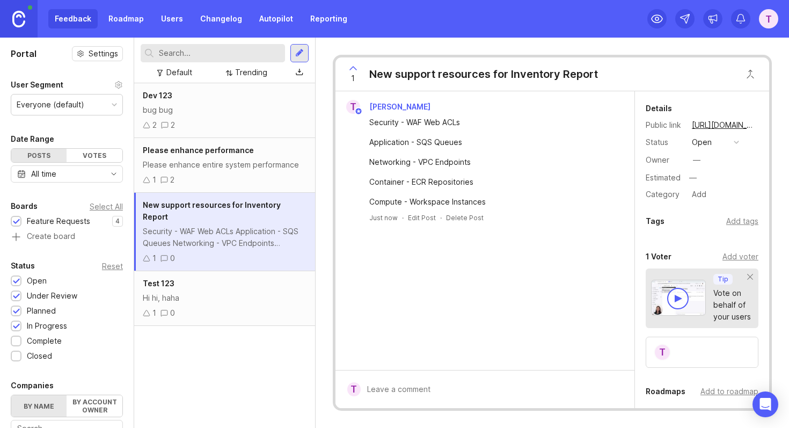
click at [727, 147] on button "open" at bounding box center [716, 142] width 54 height 14
click at [728, 218] on div "in progress" at bounding box center [718, 220] width 48 height 9
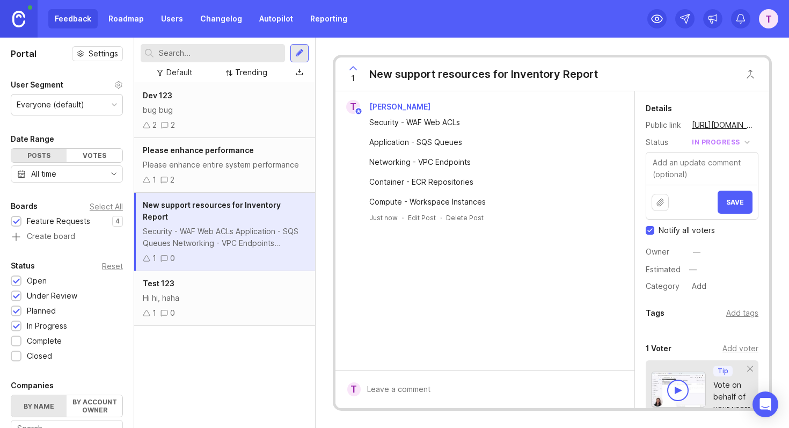
type textarea "D"
click at [654, 230] on label "Notify all voters" at bounding box center [680, 230] width 69 height 11
click at [654, 230] on input "Notify all voters" at bounding box center [650, 230] width 9 height 9
checkbox input "false"
click at [697, 251] on div "—" at bounding box center [697, 252] width 8 height 12
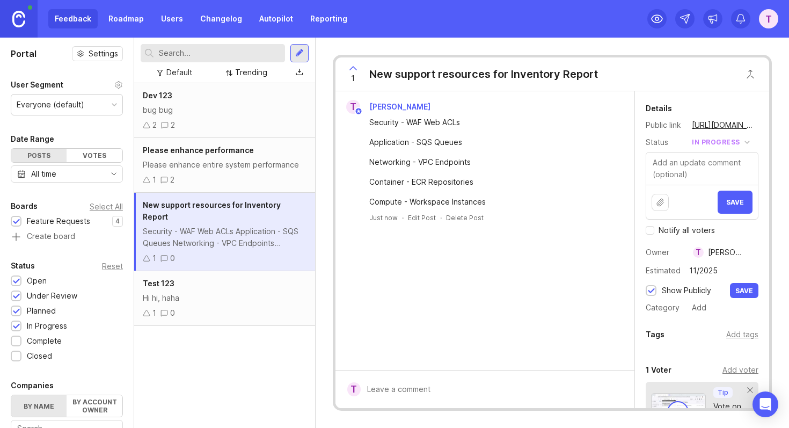
type input "11/2025"
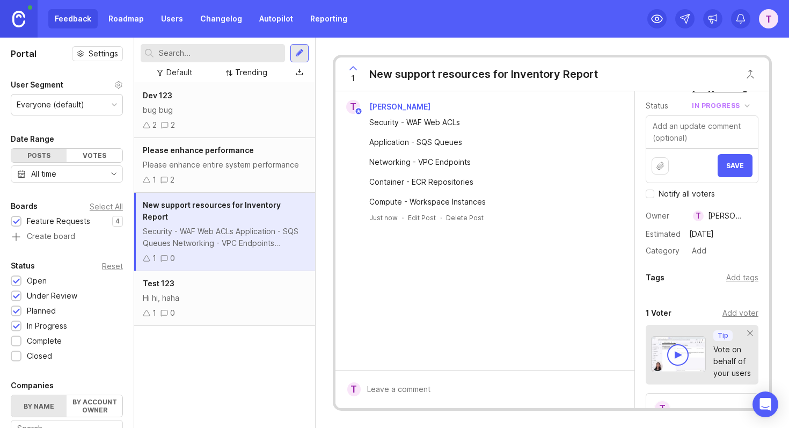
scroll to position [37, 0]
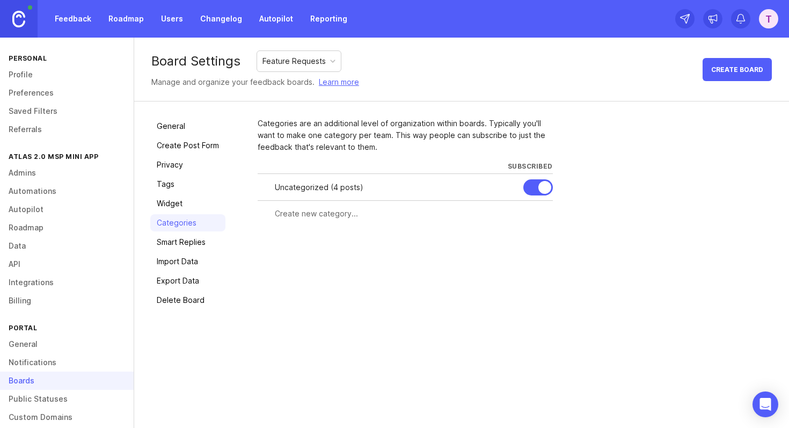
click at [318, 218] on input "text" at bounding box center [411, 214] width 272 height 12
click at [310, 122] on div "Categories are an additional level of organization within boards. Typically you…" at bounding box center [405, 135] width 295 height 35
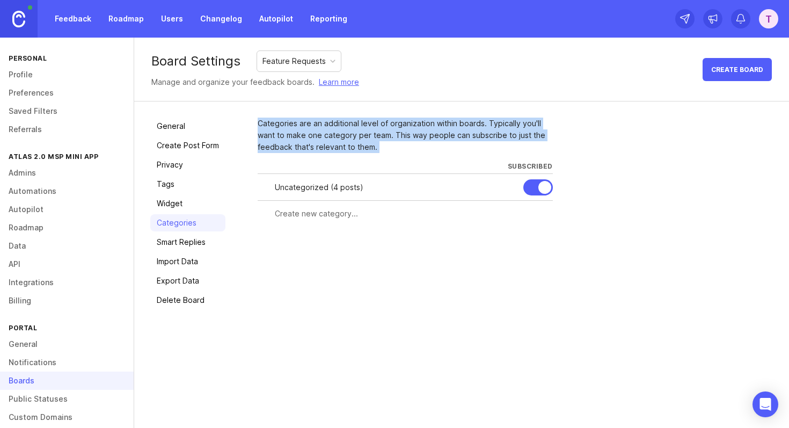
click at [310, 122] on div "Categories are an additional level of organization within boards. Typically you…" at bounding box center [405, 135] width 295 height 35
copy div "Categories are an additional level of organization within boards. Typically you…"
click at [303, 104] on div at bounding box center [303, 104] width 0 height 0
click at [310, 111] on div "General Create Post Form Privacy Tags Widget Categories Smart Replies Import Da…" at bounding box center [461, 212] width 655 height 223
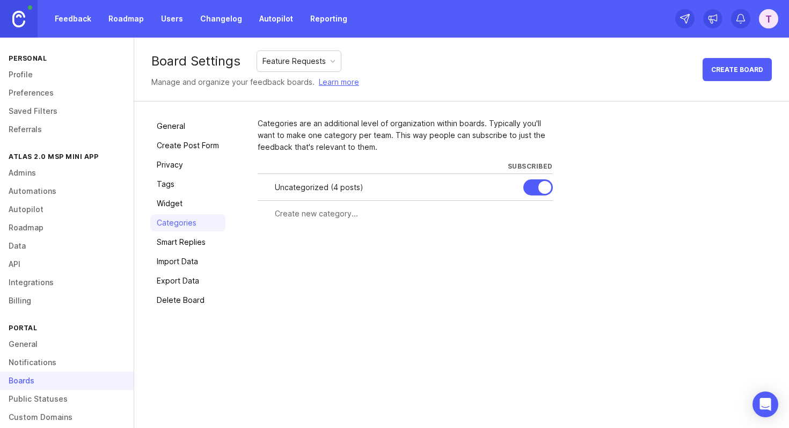
click at [310, 111] on div "General Create Post Form Privacy Tags Widget Categories Smart Replies Import Da…" at bounding box center [461, 212] width 655 height 223
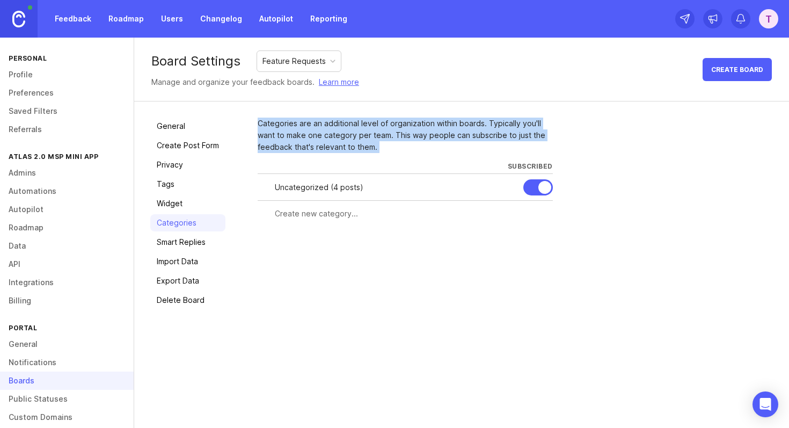
click at [303, 104] on div at bounding box center [303, 104] width 0 height 0
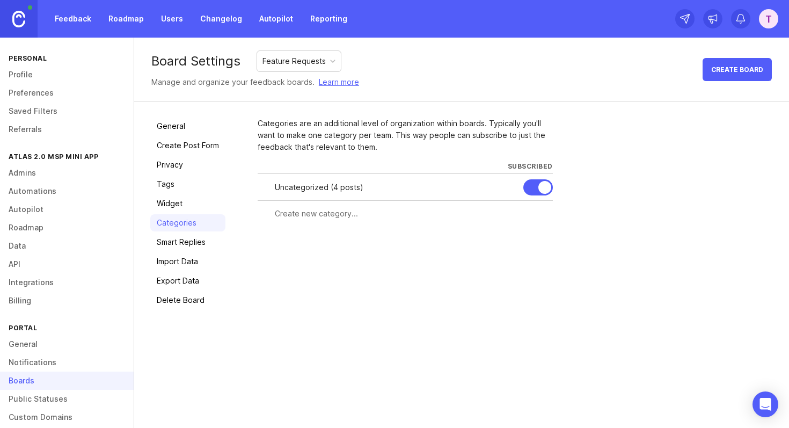
click at [365, 123] on div "Categories are an additional level of organization within boards. Typically you…" at bounding box center [405, 135] width 295 height 35
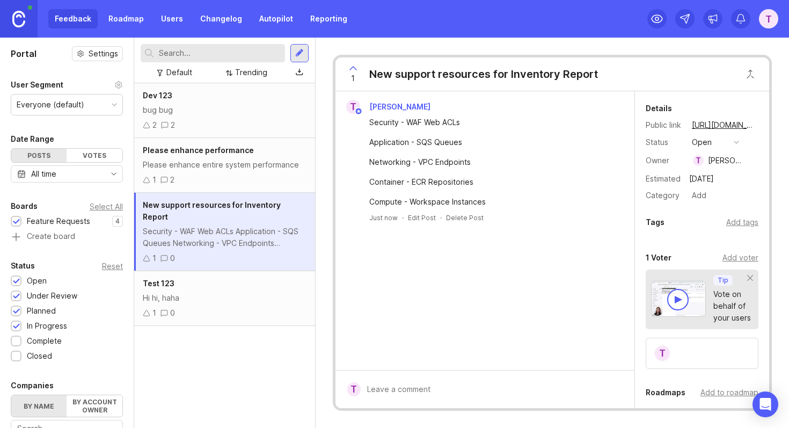
click at [741, 223] on div "Add tags" at bounding box center [742, 222] width 32 height 12
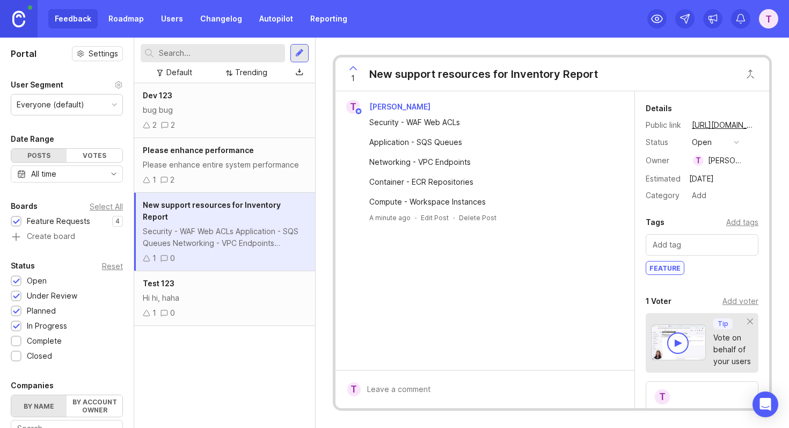
click at [602, 235] on div "T Timmy Lin Security - WAF Web ACLs Application - SQS Queues Networking - VPC E…" at bounding box center [484, 230] width 299 height 279
click at [719, 144] on button "open" at bounding box center [716, 142] width 54 height 14
click at [724, 206] on li "planned" at bounding box center [716, 201] width 54 height 20
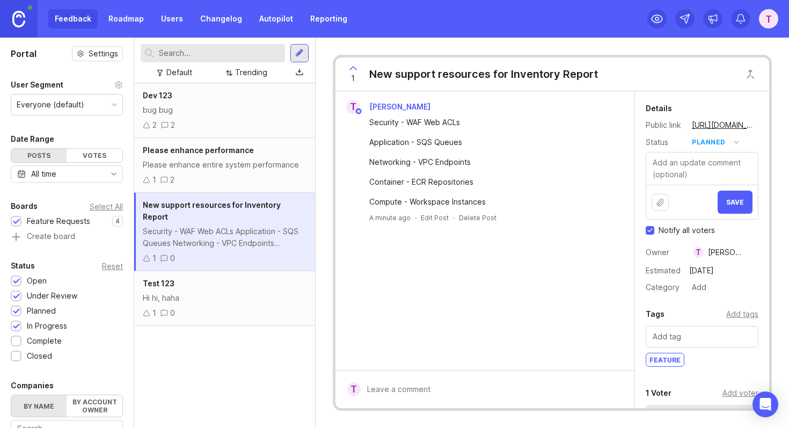
click at [717, 139] on div "planned" at bounding box center [709, 142] width 34 height 12
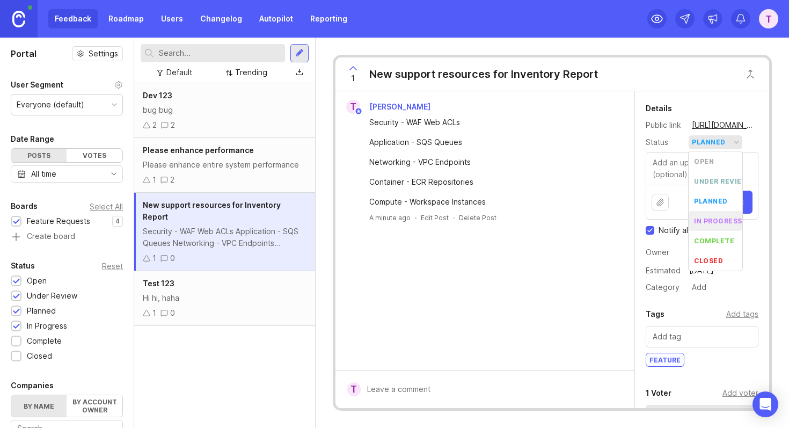
click at [725, 218] on div "in progress" at bounding box center [718, 220] width 48 height 9
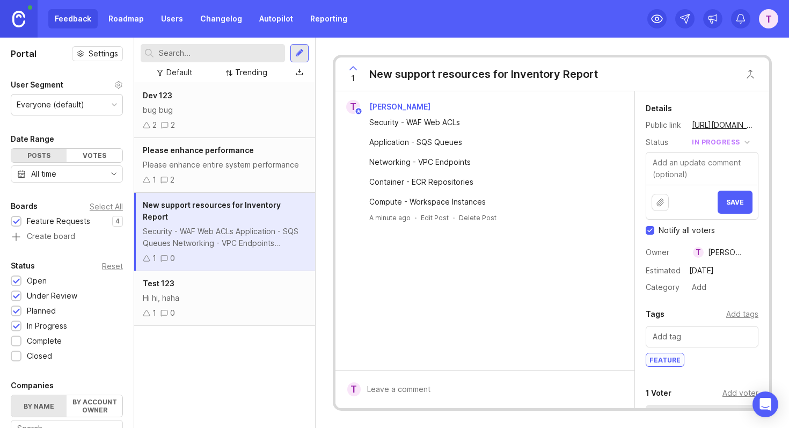
click at [685, 164] on textarea at bounding box center [702, 168] width 112 height 32
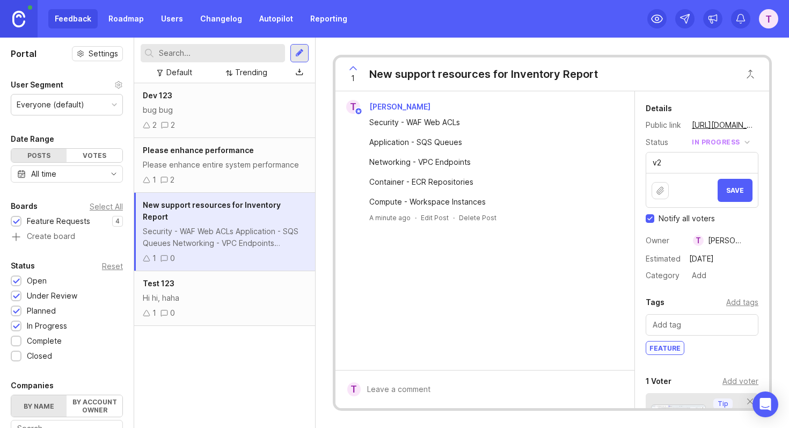
type textarea "v"
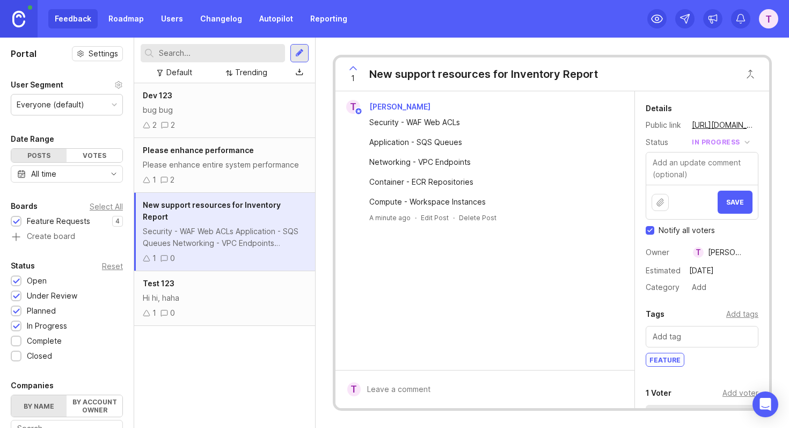
paste textarea "Sprint v2.28 (10/1 - 10/14)"
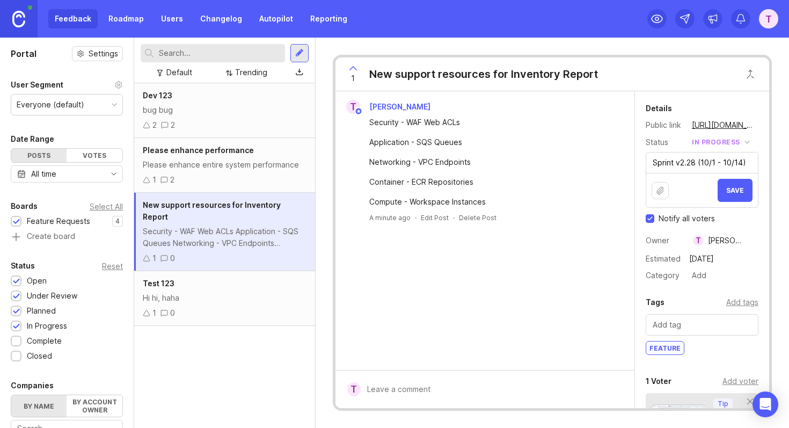
drag, startPoint x: 697, startPoint y: 162, endPoint x: 758, endPoint y: 162, distance: 61.7
click at [758, 162] on div "Details Public link https://ecvmsp.canny.io/feature-requests/p/new-support-reso…" at bounding box center [702, 192] width 134 height 180
paste textarea "Sprint v2.28 (10/1 - 10/14)"
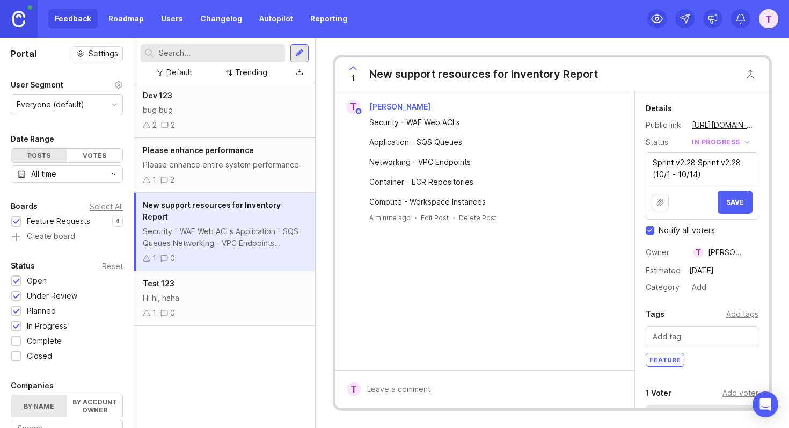
paste textarea
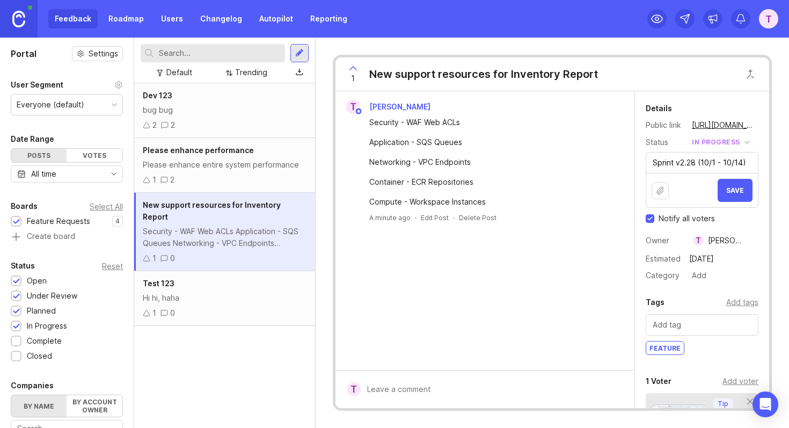
click at [742, 162] on textarea "Sprint v2.28 (10/1 - 10/14)" at bounding box center [702, 162] width 112 height 20
click at [747, 163] on textarea "Sprint v2.28 (10/1 - 10/14)" at bounding box center [702, 162] width 112 height 20
click at [717, 164] on textarea "Sprint v2.28 (10/1 - 10/14)" at bounding box center [702, 162] width 112 height 20
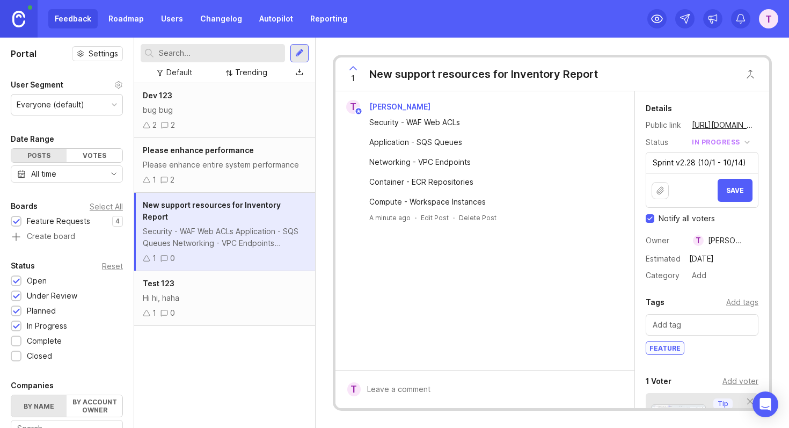
click at [717, 164] on textarea "Sprint v2.28 (10/1 - 10/14)" at bounding box center [702, 162] width 112 height 20
click at [722, 164] on textarea "Sprint v2.28 (10/1 - 10/14)" at bounding box center [702, 162] width 112 height 20
drag, startPoint x: 697, startPoint y: 161, endPoint x: 741, endPoint y: 161, distance: 44.0
click at [741, 161] on textarea "Sprint v2.28 (10/1 - 10/14)" at bounding box center [702, 162] width 112 height 20
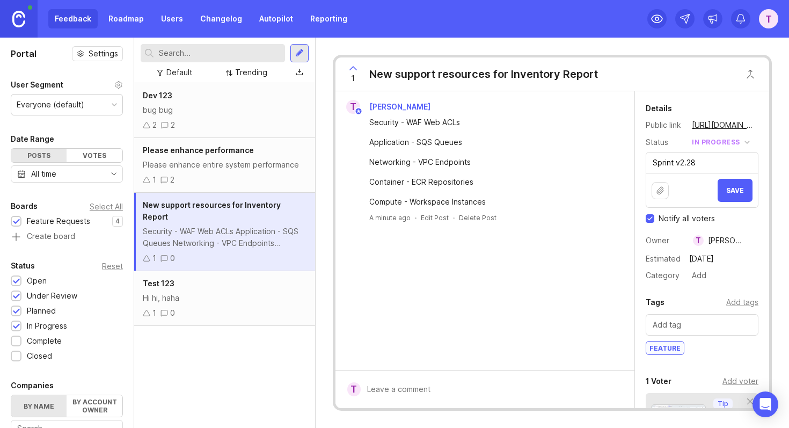
type textarea "Sprint v2.28"
click at [738, 189] on span "Save" at bounding box center [735, 190] width 18 height 8
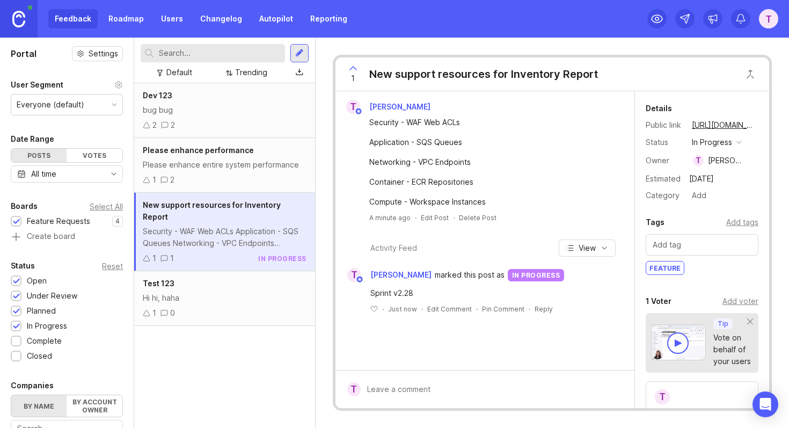
click at [392, 292] on div "Sprint v2.28" at bounding box center [491, 293] width 242 height 12
click at [418, 292] on div "Sprint v2.28" at bounding box center [491, 293] width 242 height 12
click at [216, 149] on span "Please enhance performance" at bounding box center [198, 149] width 111 height 9
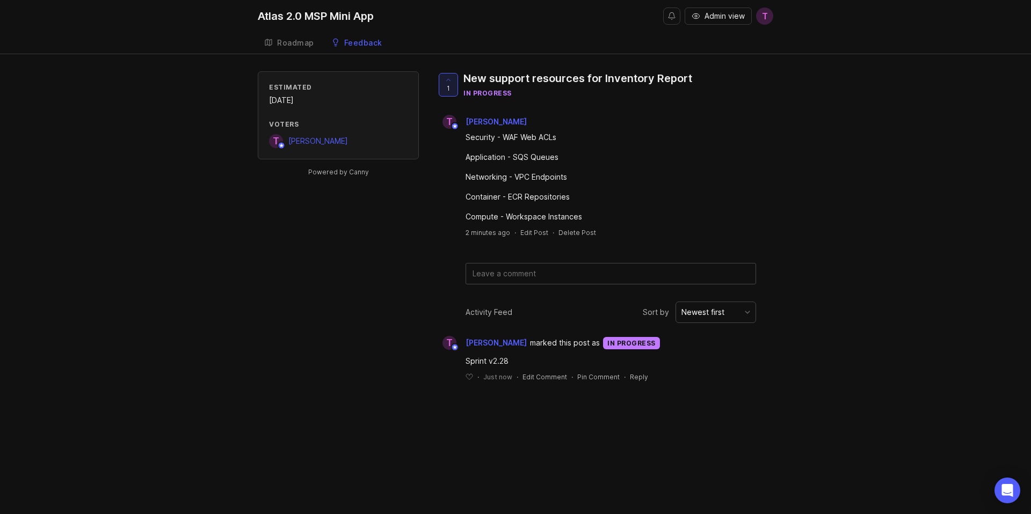
click at [373, 293] on div "Estimated [DATE] Voters T [PERSON_NAME] Powered by Canny 1 New support resource…" at bounding box center [515, 234] width 515 height 327
click at [294, 41] on div "Roadmap" at bounding box center [295, 43] width 37 height 8
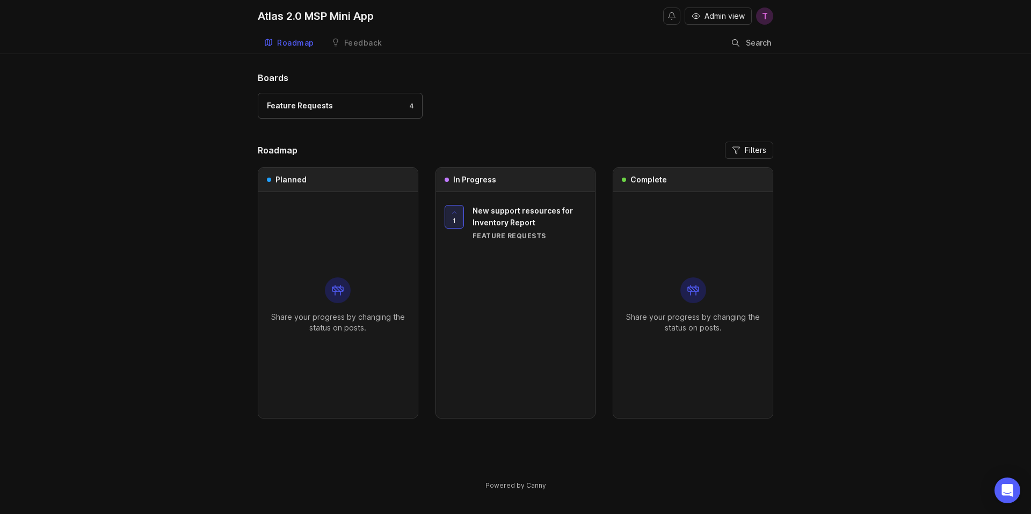
click at [566, 300] on div "1 New support resources for Inventory Report Feature Requests" at bounding box center [515, 305] width 159 height 226
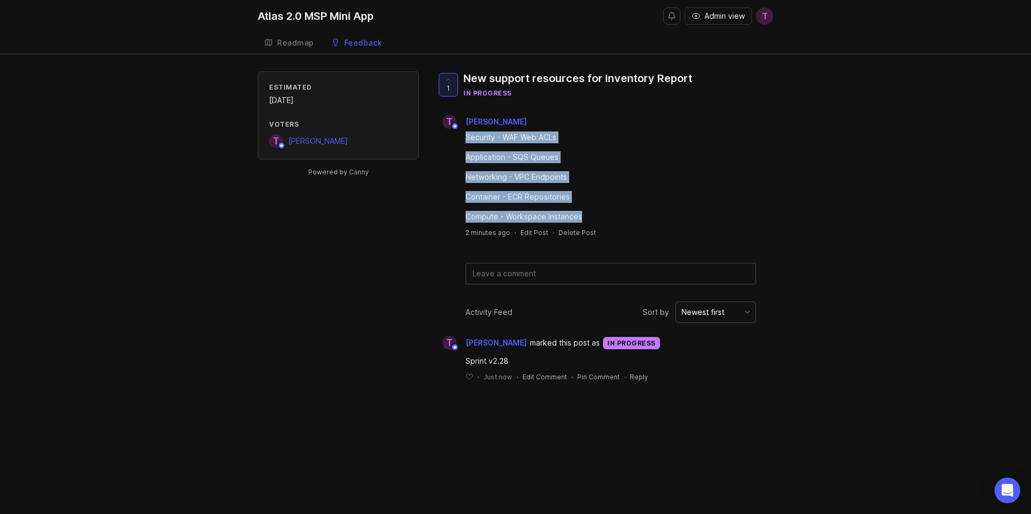
drag, startPoint x: 591, startPoint y: 220, endPoint x: 461, endPoint y: 135, distance: 155.6
click at [461, 135] on div "Security - WAF Web ACLs Application - SQS Queues Networking - VPC Endpoints Con…" at bounding box center [604, 176] width 337 height 94
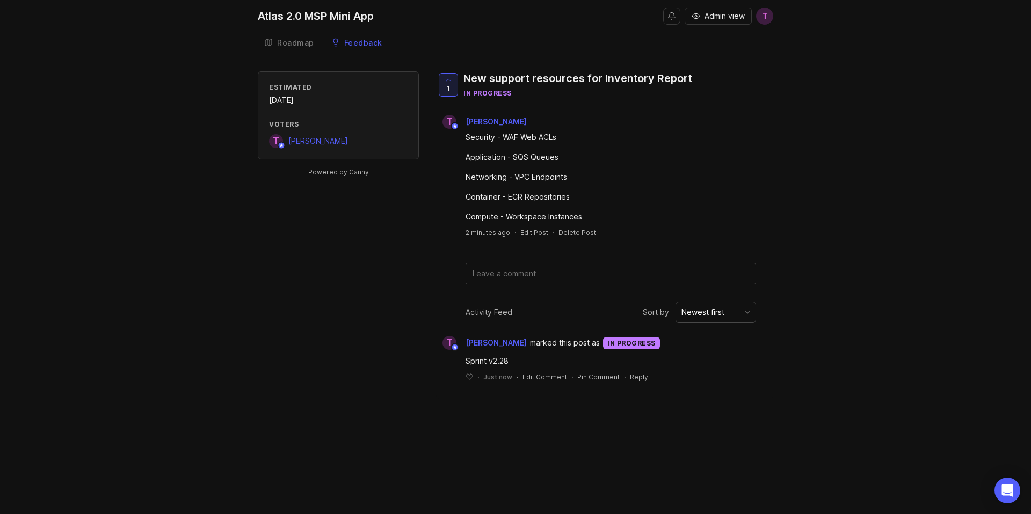
click at [573, 135] on div "Security - WAF Web ACLs" at bounding box center [610, 138] width 290 height 12
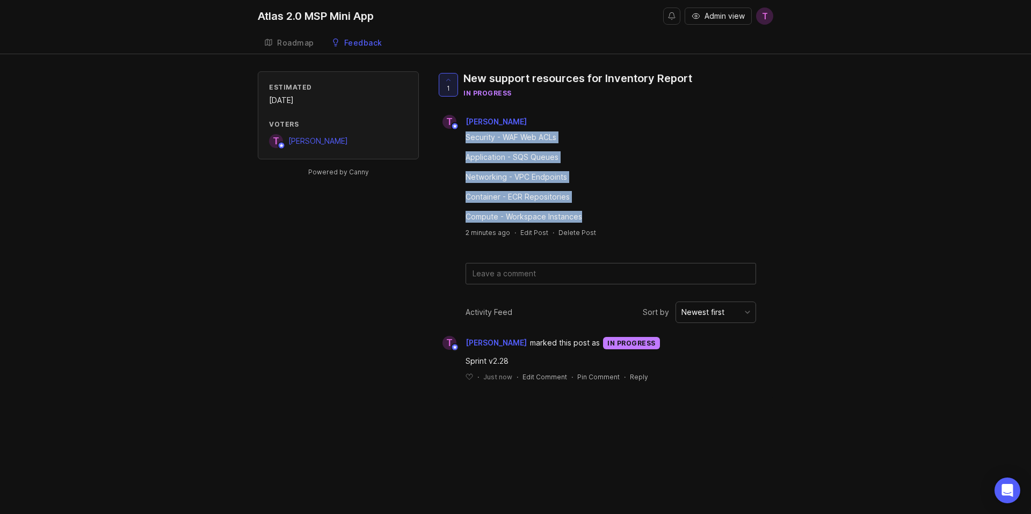
drag, startPoint x: 597, startPoint y: 219, endPoint x: 449, endPoint y: 138, distance: 168.6
click at [449, 138] on div "Security - WAF Web ACLs Application - SQS Queues Networking - VPC Endpoints Con…" at bounding box center [604, 176] width 337 height 94
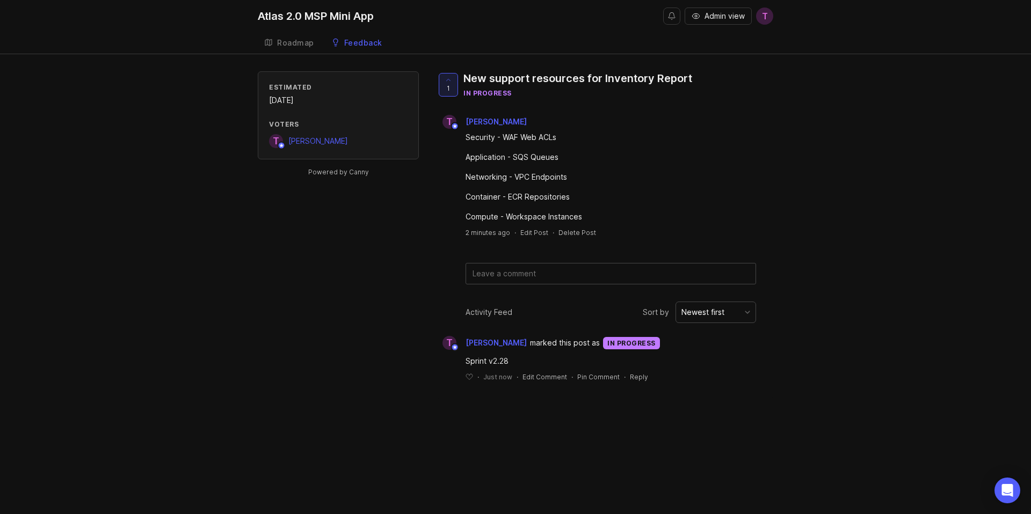
click at [457, 163] on div "Security - WAF Web ACLs Application - SQS Queues Networking - VPC Endpoints Con…" at bounding box center [604, 176] width 337 height 94
click at [410, 240] on div "Estimated November 2025 Voters T Timmy Lin Powered by Canny 1 New support resou…" at bounding box center [515, 234] width 515 height 327
click at [473, 216] on div "Compute - Workspace Instances" at bounding box center [610, 217] width 290 height 12
click at [545, 216] on div "Compute - Workspace Instances" at bounding box center [610, 217] width 290 height 12
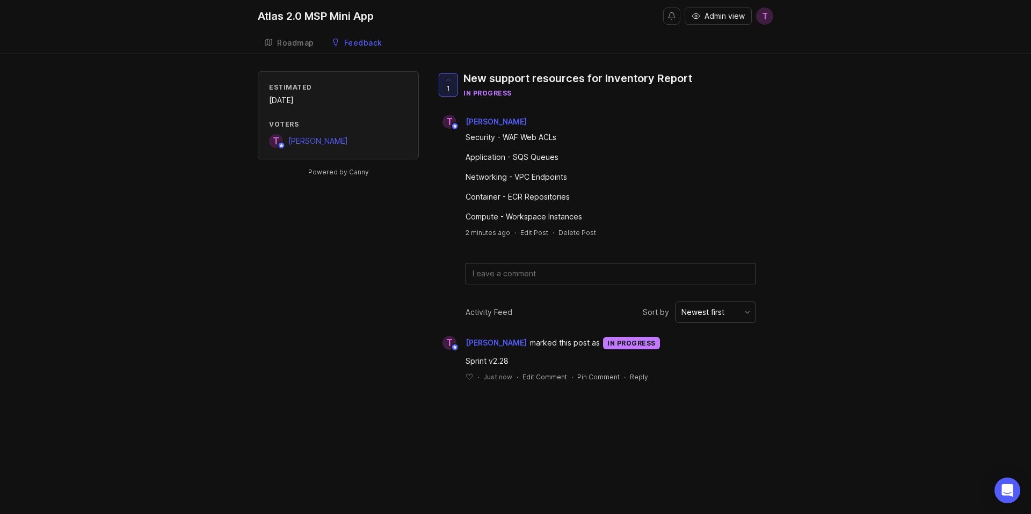
click at [695, 101] on div "1 New support resources for Inventory Report in progress" at bounding box center [568, 88] width 265 height 35
click at [386, 317] on div "Estimated November 2025 Voters T Timmy Lin Powered by Canny 1 New support resou…" at bounding box center [515, 234] width 515 height 327
click at [300, 46] on div "Roadmap" at bounding box center [295, 43] width 37 height 8
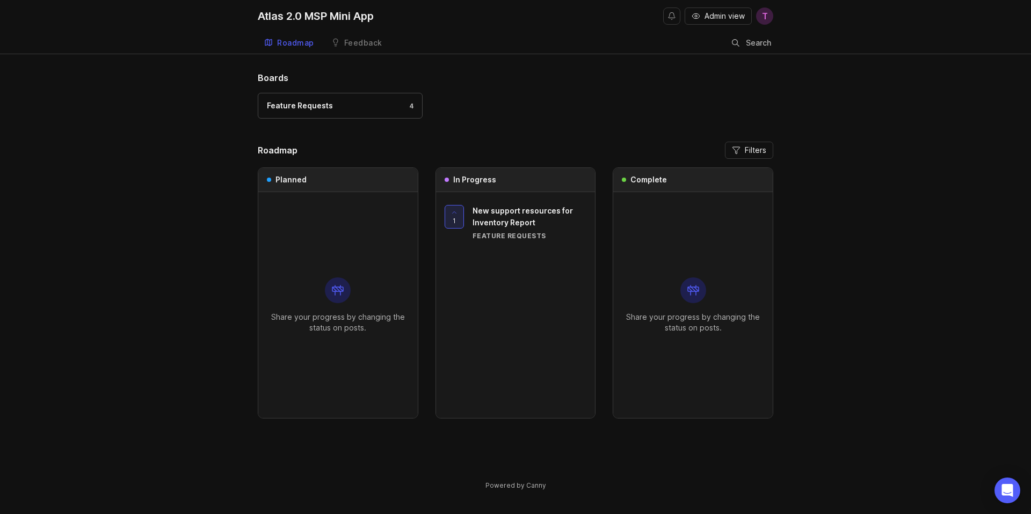
click at [366, 35] on link "Feedback" at bounding box center [357, 43] width 64 height 22
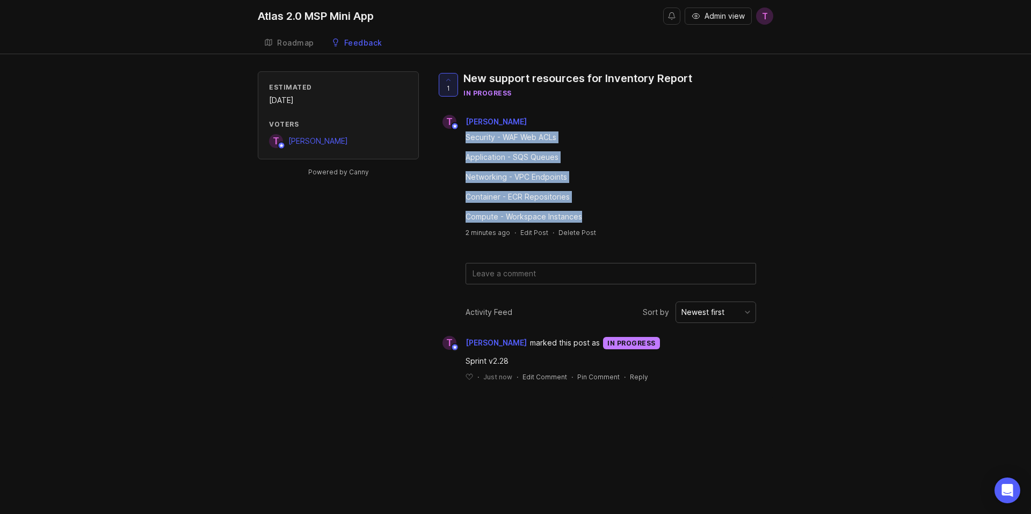
drag, startPoint x: 604, startPoint y: 218, endPoint x: 461, endPoint y: 137, distance: 164.4
click at [461, 137] on div "Security - WAF Web ACLs Application - SQS Queues Networking - VPC Endpoints Con…" at bounding box center [604, 176] width 337 height 94
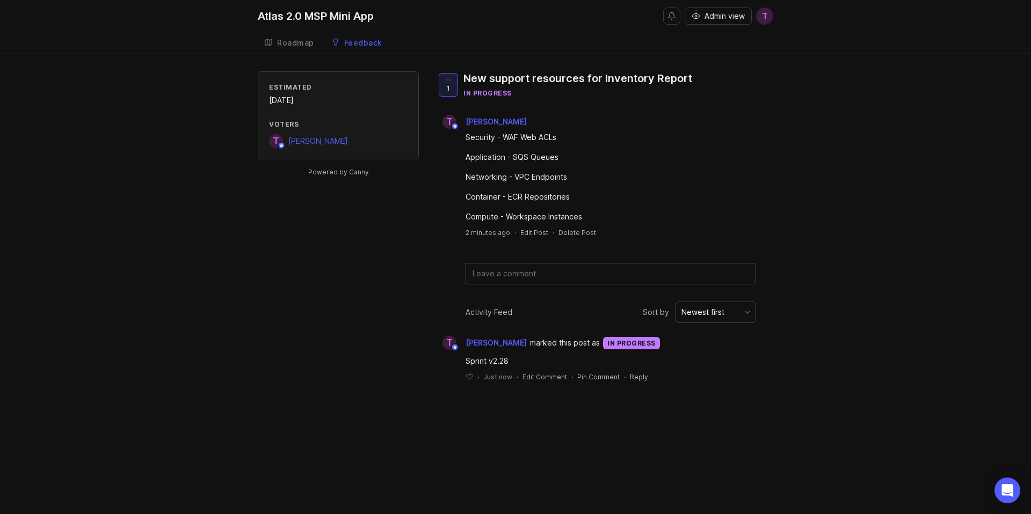
click at [501, 147] on div "Security - WAF Web ACLs Application - SQS Queues Networking - VPC Endpoints Con…" at bounding box center [610, 177] width 290 height 91
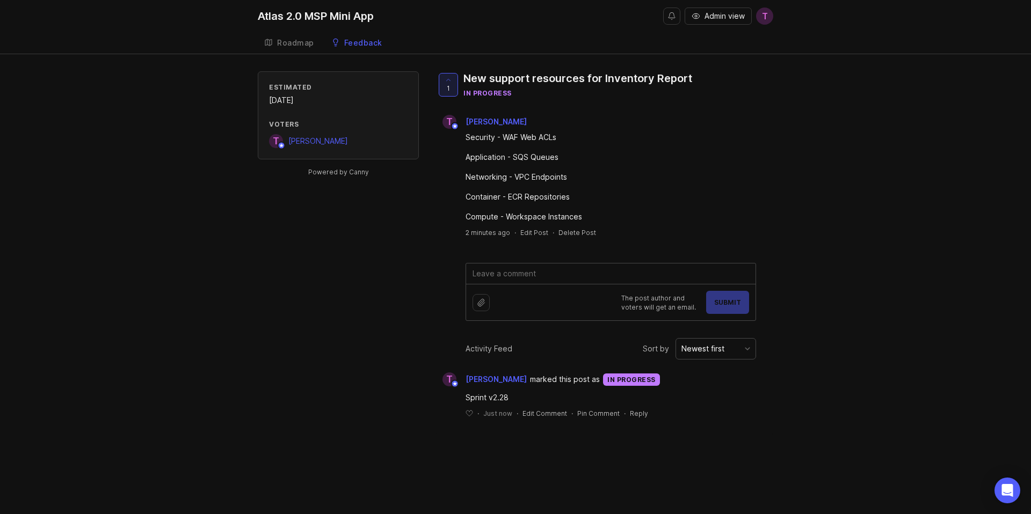
click at [520, 279] on textarea at bounding box center [610, 274] width 289 height 20
click at [380, 278] on div "Estimated November 2025 Voters T Timmy Lin Powered by Canny 1 New support resou…" at bounding box center [515, 253] width 515 height 364
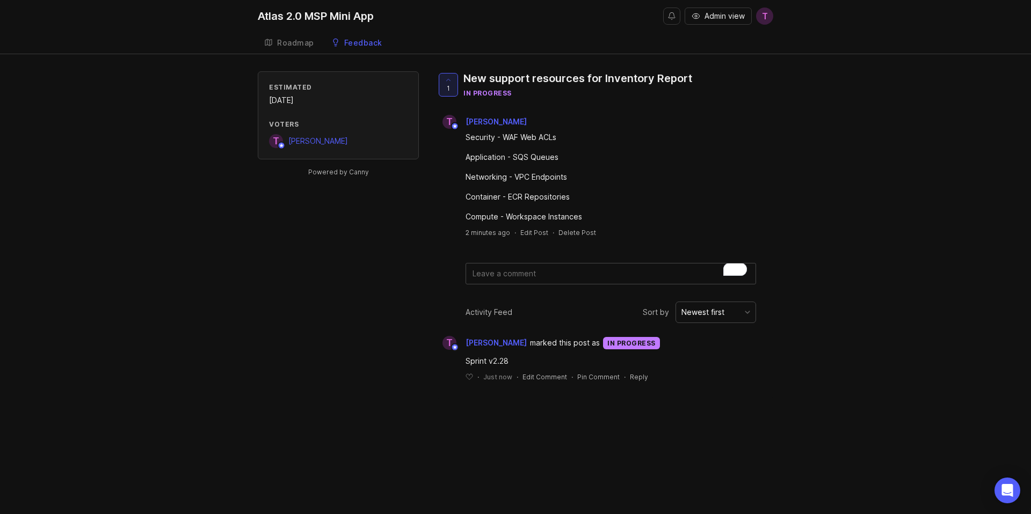
click at [310, 352] on div "Estimated November 2025 Voters T Timmy Lin Powered by Canny 1 New support resou…" at bounding box center [515, 234] width 515 height 327
click at [297, 37] on link "Roadmap" at bounding box center [289, 43] width 63 height 22
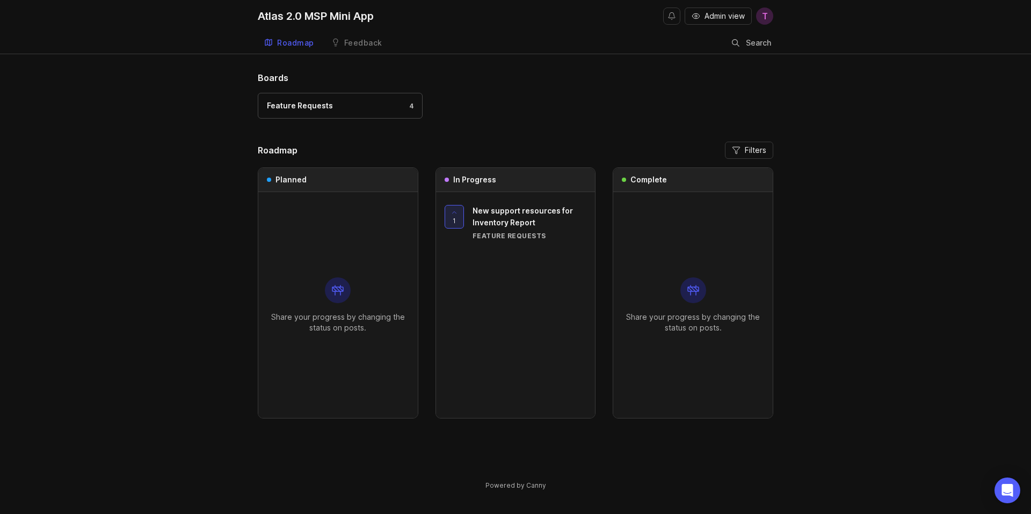
click at [141, 195] on div "Boards Feature Requests 4 Roadmap Filters Planned Share your progress by changi…" at bounding box center [515, 289] width 1031 height 437
click at [510, 286] on div "1 New support resources for Inventory Report Feature Requests" at bounding box center [515, 305] width 159 height 226
click at [510, 287] on div "1 New support resources for Inventory Report Feature Requests" at bounding box center [515, 305] width 159 height 226
click at [571, 268] on div "1 New support resources for Inventory Report Feature Requests" at bounding box center [515, 305] width 159 height 226
click at [878, 194] on div "Boards Feature Requests 4 Roadmap Filters Planned Share your progress by changi…" at bounding box center [515, 289] width 1031 height 437
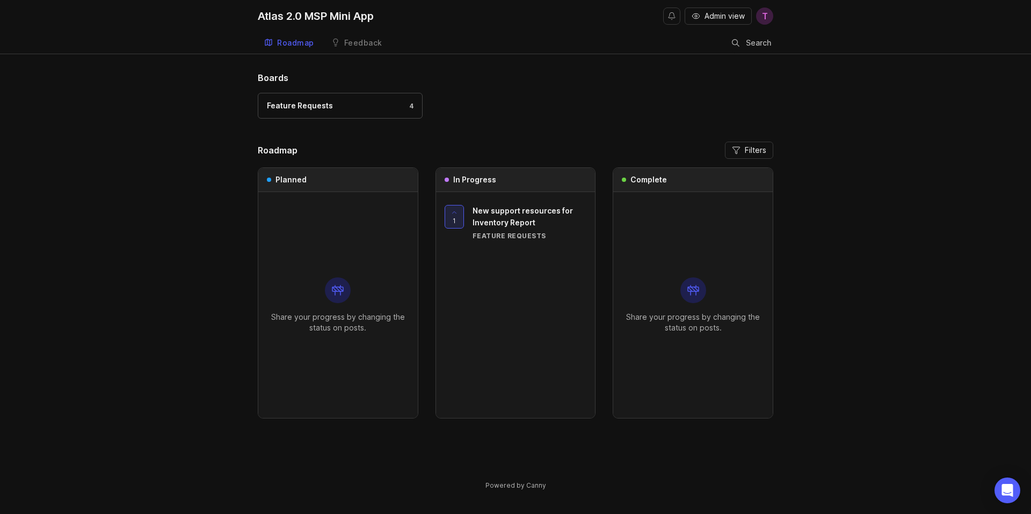
click at [618, 100] on div "Feature Requests 4" at bounding box center [515, 111] width 515 height 36
click at [368, 40] on div "Feedback" at bounding box center [363, 43] width 38 height 8
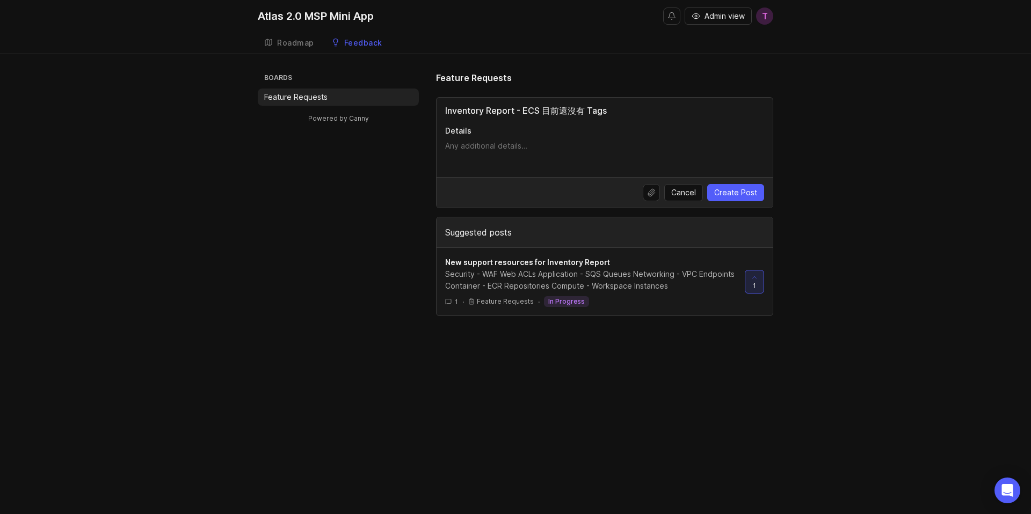
drag, startPoint x: 517, startPoint y: 110, endPoint x: 549, endPoint y: 112, distance: 31.7
click at [549, 112] on input "Inventory Report - ECS 目前還沒有 Tags" at bounding box center [604, 110] width 319 height 13
click at [534, 112] on input "Inventory Report - ECS 目前還沒有 Tags" at bounding box center [604, 110] width 319 height 13
click at [517, 112] on input "Inventory Report - ECS 目前還沒有 Tags" at bounding box center [604, 110] width 319 height 13
drag, startPoint x: 542, startPoint y: 111, endPoint x: 584, endPoint y: 111, distance: 41.9
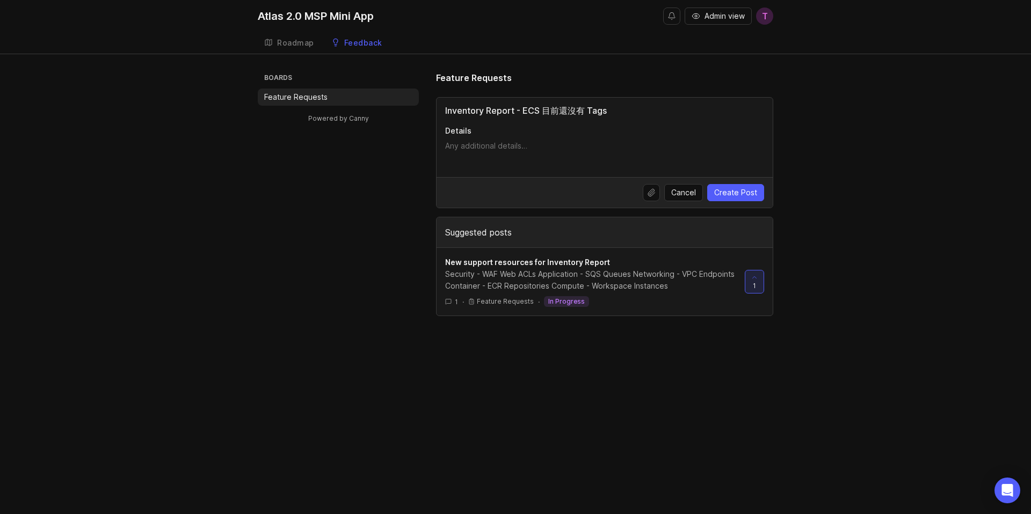
click at [585, 111] on input "Inventory Report - ECS 目前還沒有 Tags" at bounding box center [604, 110] width 319 height 13
click at [643, 112] on input "Inventory Report - ECS Service Tags" at bounding box center [604, 110] width 319 height 13
click at [556, 113] on input "Inventory Report - ECS Service Tags" at bounding box center [604, 110] width 319 height 13
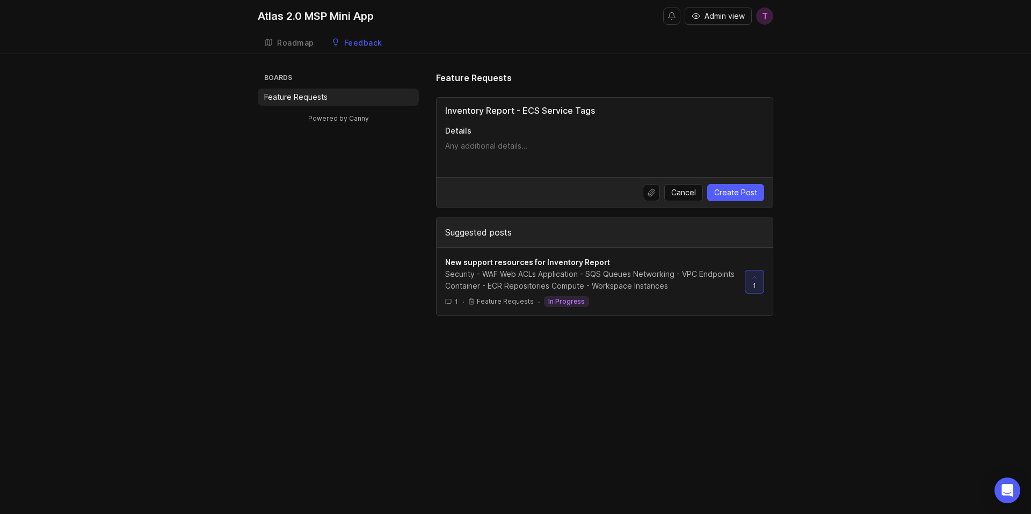
click at [614, 113] on input "Inventory Report - ECS Service Tags" at bounding box center [604, 110] width 319 height 13
type input "Inventory Report - ECS Service Tags"
click at [521, 143] on textarea "Details" at bounding box center [604, 151] width 319 height 21
click at [516, 110] on input "Inventory Report - ECS Service Tags" at bounding box center [604, 110] width 319 height 13
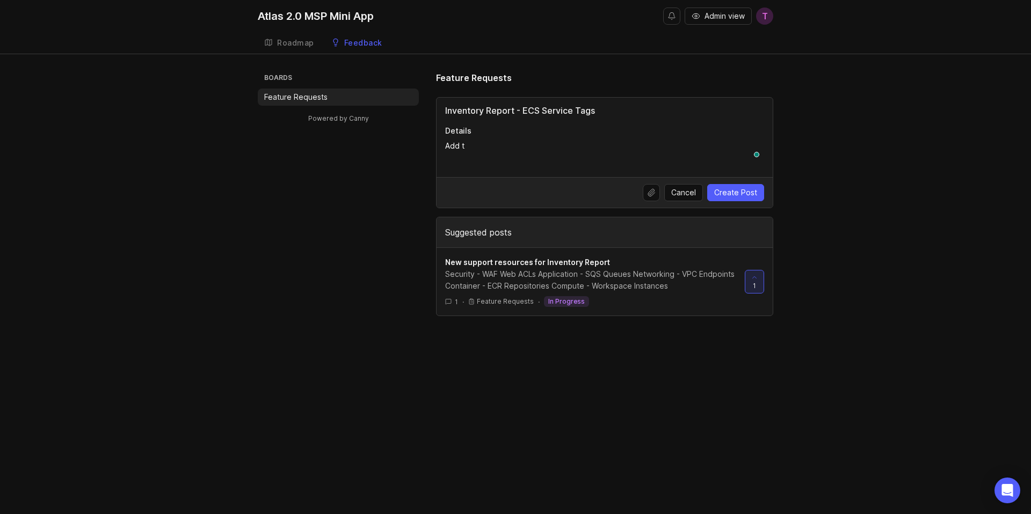
click at [516, 110] on input "Inventory Report - ECS Service Tags" at bounding box center [604, 110] width 319 height 13
click at [453, 150] on textarea "Add t" at bounding box center [604, 151] width 319 height 21
paste textarea "ed a new field for ECS Services Tags"
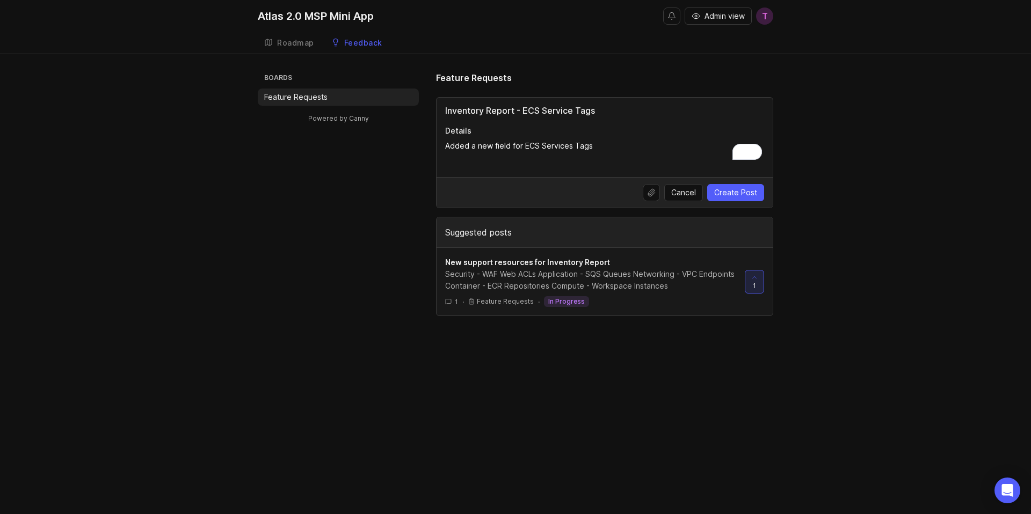
click at [566, 148] on textarea "Added a new field for ECS Services Tags" at bounding box center [604, 151] width 319 height 21
click at [625, 144] on textarea "Added a new field for ECS Services Tags" at bounding box center [604, 151] width 319 height 21
type textarea "Added a new field for ECS Services Tags"
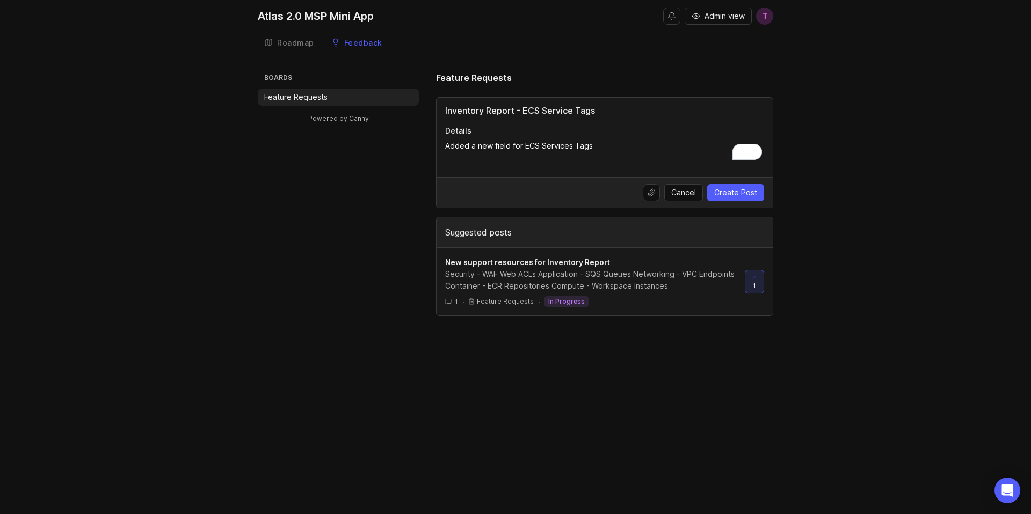
click at [583, 112] on input "Inventory Report - ECS Service Tags" at bounding box center [604, 110] width 319 height 13
click at [627, 112] on input "Inventory Report - ECS Service Tags" at bounding box center [604, 110] width 319 height 13
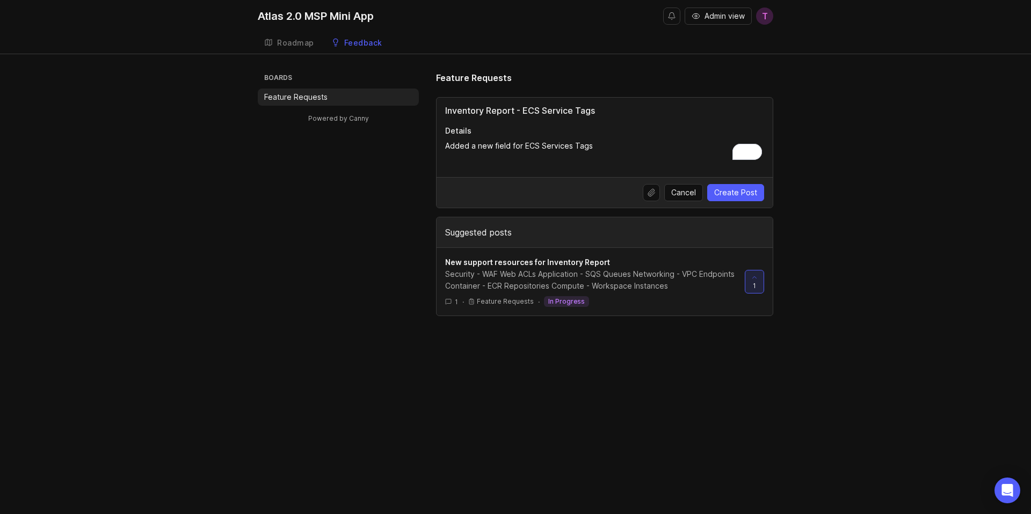
click at [627, 112] on input "Inventory Report - ECS Service Tags" at bounding box center [604, 110] width 319 height 13
click at [662, 123] on div "Inventory Report - ECS Service Tags Details Added a new field for ECS Services …" at bounding box center [604, 137] width 336 height 79
click at [662, 150] on textarea "Added a new field for ECS Services Tags" at bounding box center [604, 151] width 319 height 21
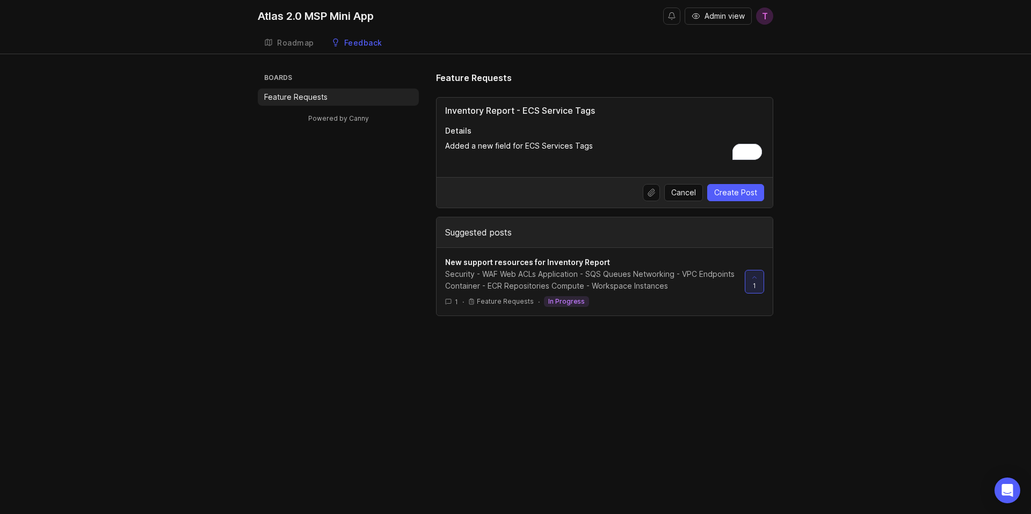
click at [662, 150] on textarea "Added a new field for ECS Services Tags" at bounding box center [604, 151] width 319 height 21
click at [707, 149] on textarea "Added a new field for ECS Services Tags" at bounding box center [604, 151] width 319 height 21
click at [611, 110] on input "Inventory Report - ECS Service Tags" at bounding box center [604, 110] width 319 height 13
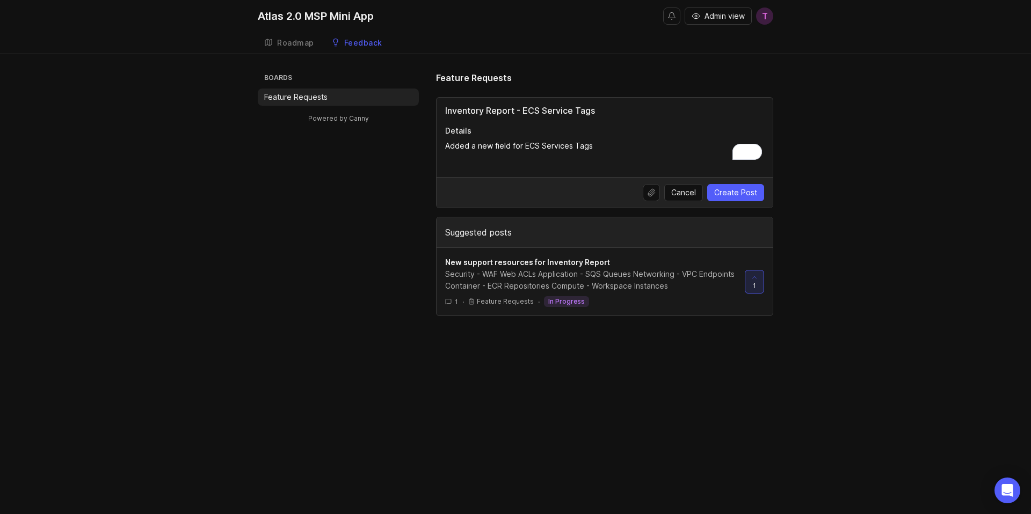
click at [656, 119] on div "Inventory Report - ECS Service Tags Details Added a new field for ECS Services …" at bounding box center [604, 137] width 336 height 79
click at [750, 196] on span "Create Post" at bounding box center [735, 192] width 43 height 11
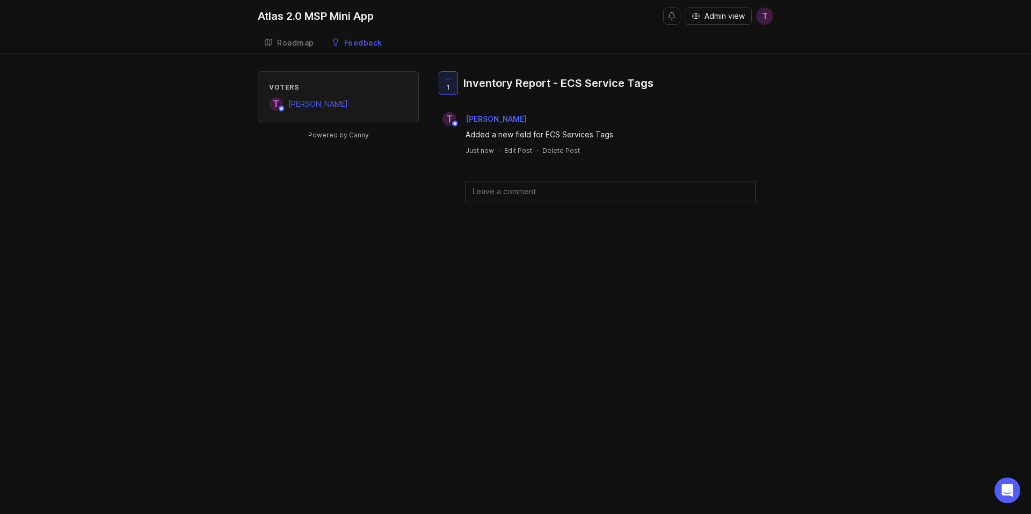
click at [415, 246] on div "Atlas 2.0 MSP Mini App Admin view T Create Roadmap Feedback Feature Requests Vo…" at bounding box center [515, 257] width 1031 height 514
click at [307, 41] on div "Roadmap" at bounding box center [295, 43] width 37 height 8
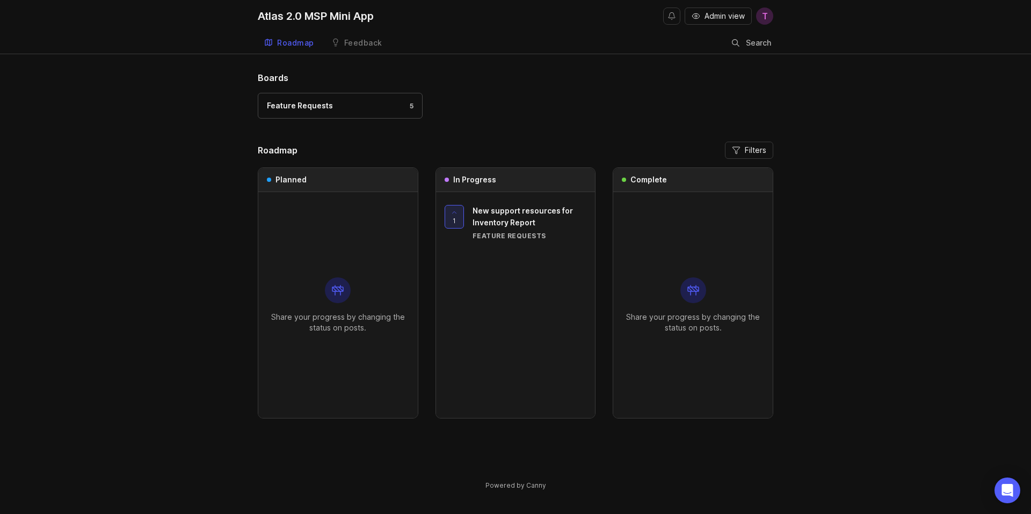
click at [524, 133] on div "Boards Feature Requests 5 Roadmap Filters Planned Share your progress by changi…" at bounding box center [515, 272] width 515 height 402
click at [525, 137] on div "Boards Feature Requests 5 Roadmap Filters Planned Share your progress by changi…" at bounding box center [515, 272] width 515 height 402
click at [358, 108] on div "Feature Requests 5" at bounding box center [340, 106] width 147 height 12
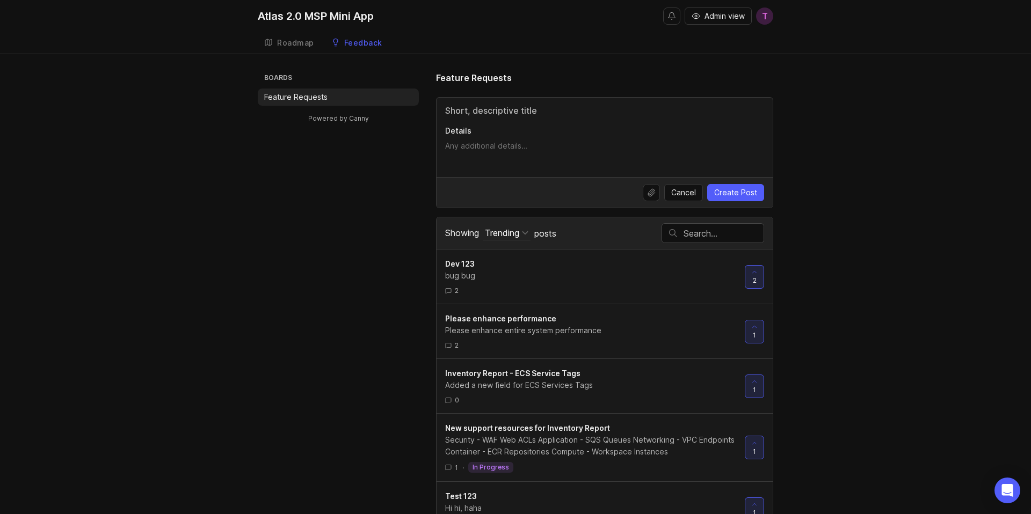
click at [569, 428] on span "New support resources for Inventory Report" at bounding box center [527, 428] width 165 height 9
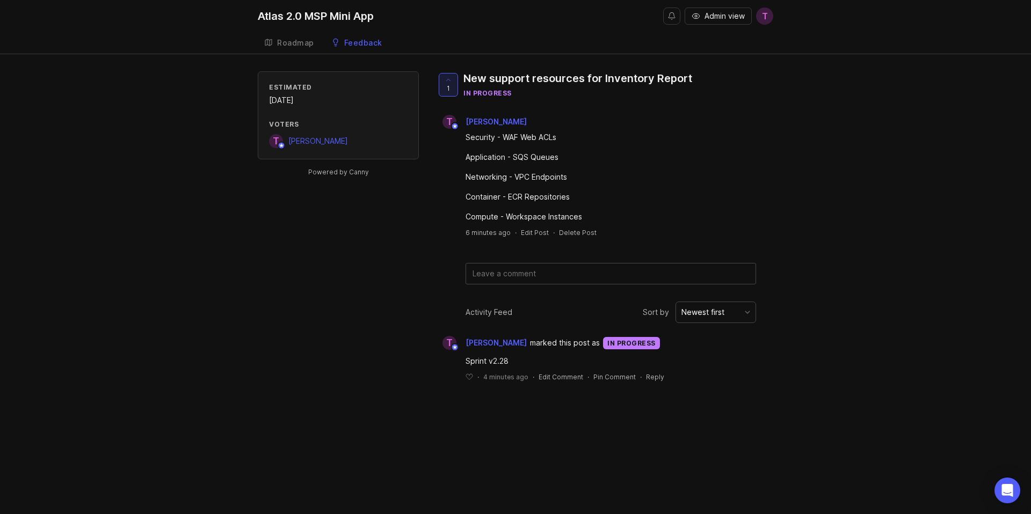
click at [519, 138] on div "Security - WAF Web ACLs" at bounding box center [610, 138] width 290 height 12
click at [531, 176] on div "Networking - VPC Endpoints" at bounding box center [610, 177] width 290 height 12
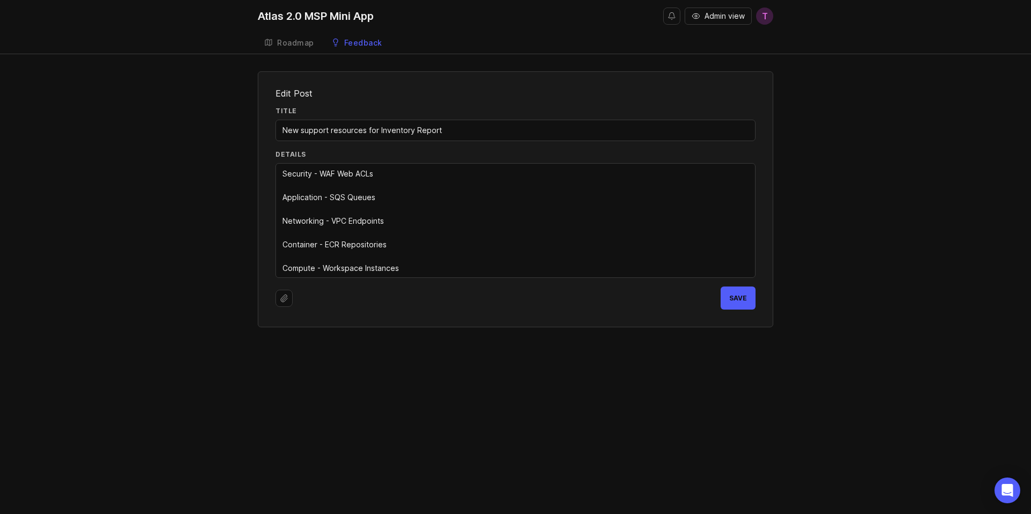
drag, startPoint x: 381, startPoint y: 129, endPoint x: 458, endPoint y: 129, distance: 77.3
click at [458, 129] on input "New support resources for Inventory Report" at bounding box center [515, 131] width 466 height 12
paste input "Inventory Report"
type input "Inventory Report - New support resources"
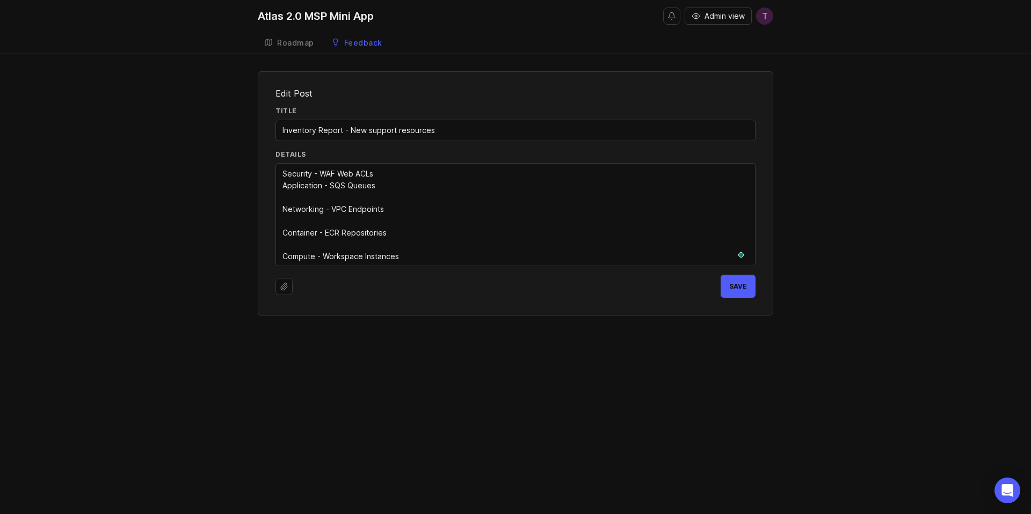
click at [462, 196] on textarea "Security - WAF Web ACLs Application - SQS Queues Networking - VPC Endpoints Con…" at bounding box center [515, 215] width 466 height 94
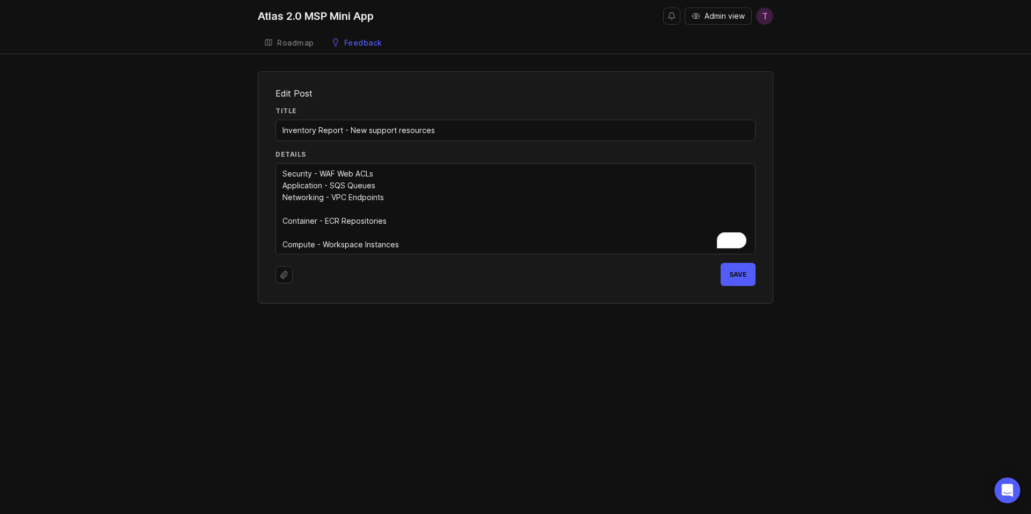
click at [459, 207] on textarea "Security - WAF Web ACLs Application - SQS Queues Networking - VPC Endpoints Con…" at bounding box center [515, 209] width 466 height 83
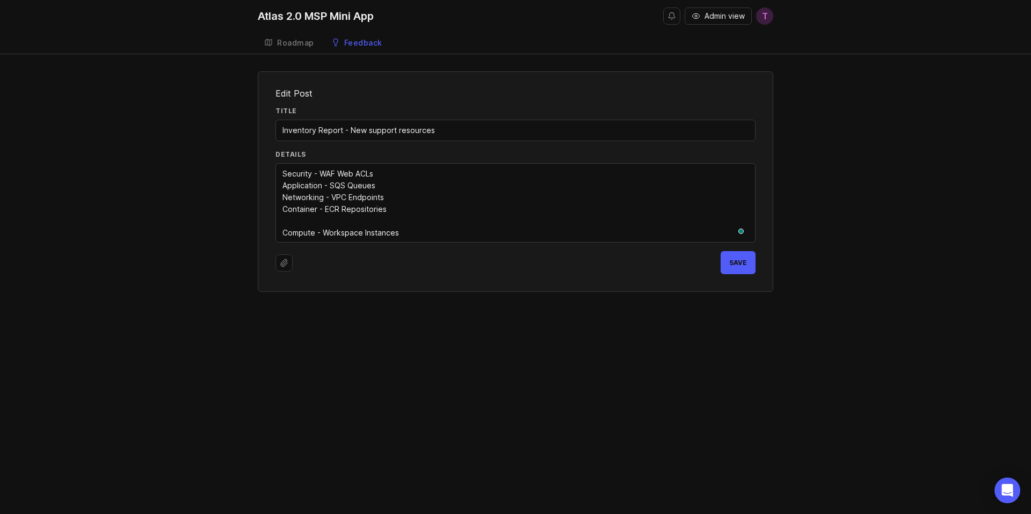
click at [463, 225] on textarea "Security - WAF Web ACLs Application - SQS Queues Networking - VPC Endpoints Con…" at bounding box center [515, 203] width 466 height 71
type textarea "Security - WAF Web ACLs Application - SQS Queues Networking - VPC Endpoints Con…"
click at [733, 249] on span "Save" at bounding box center [738, 251] width 18 height 8
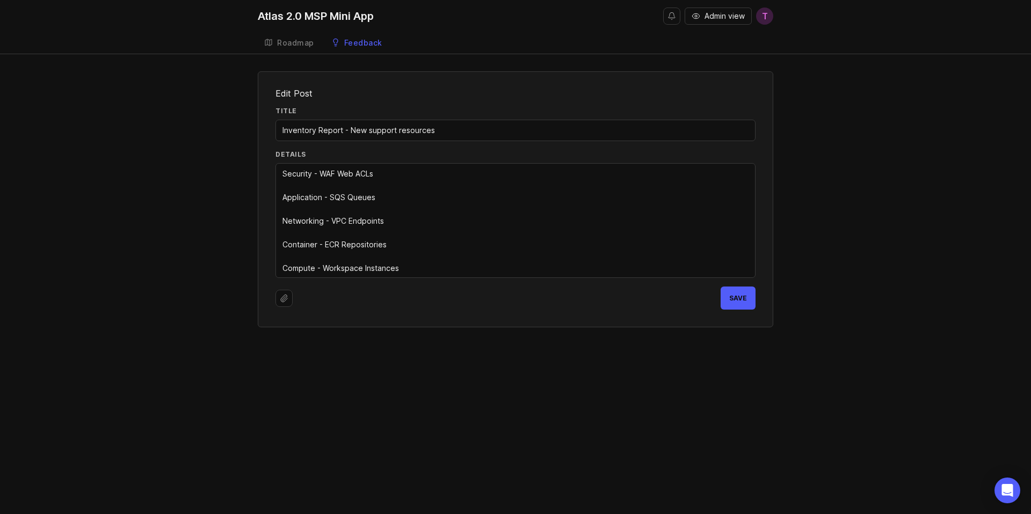
click at [371, 132] on input "Inventory Report - New support resources" at bounding box center [515, 131] width 466 height 12
click at [403, 130] on input "Inventory Report - New Support resources" at bounding box center [515, 131] width 466 height 12
type input "Inventory Report - New Support Resources"
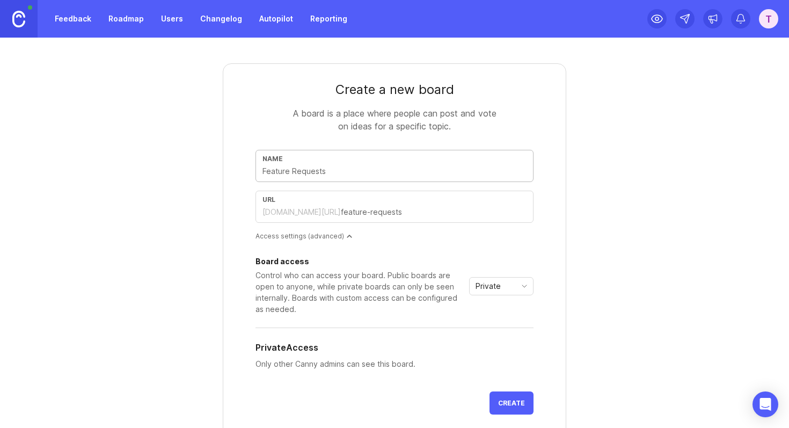
scroll to position [75, 0]
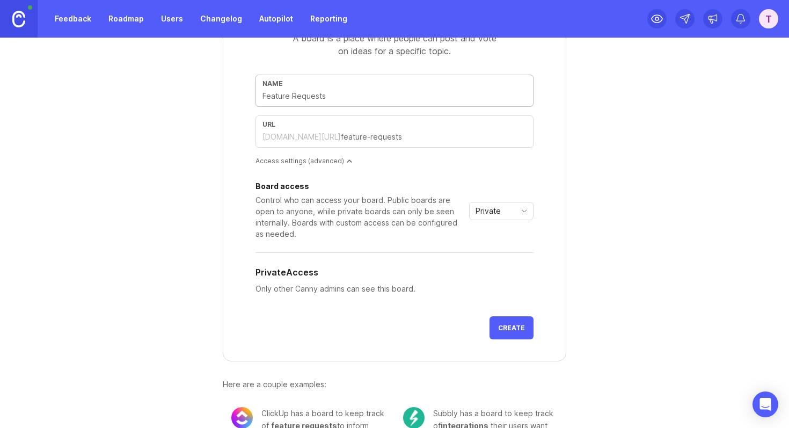
type input "w"
type input "w1"
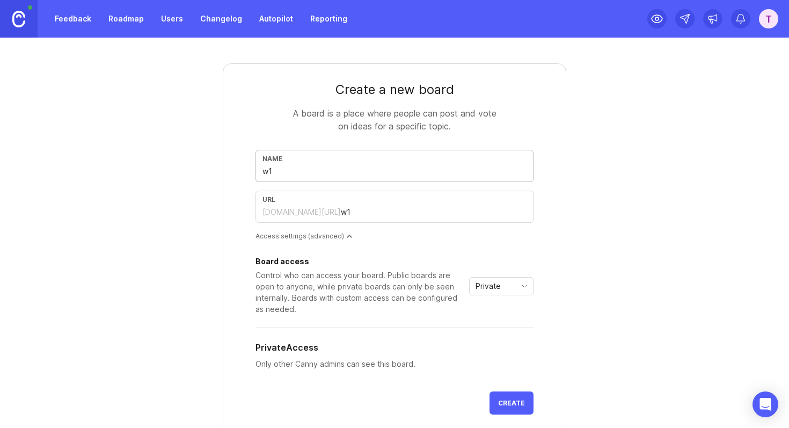
click at [400, 92] on div "Create a new board" at bounding box center [395, 89] width 278 height 17
click at [470, 92] on div "Create a new board" at bounding box center [395, 89] width 278 height 17
click at [388, 170] on input "w1" at bounding box center [394, 171] width 264 height 12
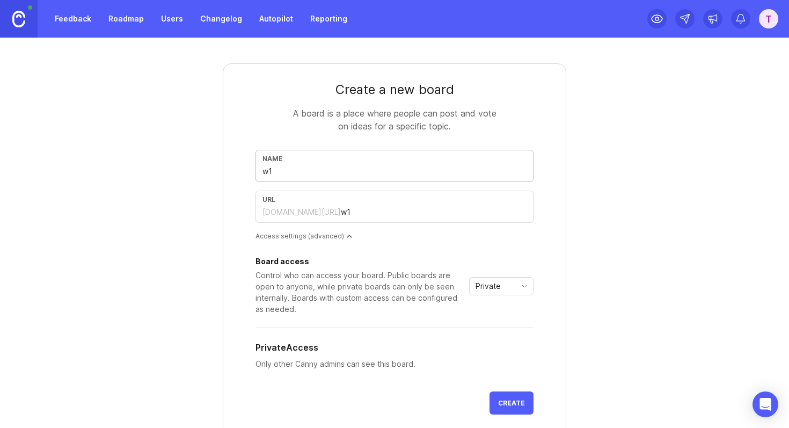
type input "w"
click at [152, 173] on div "Create a new board A board is a place where people can post and vote on ideas f…" at bounding box center [394, 287] width 515 height 499
click at [72, 16] on link "Feedback" at bounding box center [72, 18] width 49 height 19
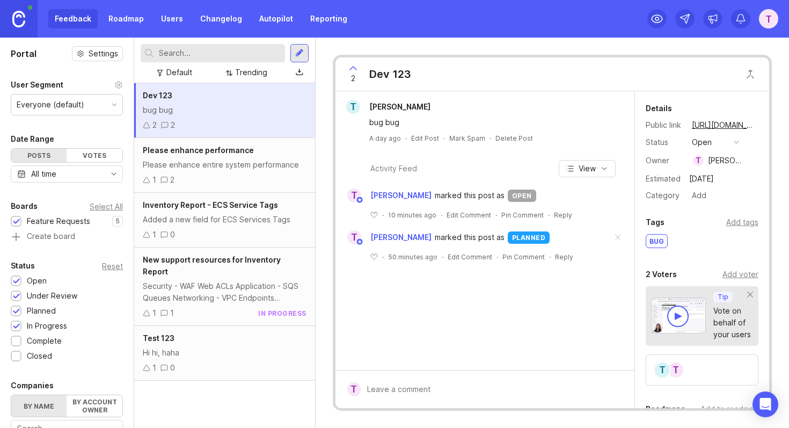
click at [73, 103] on div "Everyone (default)" at bounding box center [51, 105] width 68 height 12
click at [86, 172] on div "All time" at bounding box center [67, 173] width 112 height 17
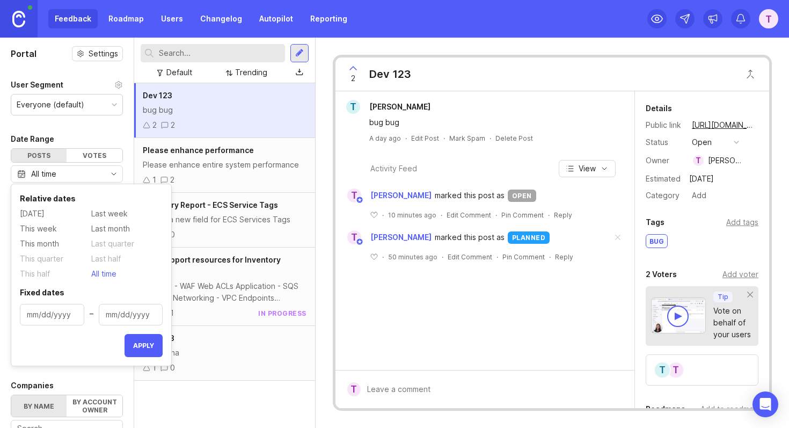
click at [86, 172] on div "All time" at bounding box center [67, 173] width 112 height 17
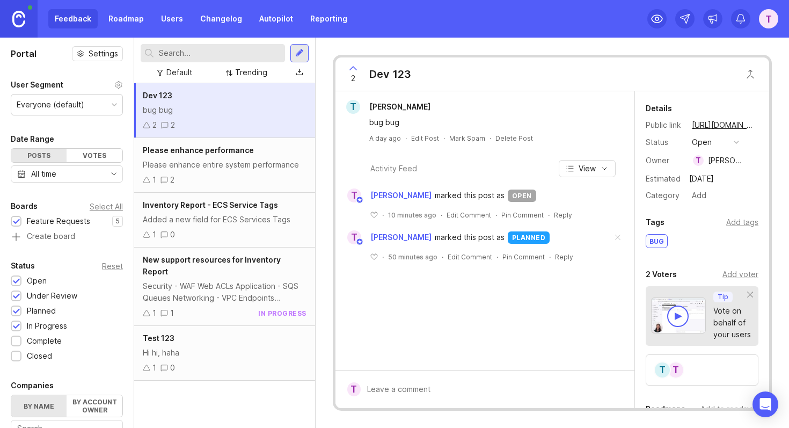
click at [230, 257] on span "New support resources for Inventory Report" at bounding box center [212, 265] width 138 height 21
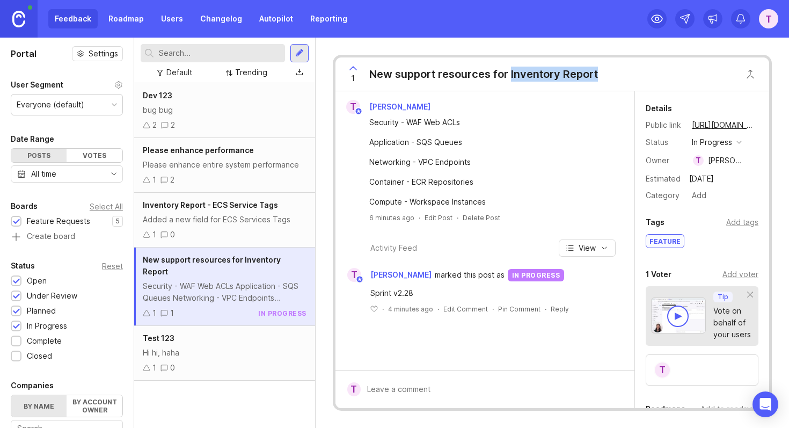
drag, startPoint x: 512, startPoint y: 73, endPoint x: 662, endPoint y: 72, distance: 150.3
click at [662, 72] on div "1 New support resources for Inventory Report" at bounding box center [552, 74] width 434 height 34
click at [555, 78] on div "New support resources for Inventory Report" at bounding box center [483, 74] width 229 height 15
click at [556, 78] on div "New support resources for Inventory Report" at bounding box center [483, 74] width 229 height 15
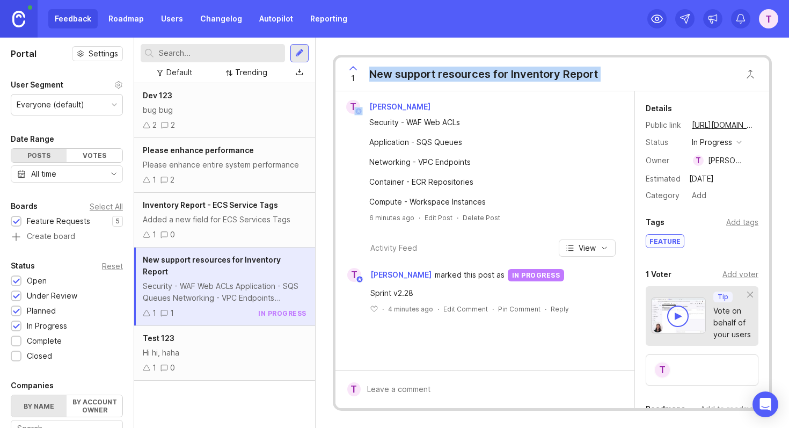
click at [556, 78] on div "New support resources for Inventory Report" at bounding box center [483, 74] width 229 height 15
click at [597, 79] on div "New support resources for Inventory Report" at bounding box center [483, 74] width 229 height 15
click at [301, 50] on div at bounding box center [299, 53] width 9 height 10
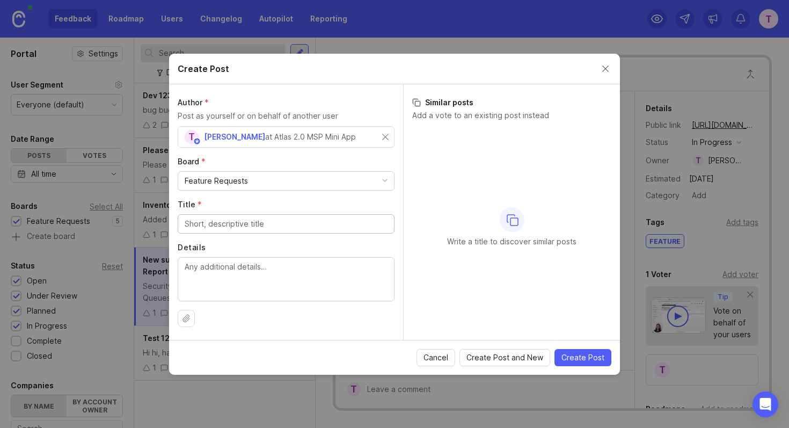
click at [250, 224] on input "Title *" at bounding box center [286, 224] width 203 height 12
click at [290, 279] on textarea "Details" at bounding box center [286, 278] width 203 height 35
click at [266, 221] on input "Title *" at bounding box center [286, 224] width 203 height 12
click at [607, 65] on button "Close create post modal" at bounding box center [606, 69] width 12 height 12
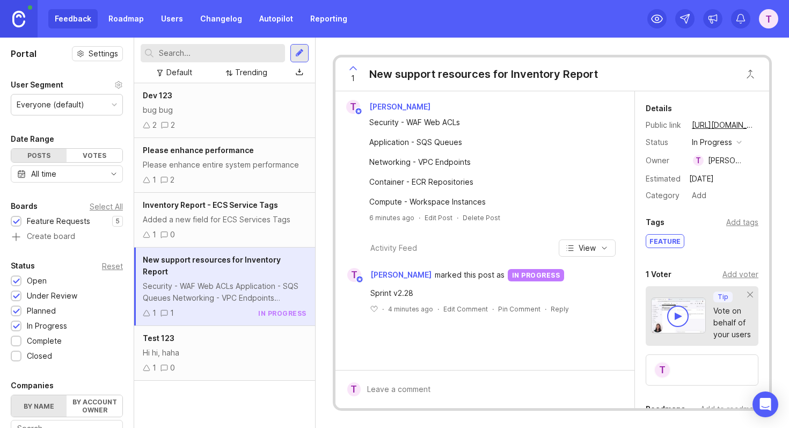
click at [426, 74] on div "New support resources for Inventory Report" at bounding box center [483, 74] width 229 height 15
copy div "New support resources for Inventory Report T"
click at [201, 212] on div "Inventory Report - ECS Service Tags Added a new field for ECS Services Tags 1 0" at bounding box center [224, 220] width 181 height 55
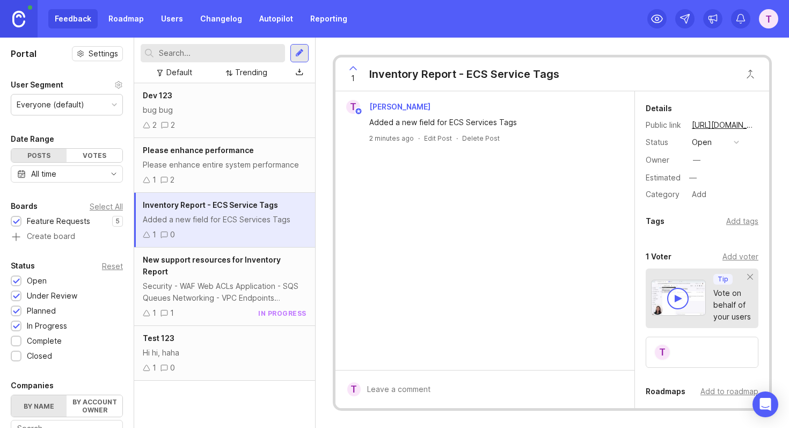
click at [721, 137] on button "open" at bounding box center [716, 142] width 54 height 14
click at [729, 217] on div "in progress" at bounding box center [718, 220] width 48 height 9
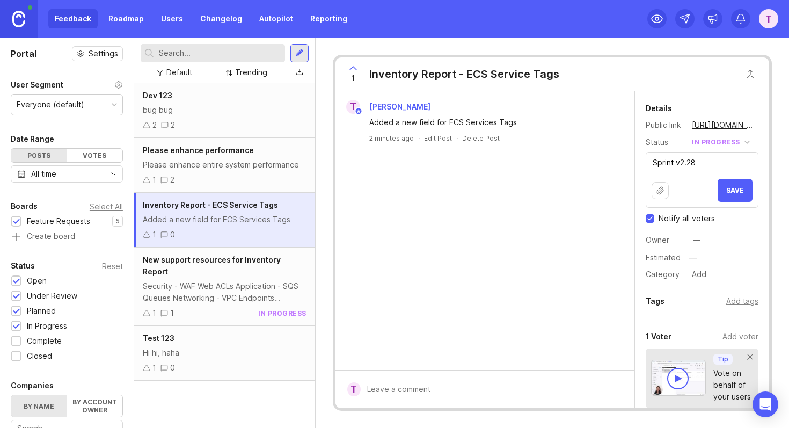
type textarea "Sprint v2.28"
click at [647, 221] on input "Notify all voters" at bounding box center [650, 218] width 9 height 9
checkbox input "false"
click at [697, 243] on div "—" at bounding box center [697, 240] width 8 height 12
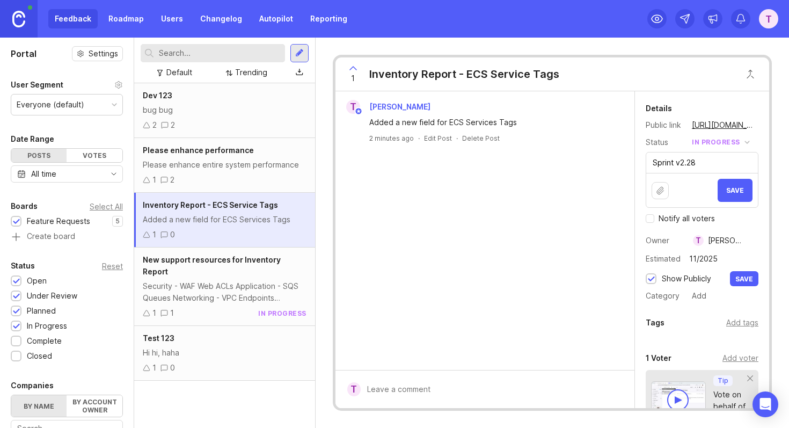
type input "11/2025"
click at [667, 279] on div "Show Publicly" at bounding box center [686, 279] width 49 height 12
click at [681, 279] on div "Show Publicly" at bounding box center [686, 279] width 49 height 12
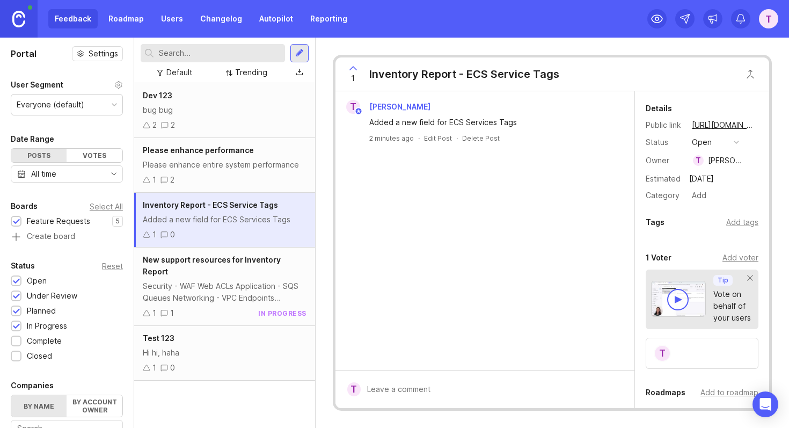
click at [720, 142] on button "open" at bounding box center [716, 142] width 54 height 14
click at [719, 215] on progress "in progress" at bounding box center [716, 221] width 54 height 20
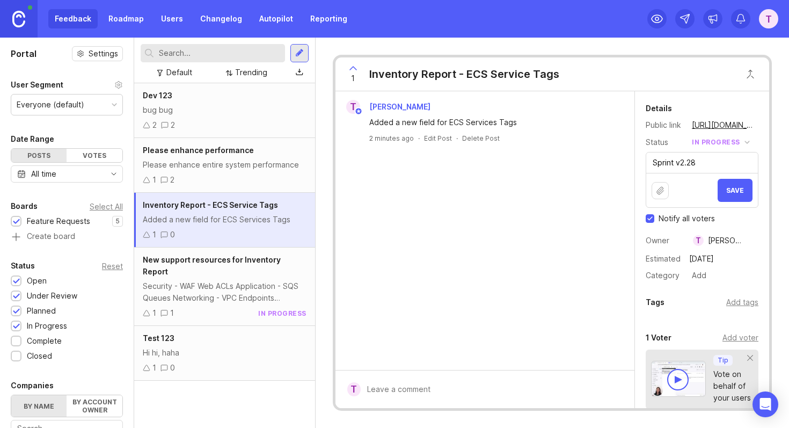
type textarea "Sprint v2.28"
click at [736, 195] on button "Save" at bounding box center [735, 190] width 35 height 23
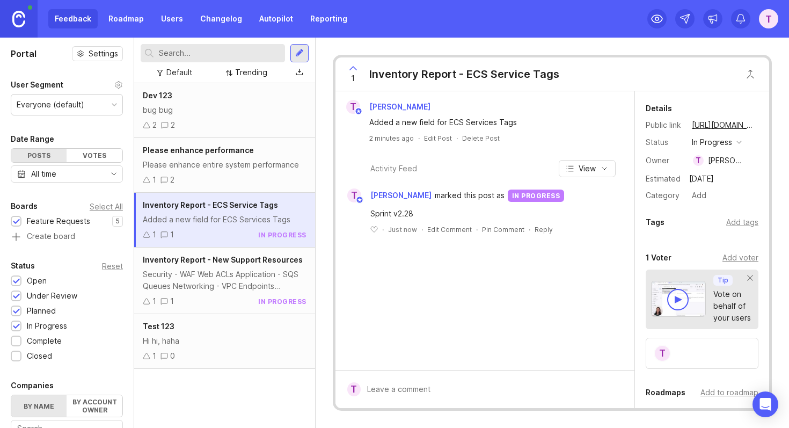
click at [611, 272] on div "T Timmy Lin Added a new field for ECS Services Tags 2 minutes ago · Edit Post ·…" at bounding box center [484, 230] width 299 height 279
click at [459, 122] on div "Added a new field for ECS Services Tags" at bounding box center [491, 122] width 244 height 12
click at [509, 122] on div "Added a new field for ECS Services Tags" at bounding box center [491, 122] width 244 height 12
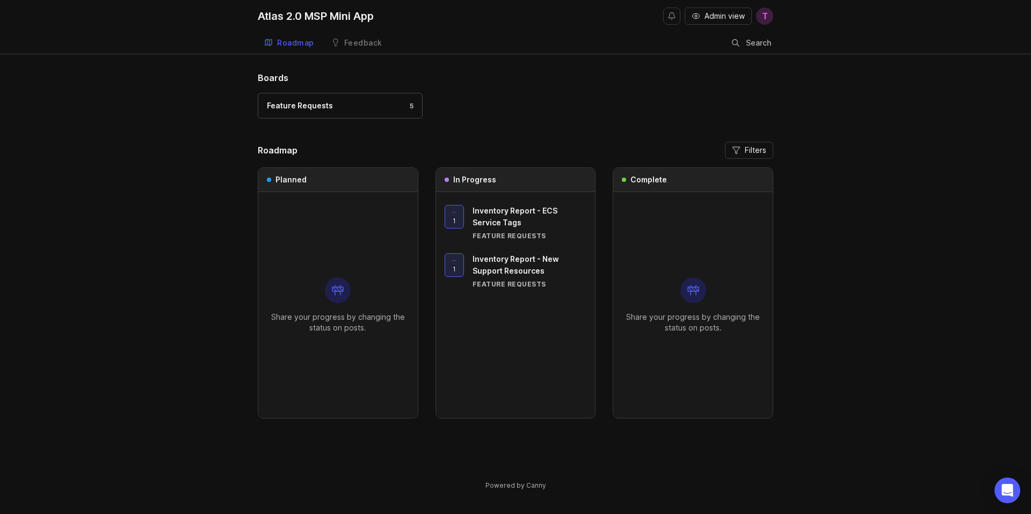
click at [601, 250] on div "Planned Share your progress by changing the status on posts. In Progress 1 Inve…" at bounding box center [515, 292] width 515 height 251
click at [600, 114] on div "Feature Requests 5" at bounding box center [515, 111] width 515 height 36
click at [506, 235] on div "Feature Requests" at bounding box center [529, 235] width 114 height 9
click at [197, 272] on div "Boards Feature Requests 5 Roadmap Filters Planned Share your progress by changi…" at bounding box center [515, 289] width 1031 height 437
